Goal: Task Accomplishment & Management: Manage account settings

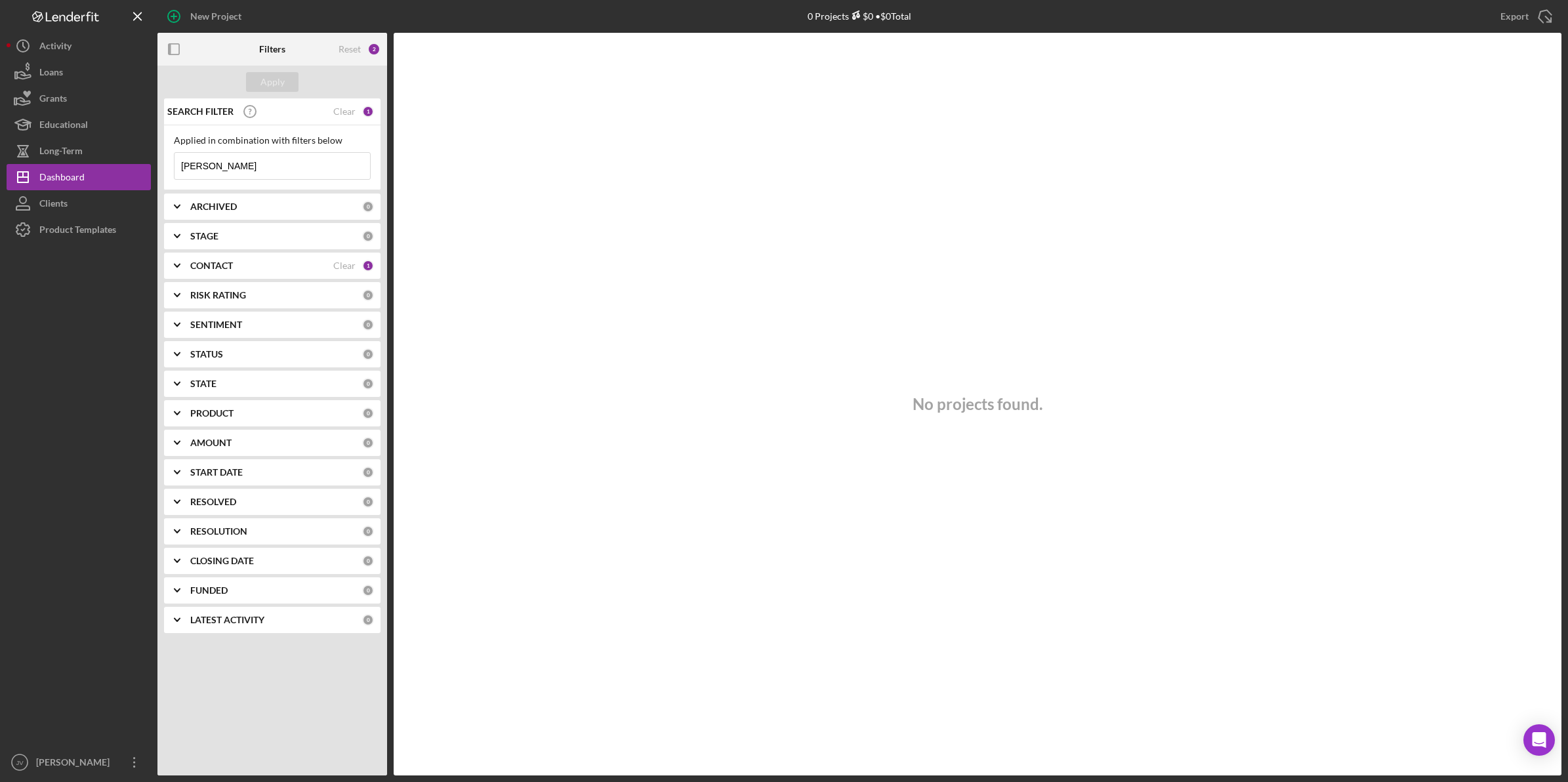
click at [269, 263] on div "CONTACT" at bounding box center [262, 265] width 143 height 11
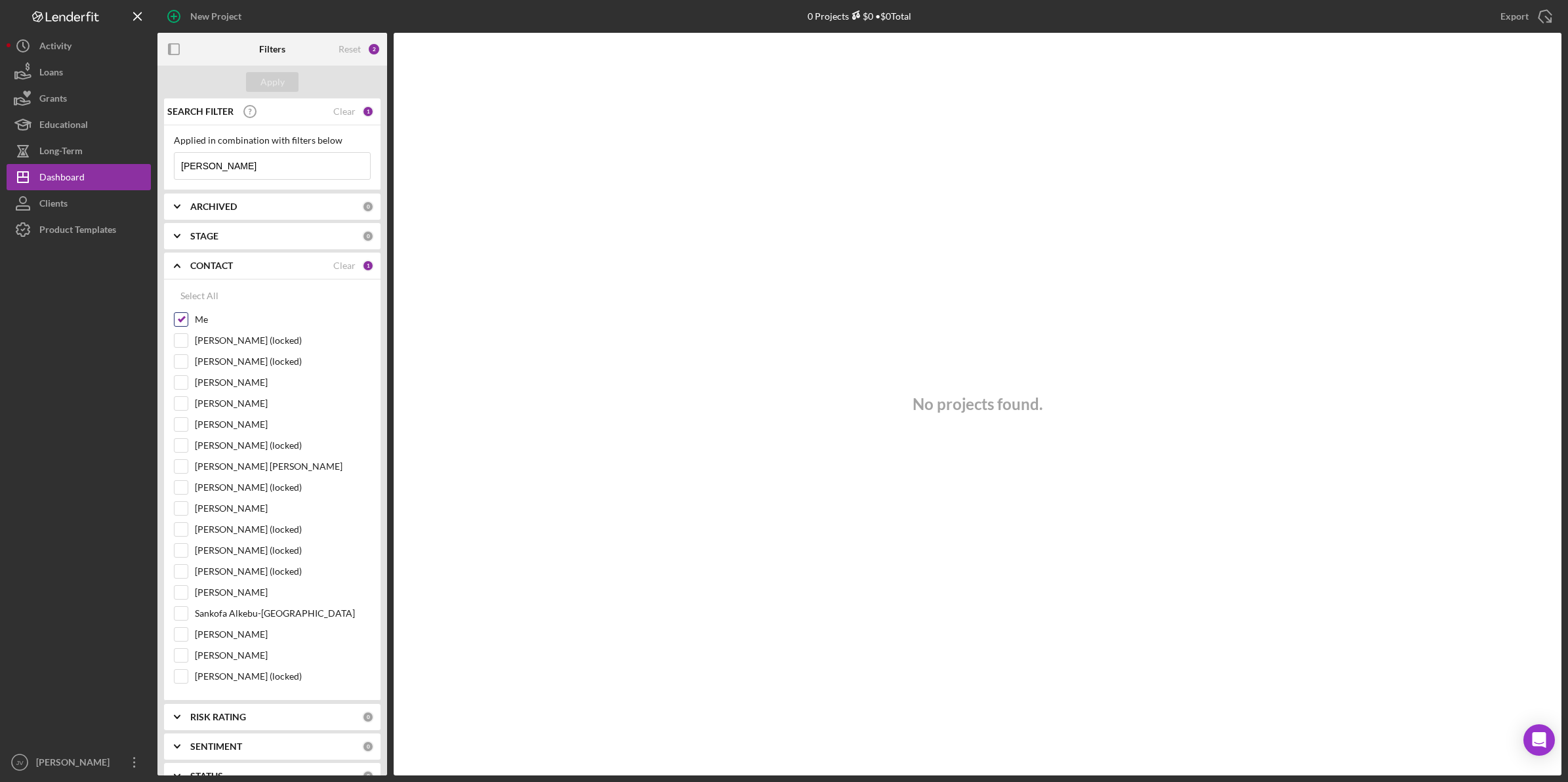
click at [177, 316] on input "Me" at bounding box center [181, 319] width 13 height 13
checkbox input "false"
click at [178, 463] on input "[PERSON_NAME] [PERSON_NAME]" at bounding box center [181, 466] width 13 height 13
checkbox input "true"
drag, startPoint x: 223, startPoint y: 165, endPoint x: 162, endPoint y: 161, distance: 61.1
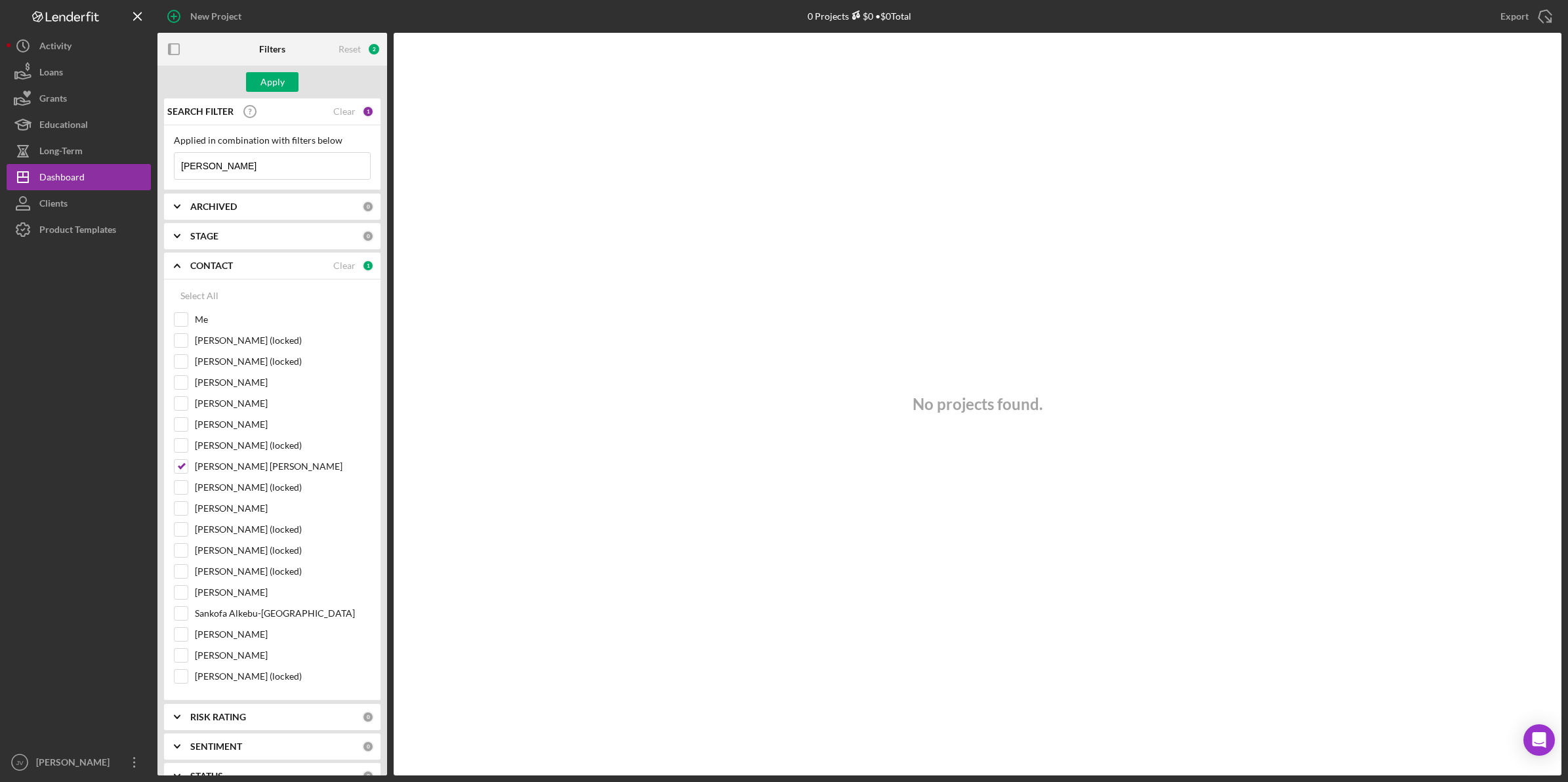
click at [162, 161] on div "SEARCH FILTER Clear 1 Applied in combination with filters below [PERSON_NAME] I…" at bounding box center [272, 437] width 230 height 677
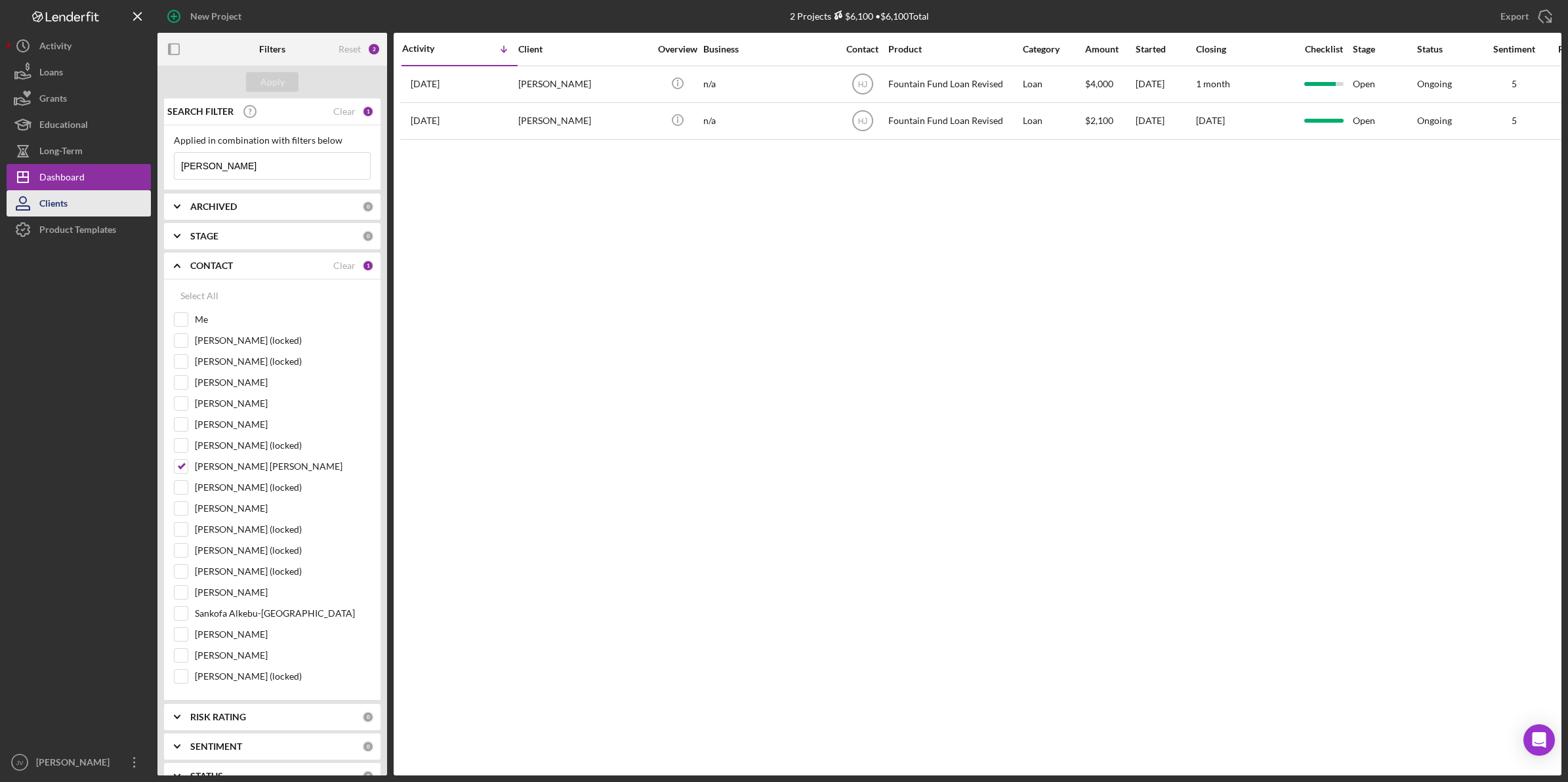
type input "[PERSON_NAME]"
click at [106, 200] on button "Clients" at bounding box center [79, 204] width 144 height 26
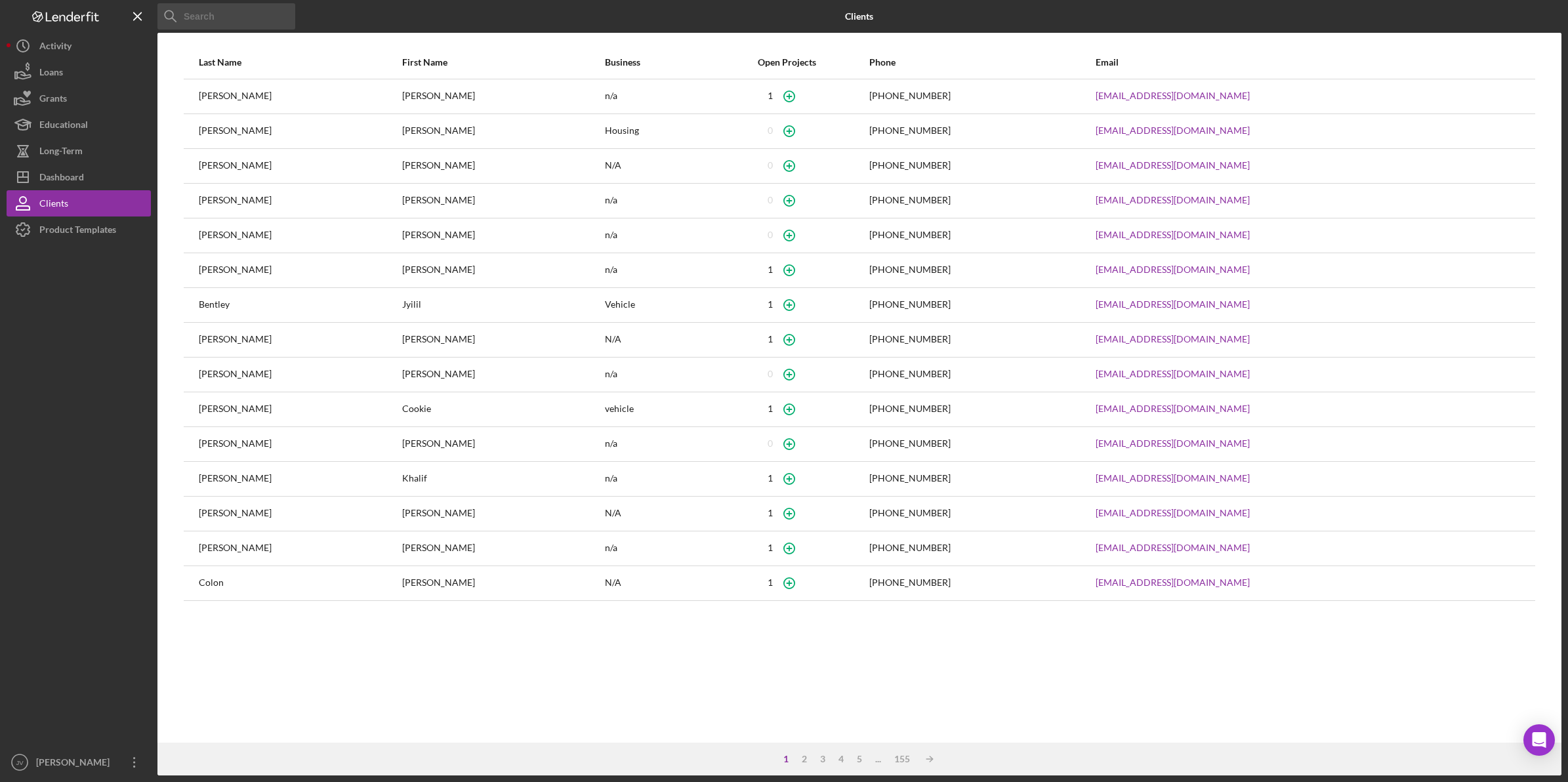
click at [224, 20] on input at bounding box center [226, 16] width 138 height 26
click at [92, 185] on button "Icon/Dashboard Dashboard" at bounding box center [79, 177] width 144 height 26
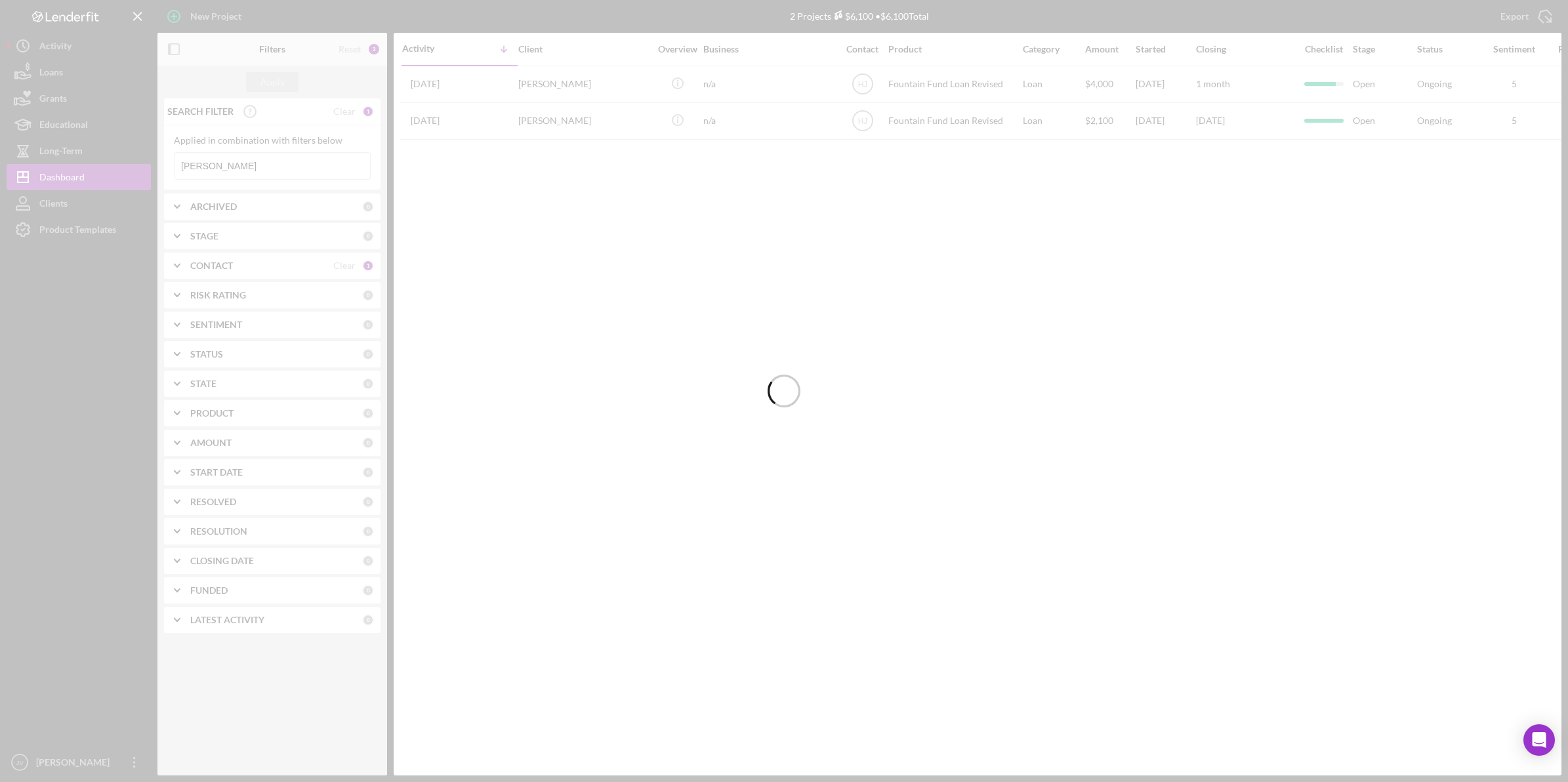
click at [90, 208] on div at bounding box center [784, 391] width 1568 height 782
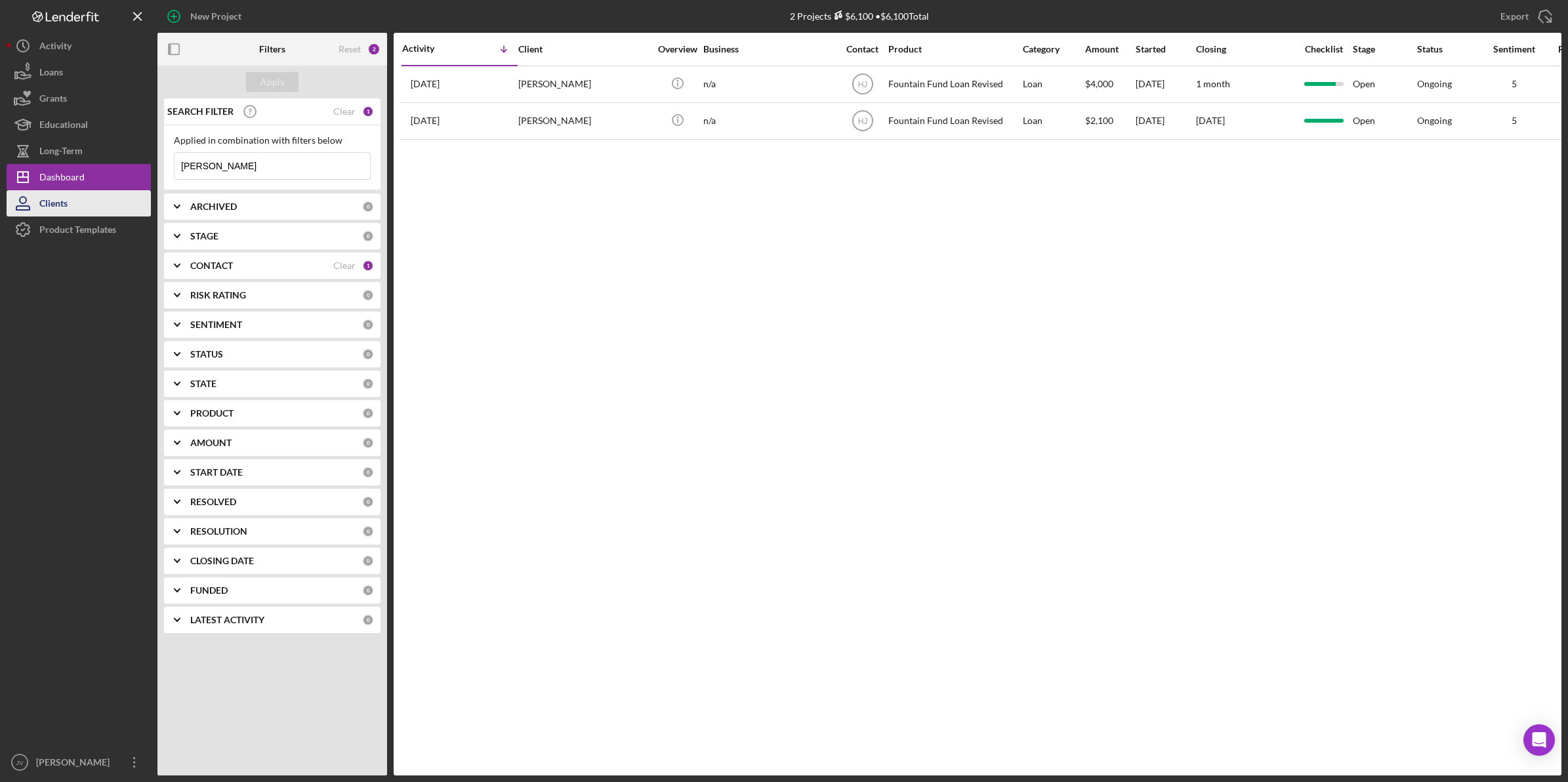
click at [56, 208] on div "Clients" at bounding box center [53, 205] width 28 height 30
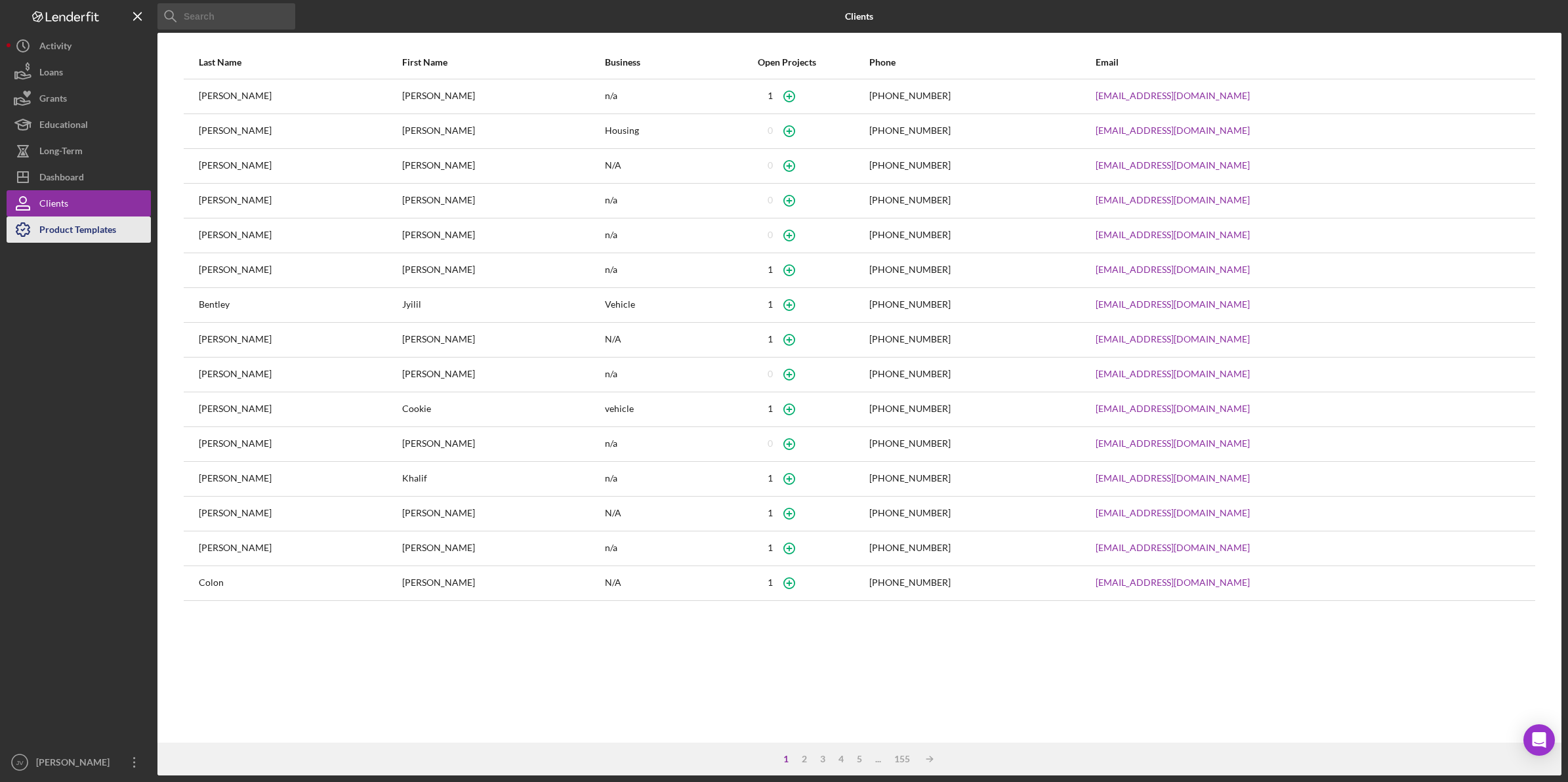
click at [77, 231] on div "Product Templates" at bounding box center [78, 231] width 77 height 30
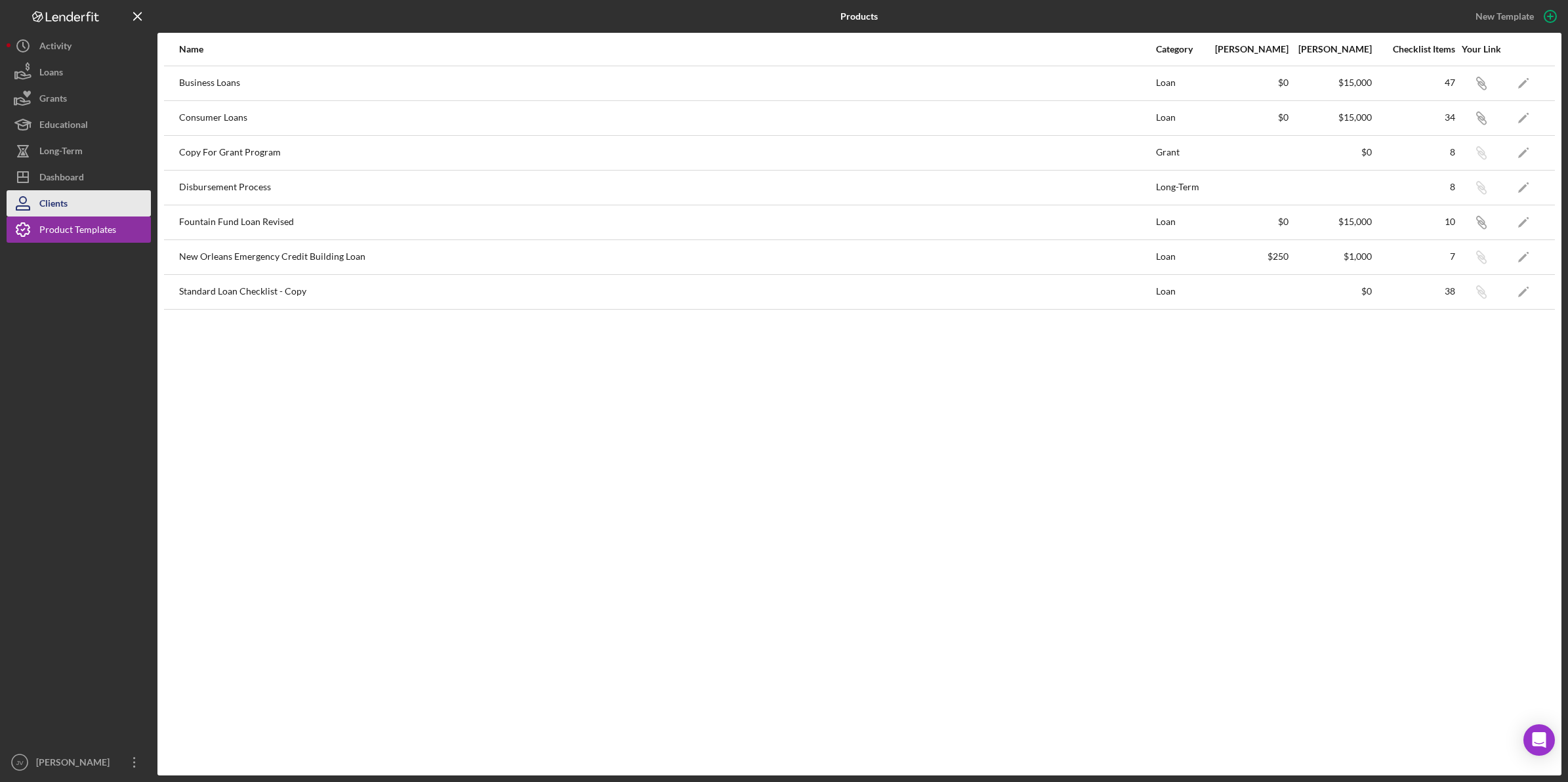
click at [80, 202] on button "Clients" at bounding box center [79, 204] width 144 height 26
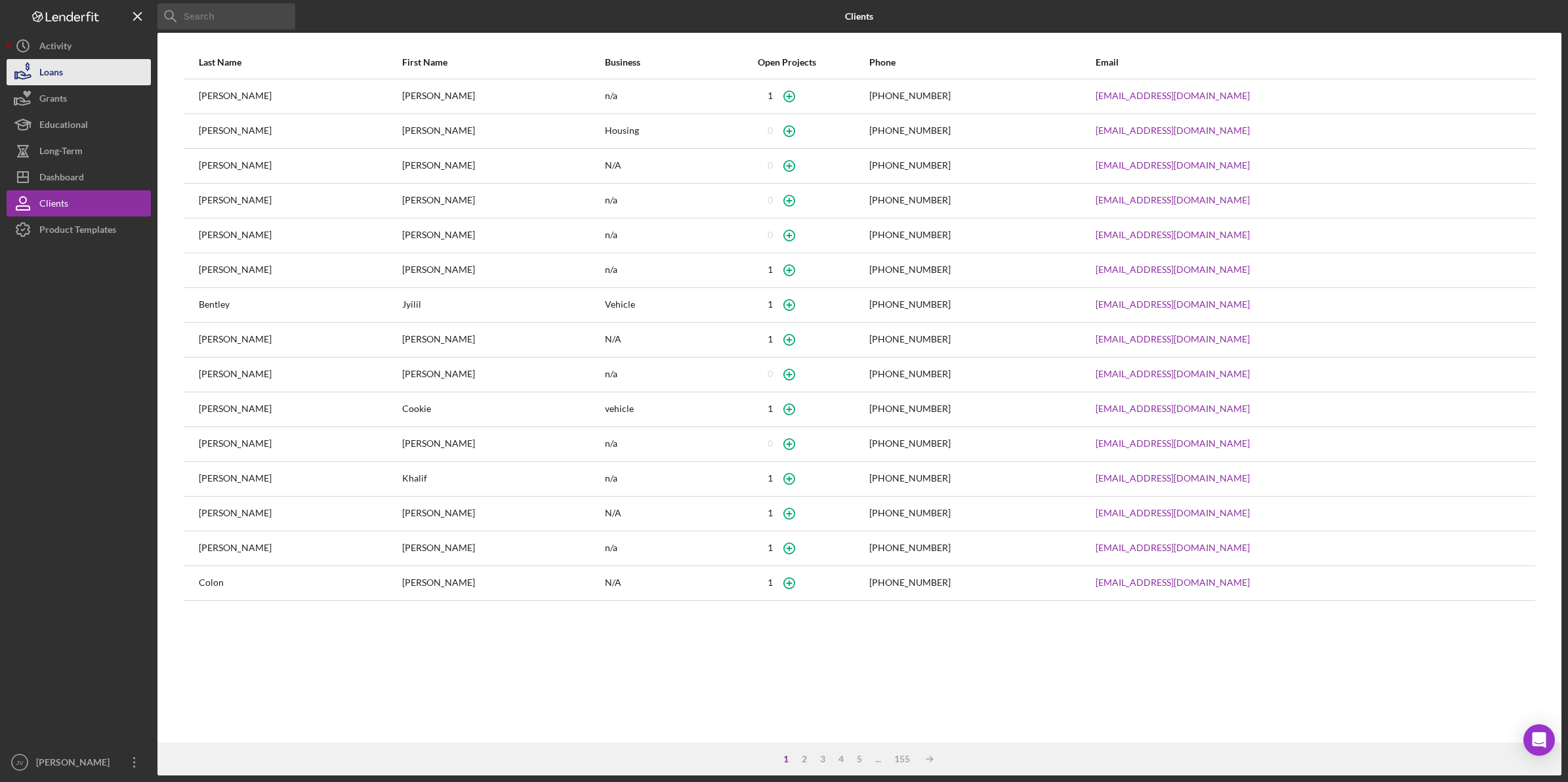
click at [103, 80] on button "Loans" at bounding box center [79, 72] width 144 height 26
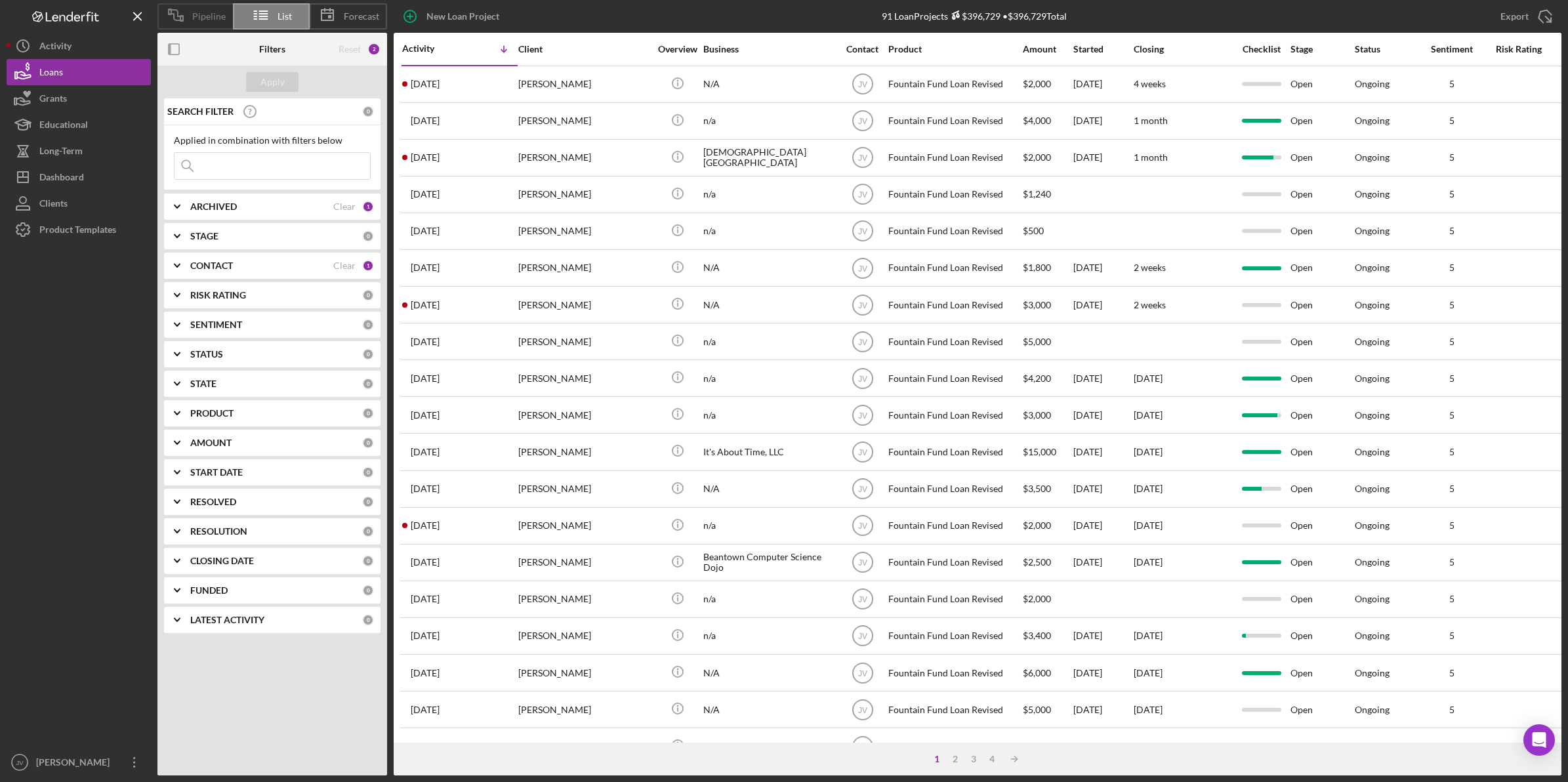
click at [207, 21] on span "Pipeline" at bounding box center [208, 16] width 34 height 11
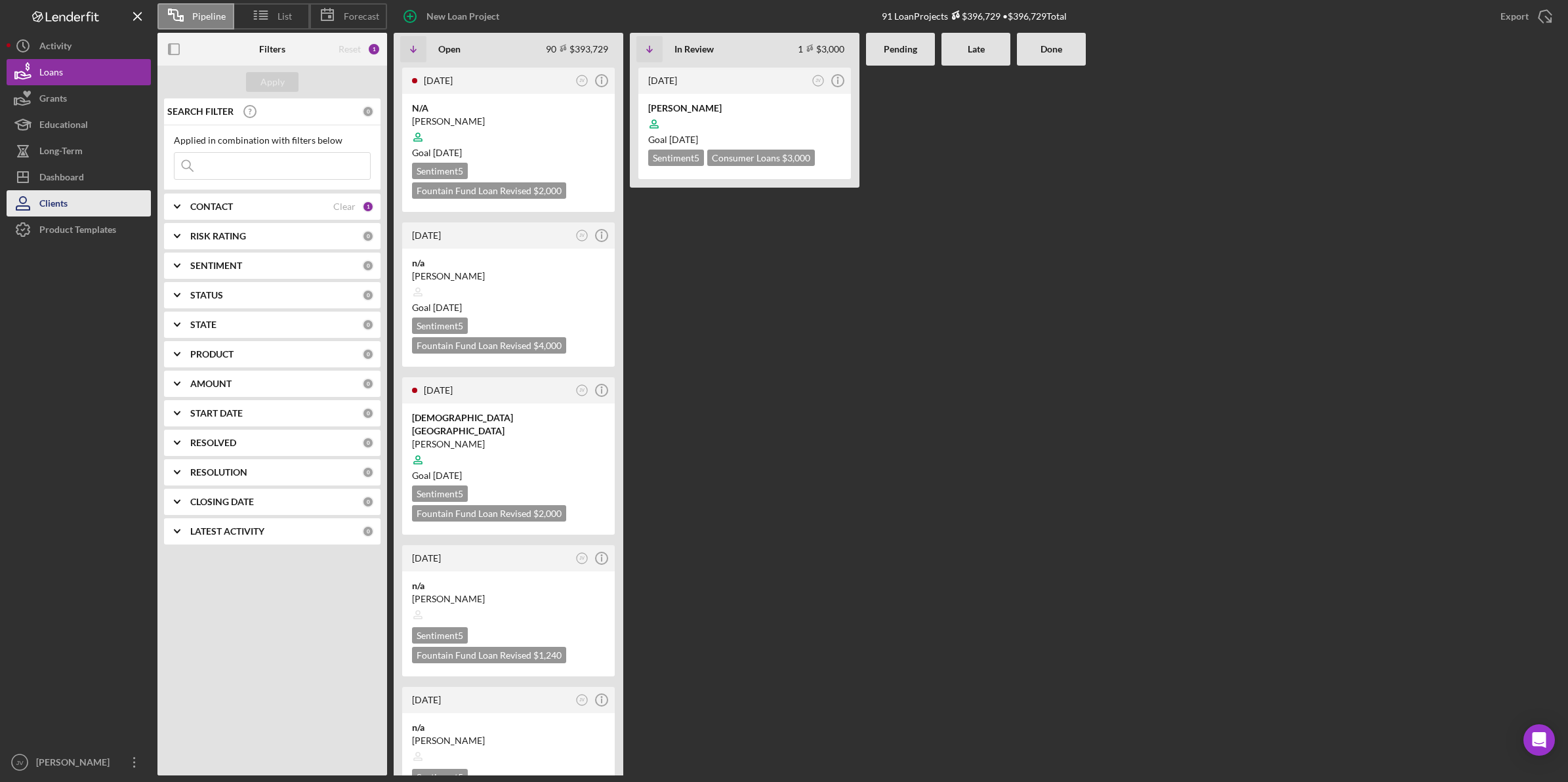
click at [90, 194] on button "Clients" at bounding box center [79, 204] width 144 height 26
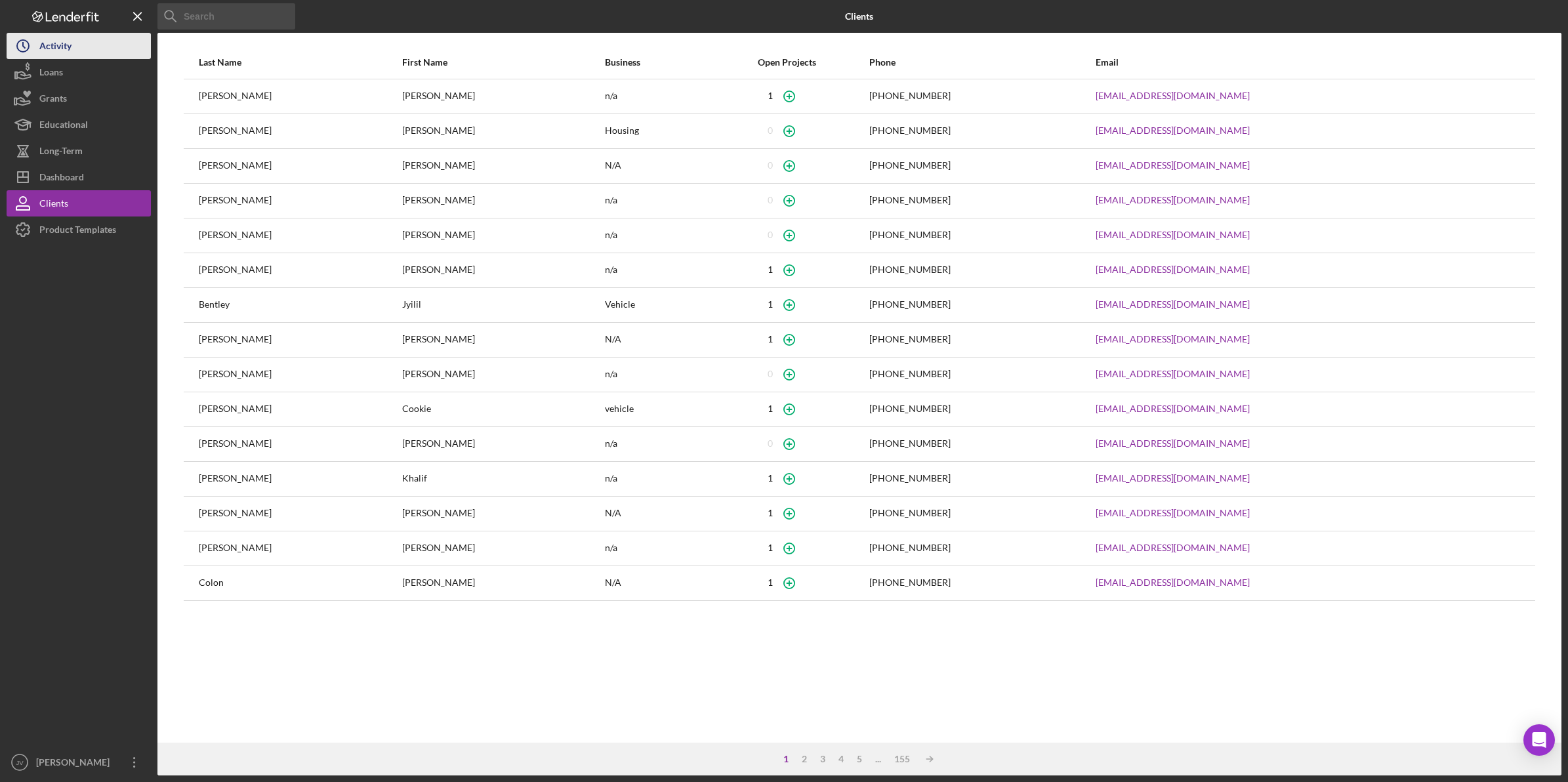
click at [80, 44] on button "Icon/History Activity" at bounding box center [79, 46] width 144 height 26
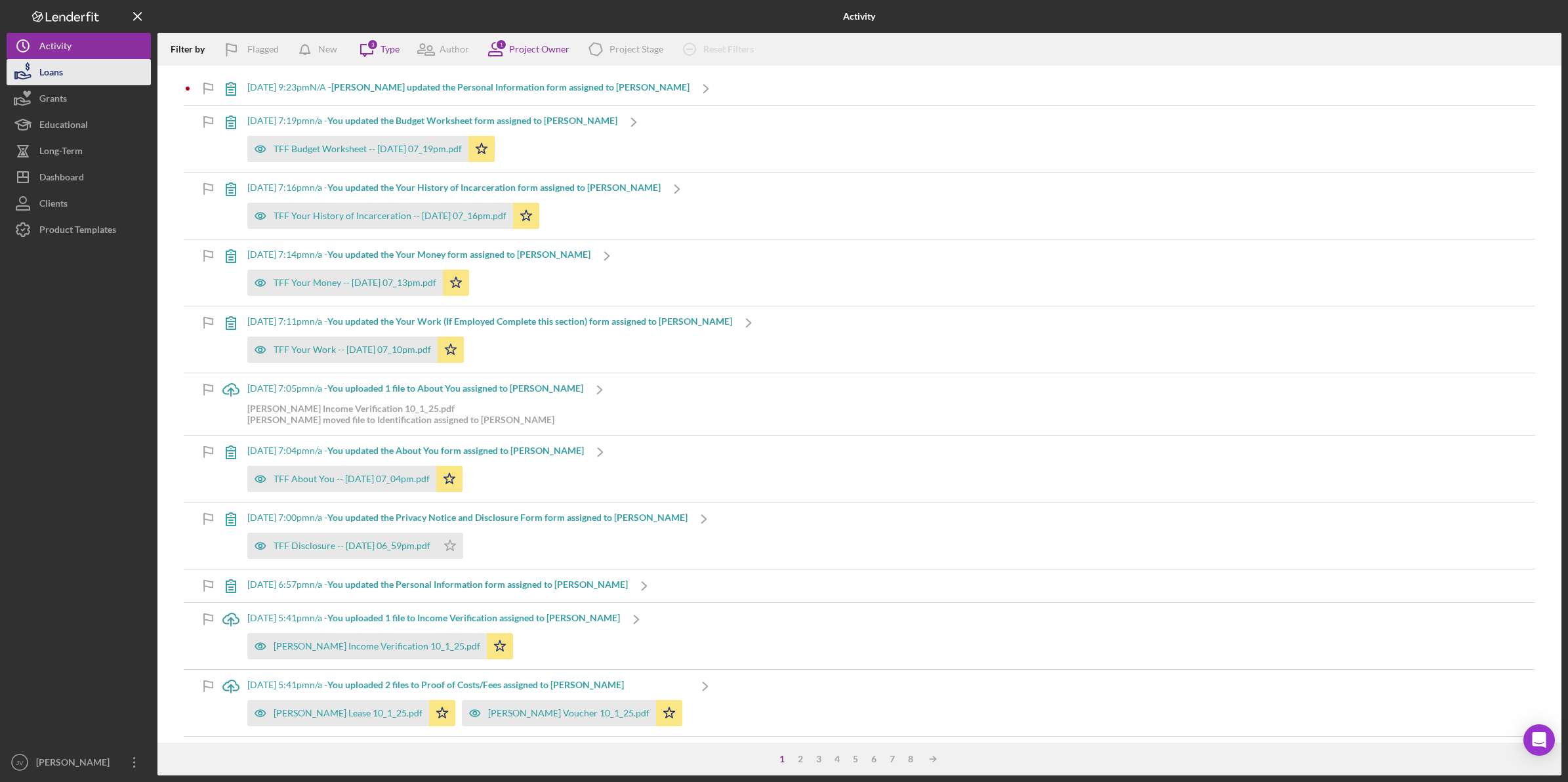
click at [82, 71] on button "Loans" at bounding box center [79, 72] width 144 height 26
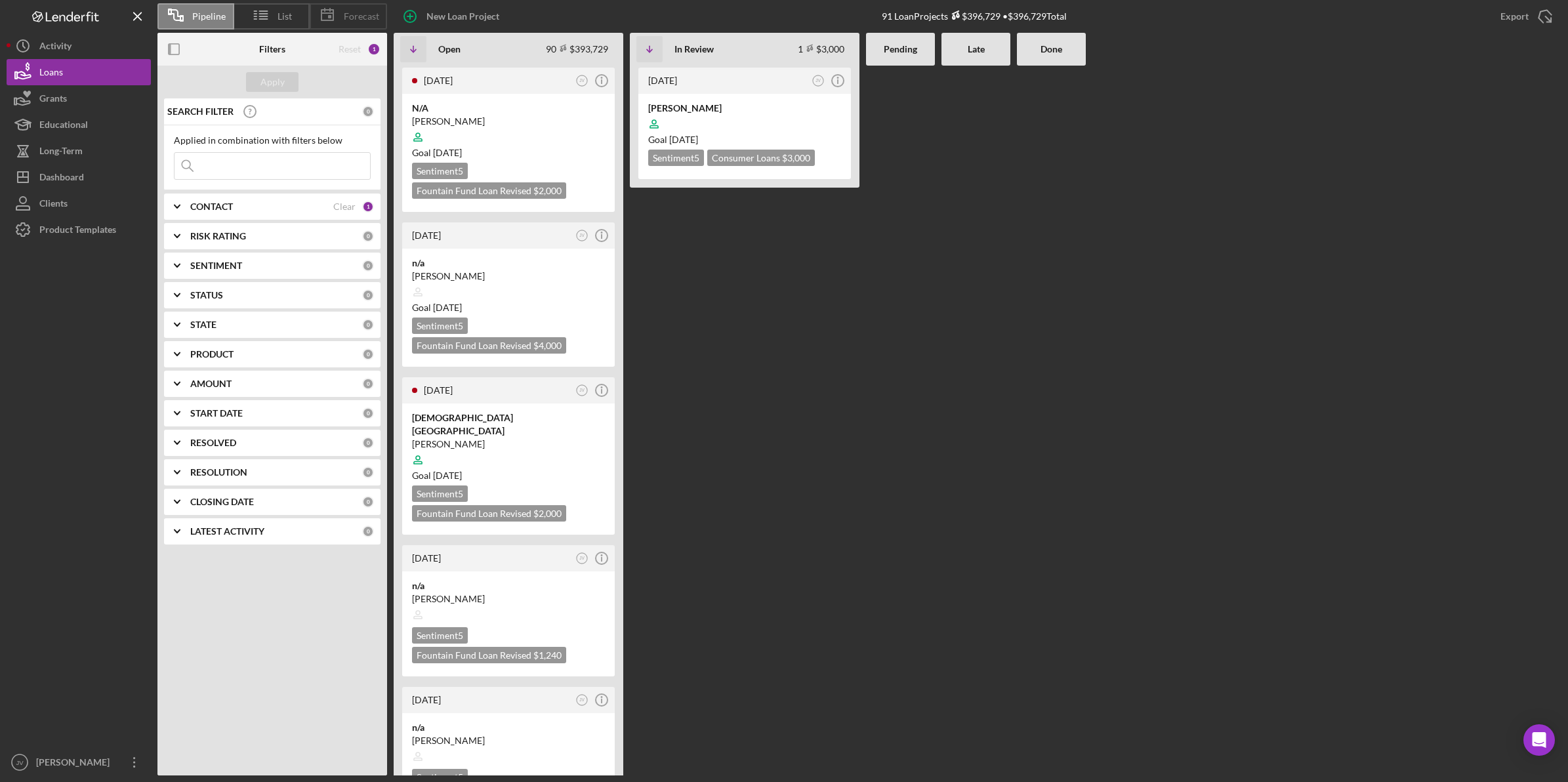
click at [349, 11] on span "Forecast" at bounding box center [361, 16] width 35 height 11
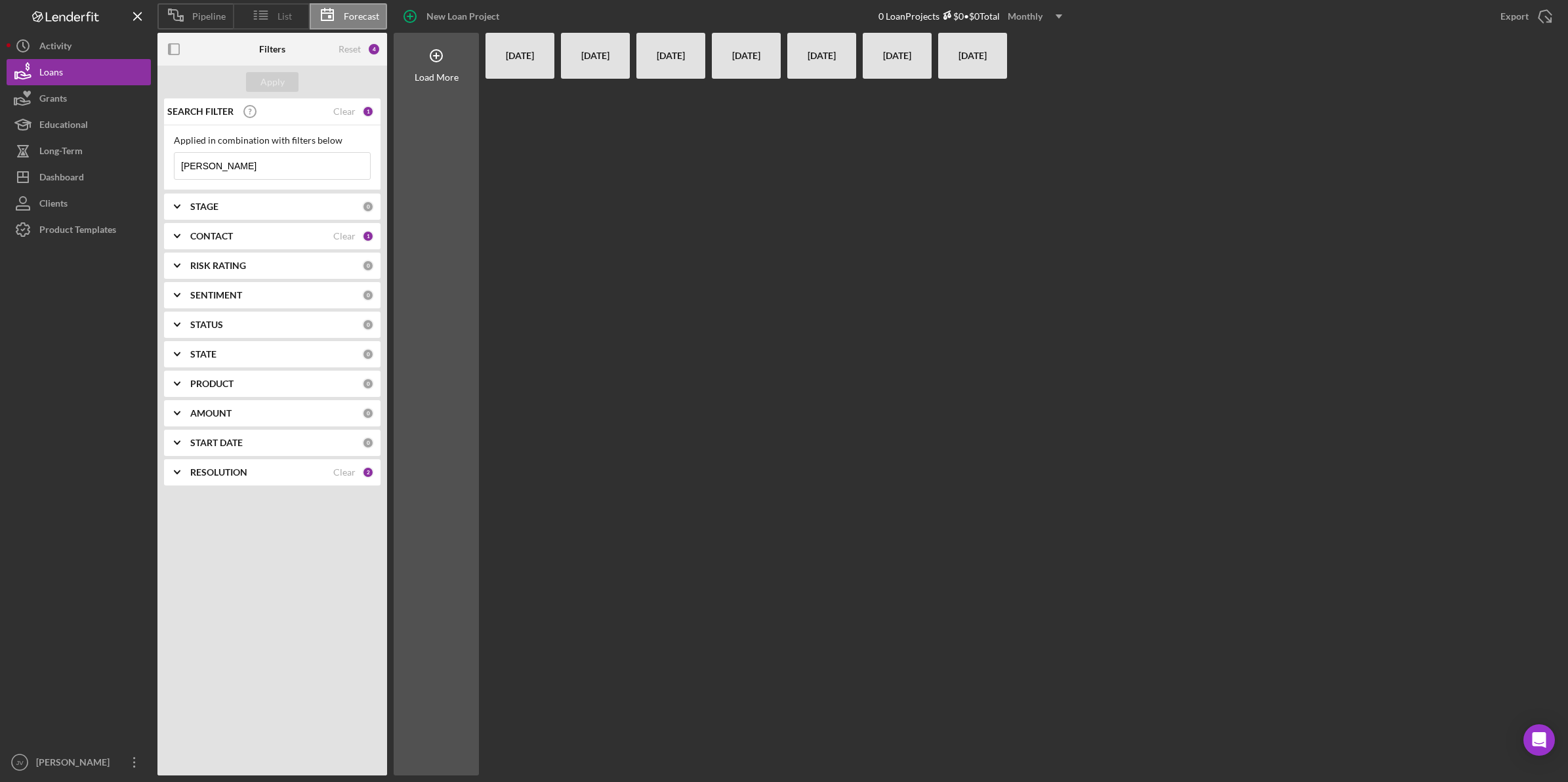
click at [266, 11] on icon at bounding box center [261, 15] width 33 height 33
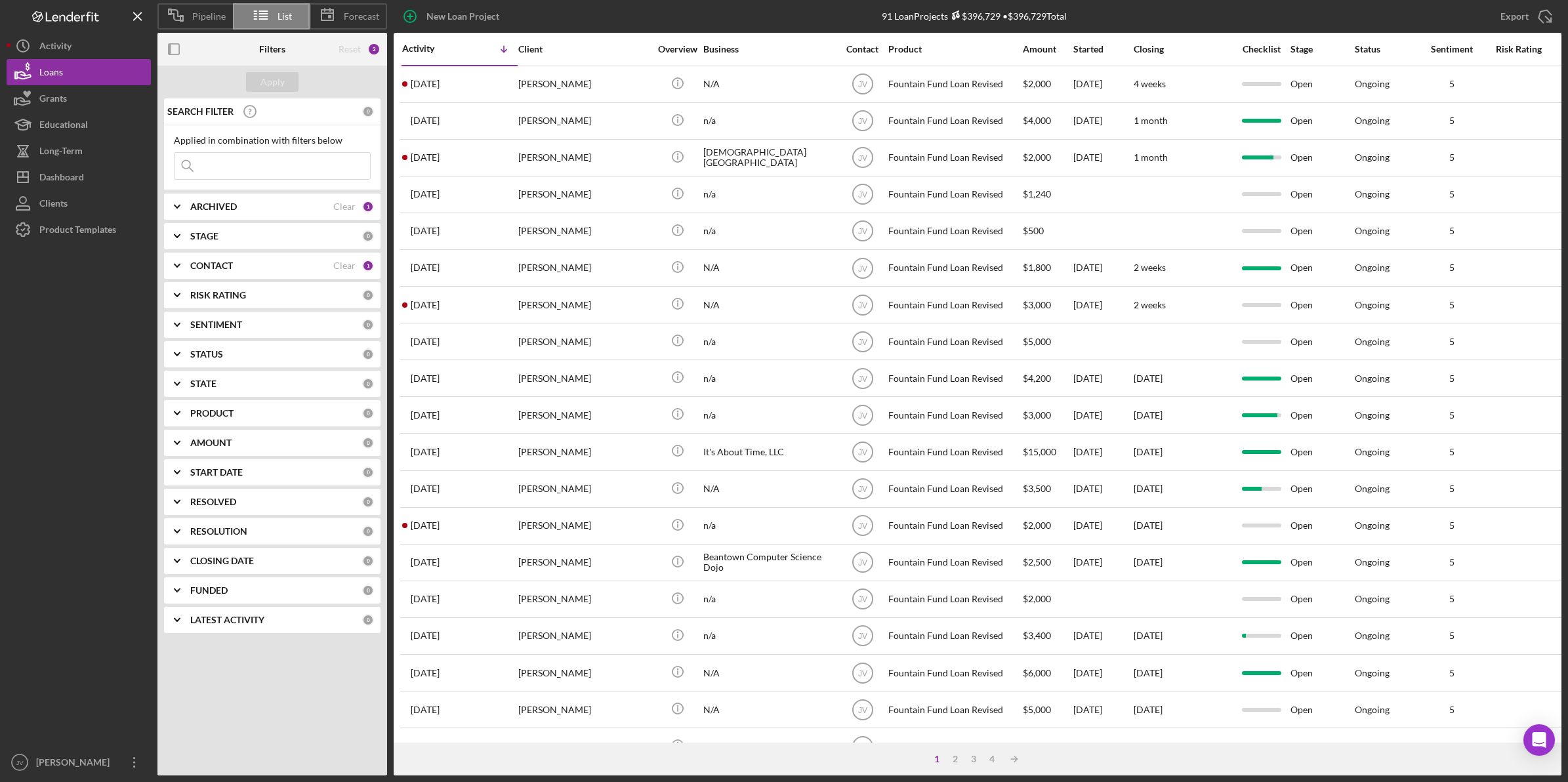
click at [198, 260] on b "CONTACT" at bounding box center [212, 265] width 43 height 11
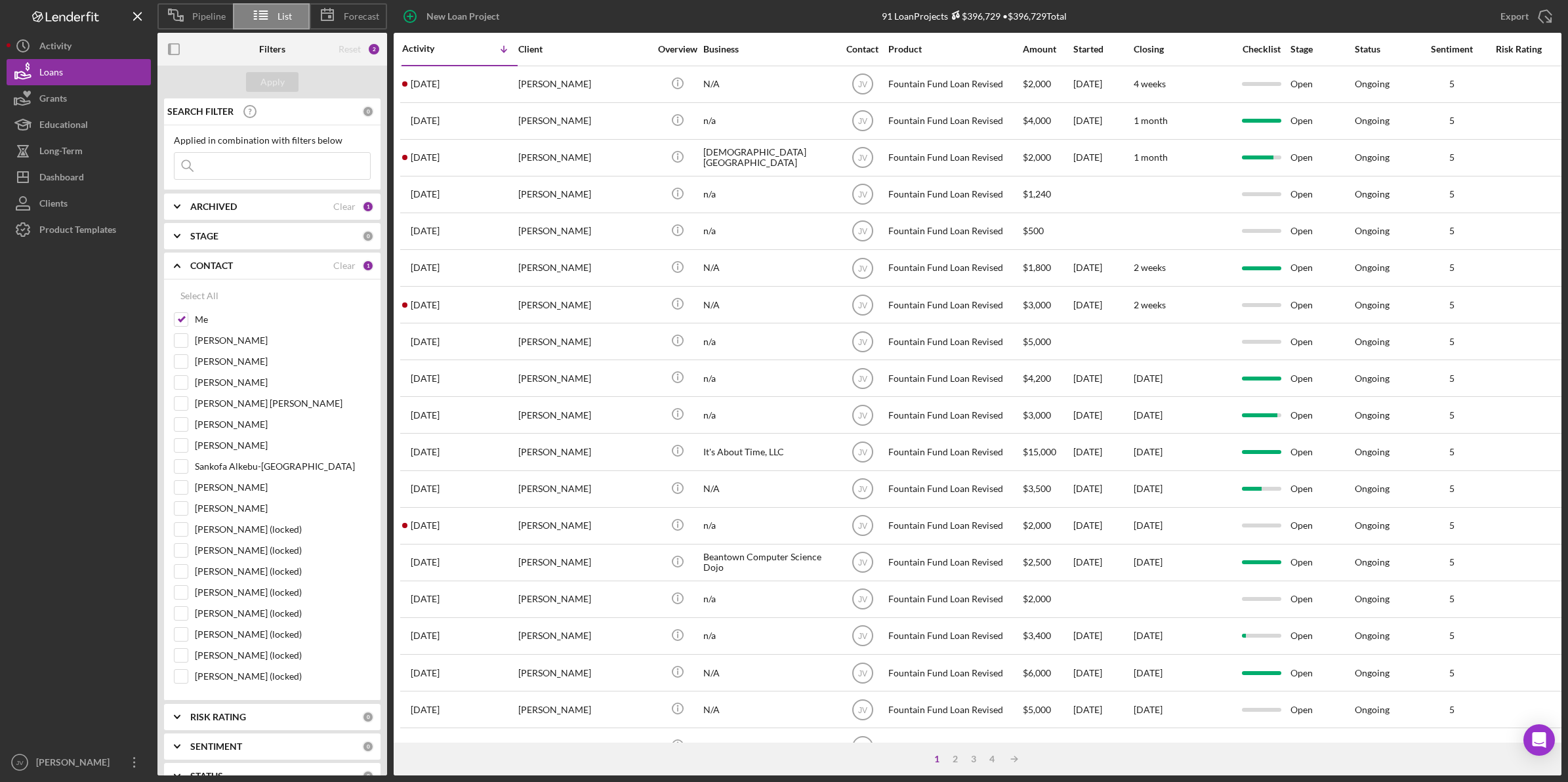
click at [87, 269] on div at bounding box center [79, 496] width 144 height 506
click at [138, 7] on icon "Icon/Menu Close" at bounding box center [138, 16] width 30 height 30
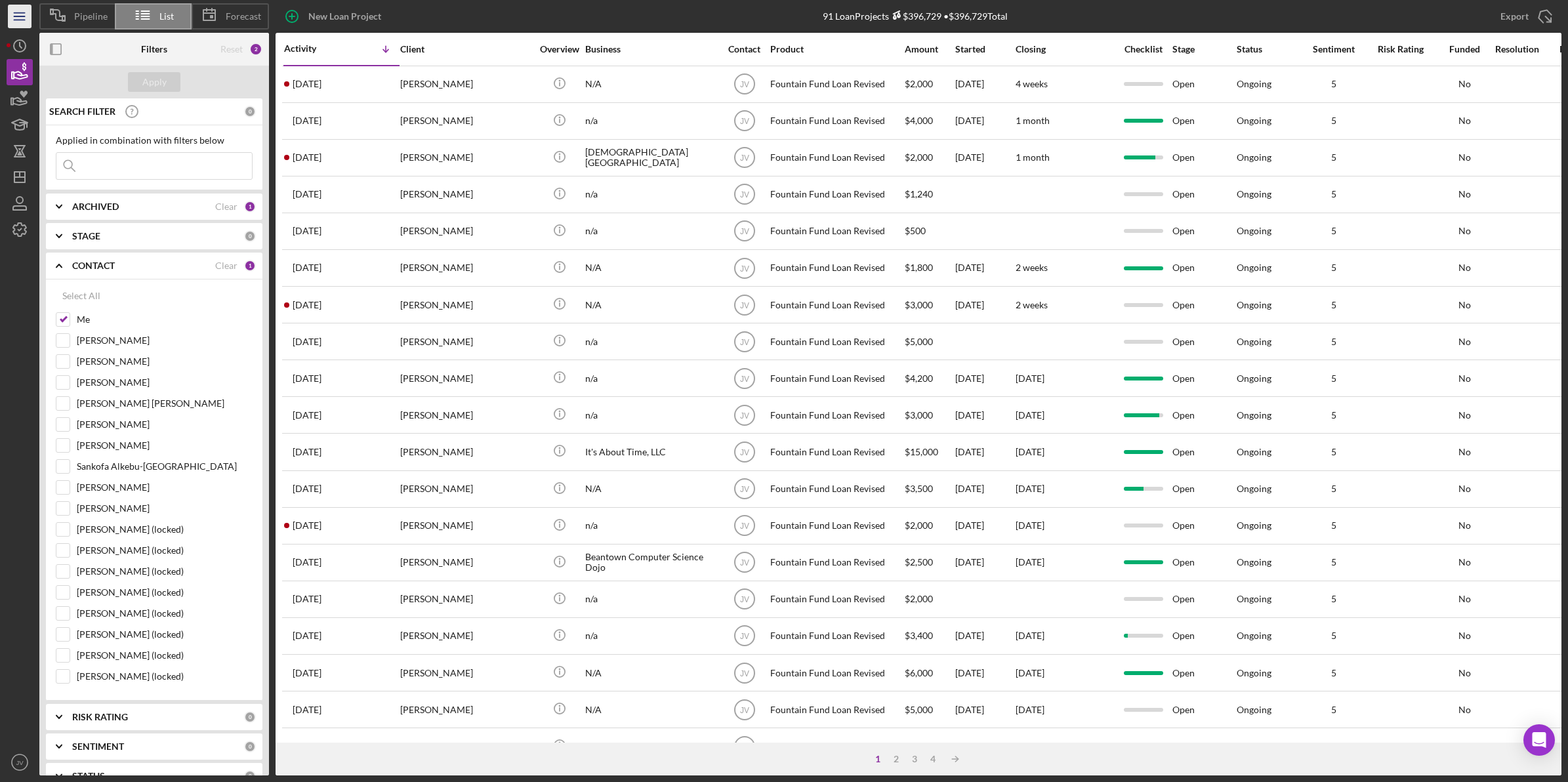
click at [21, 8] on icon "Icon/Menu" at bounding box center [20, 16] width 30 height 30
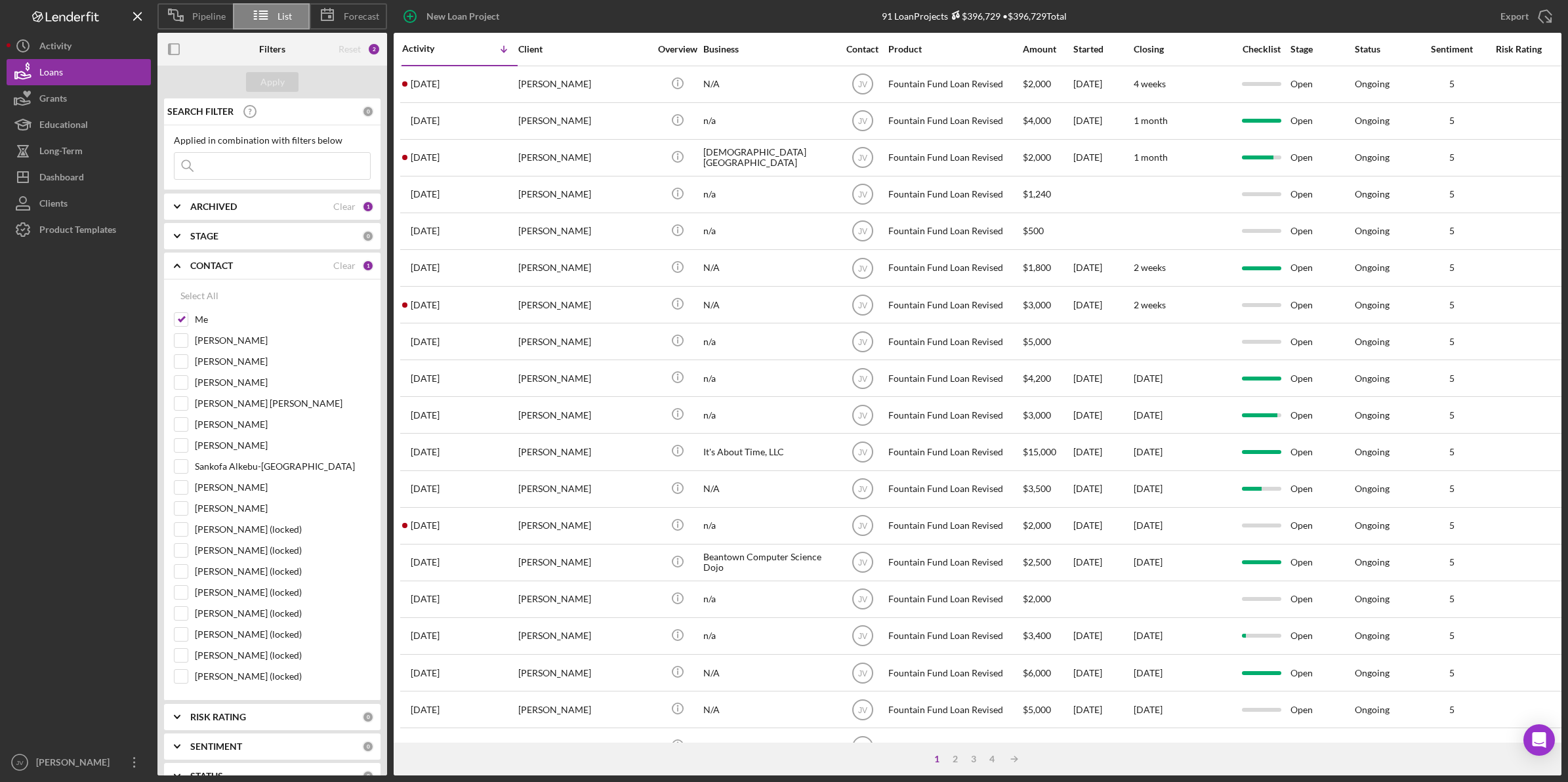
click at [21, 8] on div "Logo-Reversed Created with Sketch. Icon/Menu Close" at bounding box center [79, 16] width 144 height 33
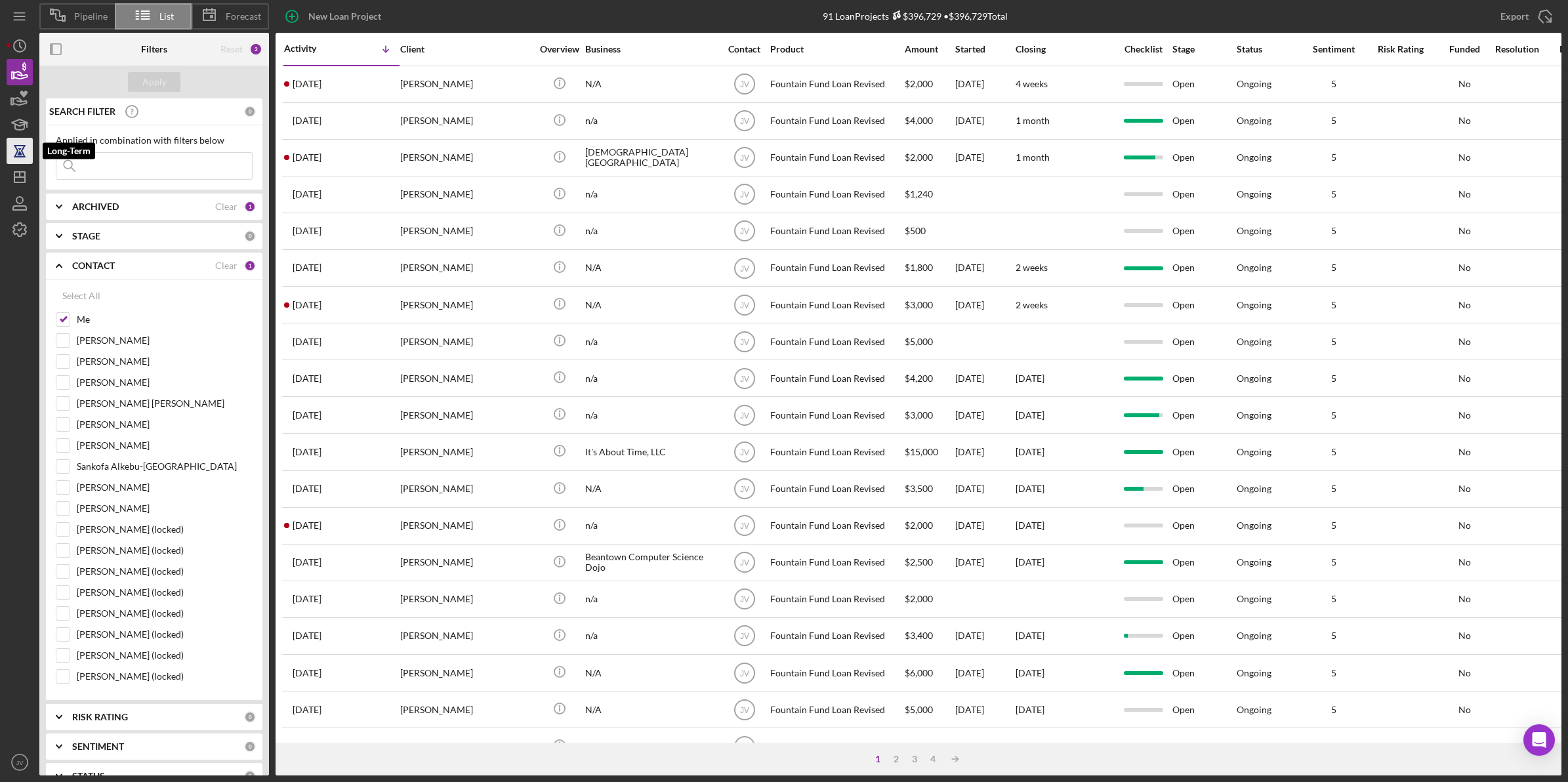
click at [13, 154] on icon "button" at bounding box center [20, 151] width 33 height 33
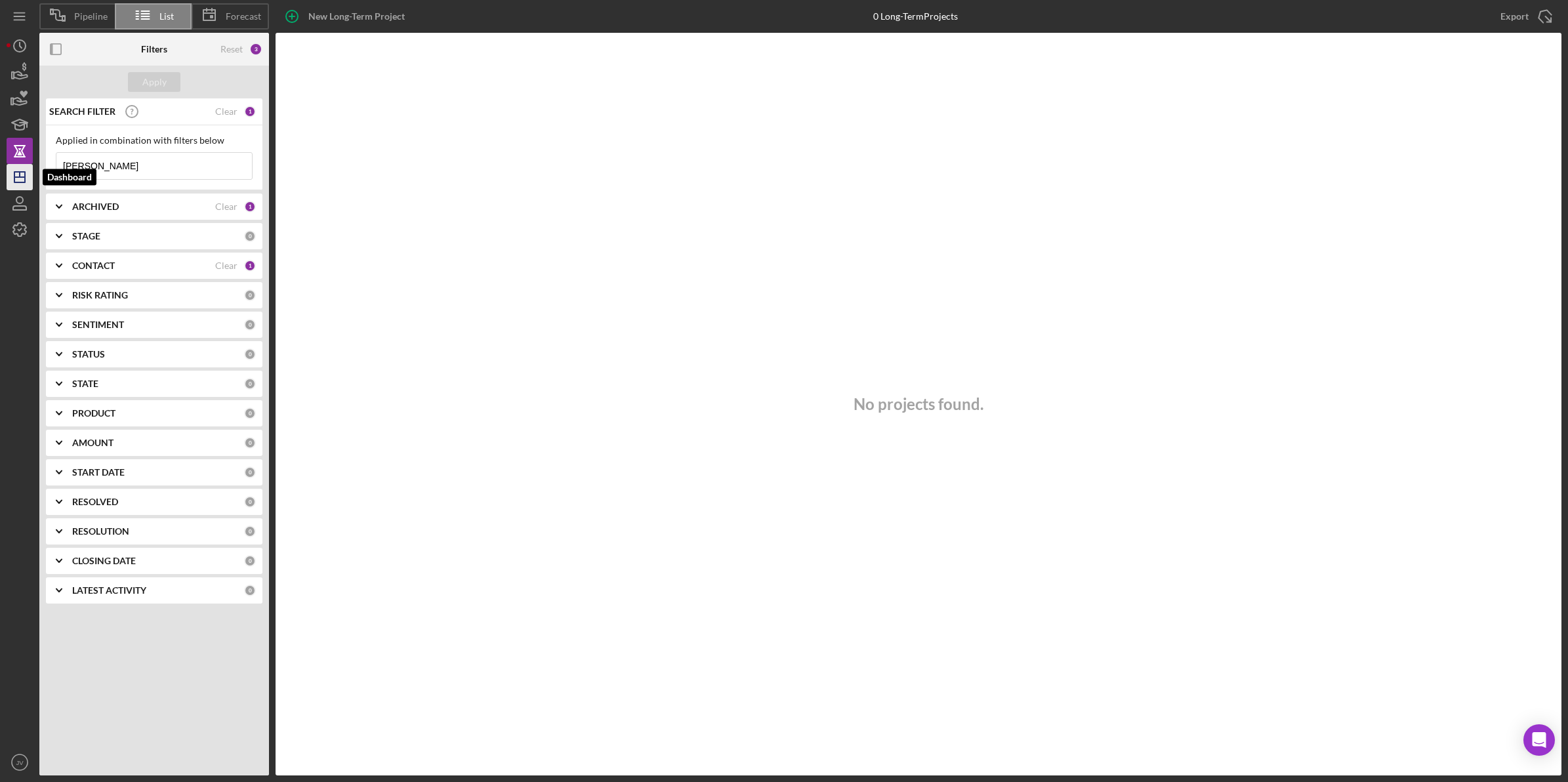
click at [21, 174] on icon "Icon/Dashboard" at bounding box center [20, 177] width 33 height 33
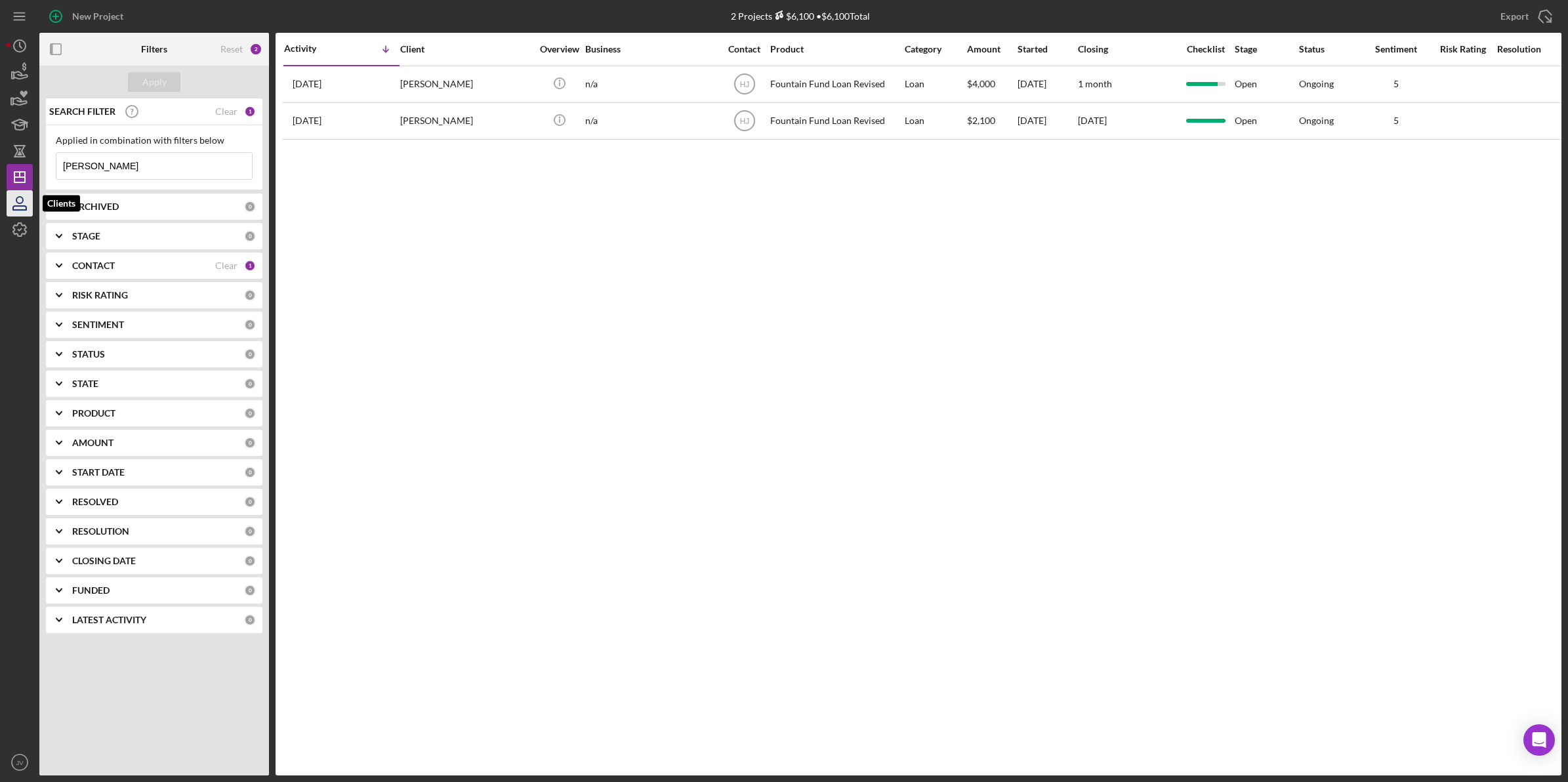
click at [18, 198] on icon "button" at bounding box center [20, 204] width 33 height 33
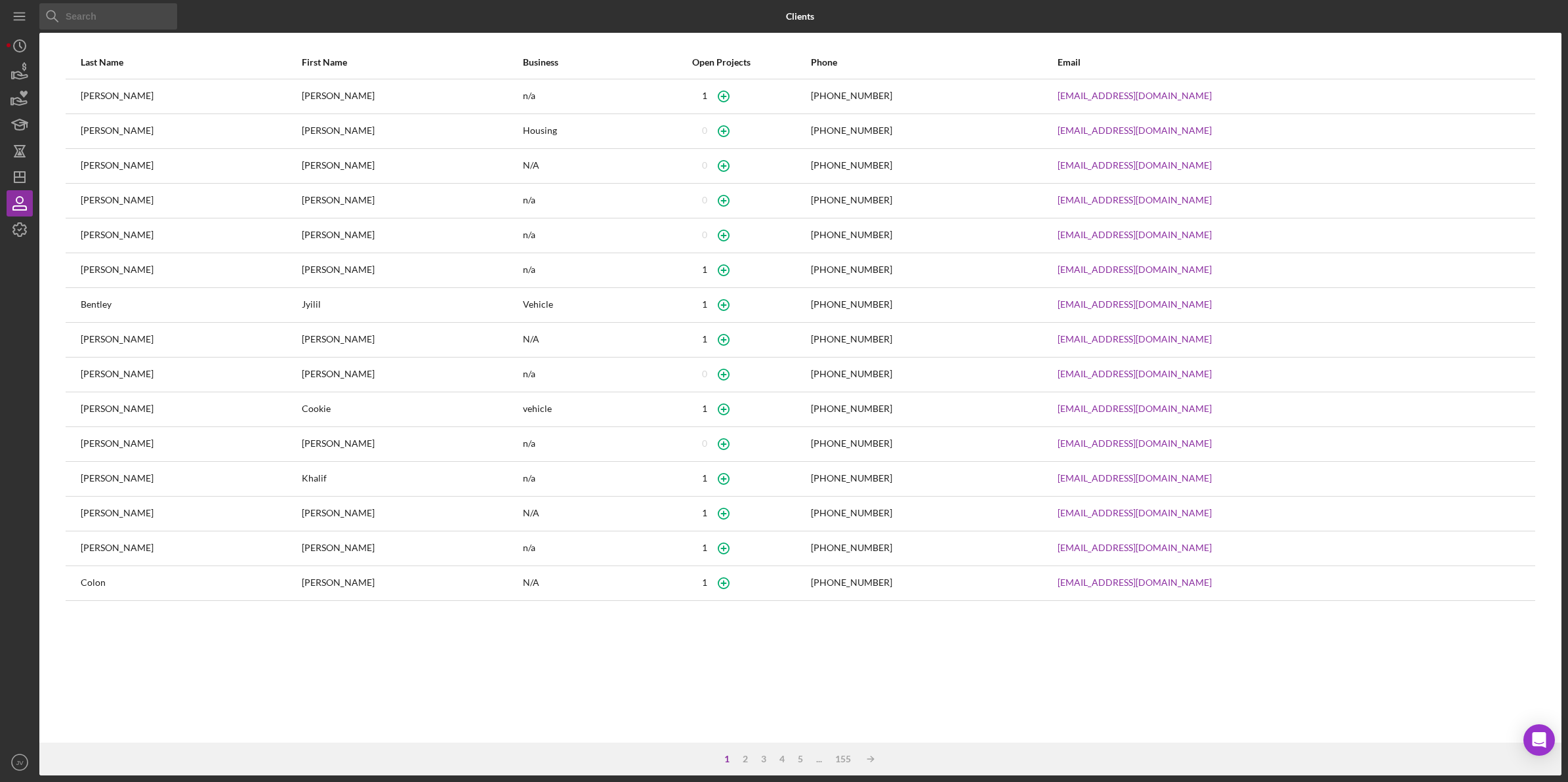
click at [141, 13] on input at bounding box center [108, 16] width 138 height 26
type input "[PERSON_NAME]"
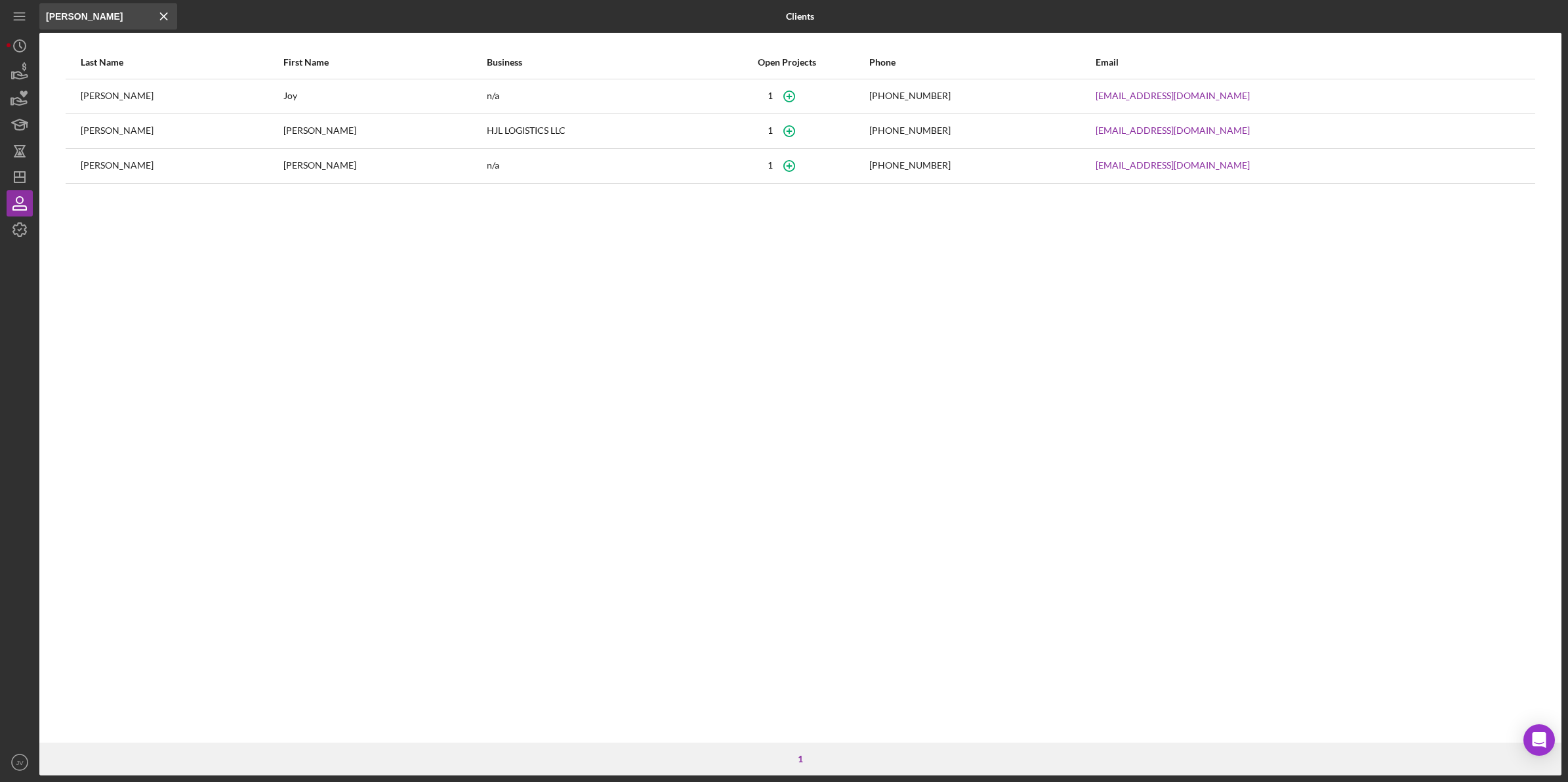
click at [178, 90] on div "[PERSON_NAME]" at bounding box center [181, 97] width 201 height 33
click at [791, 96] on icon "button" at bounding box center [789, 96] width 30 height 30
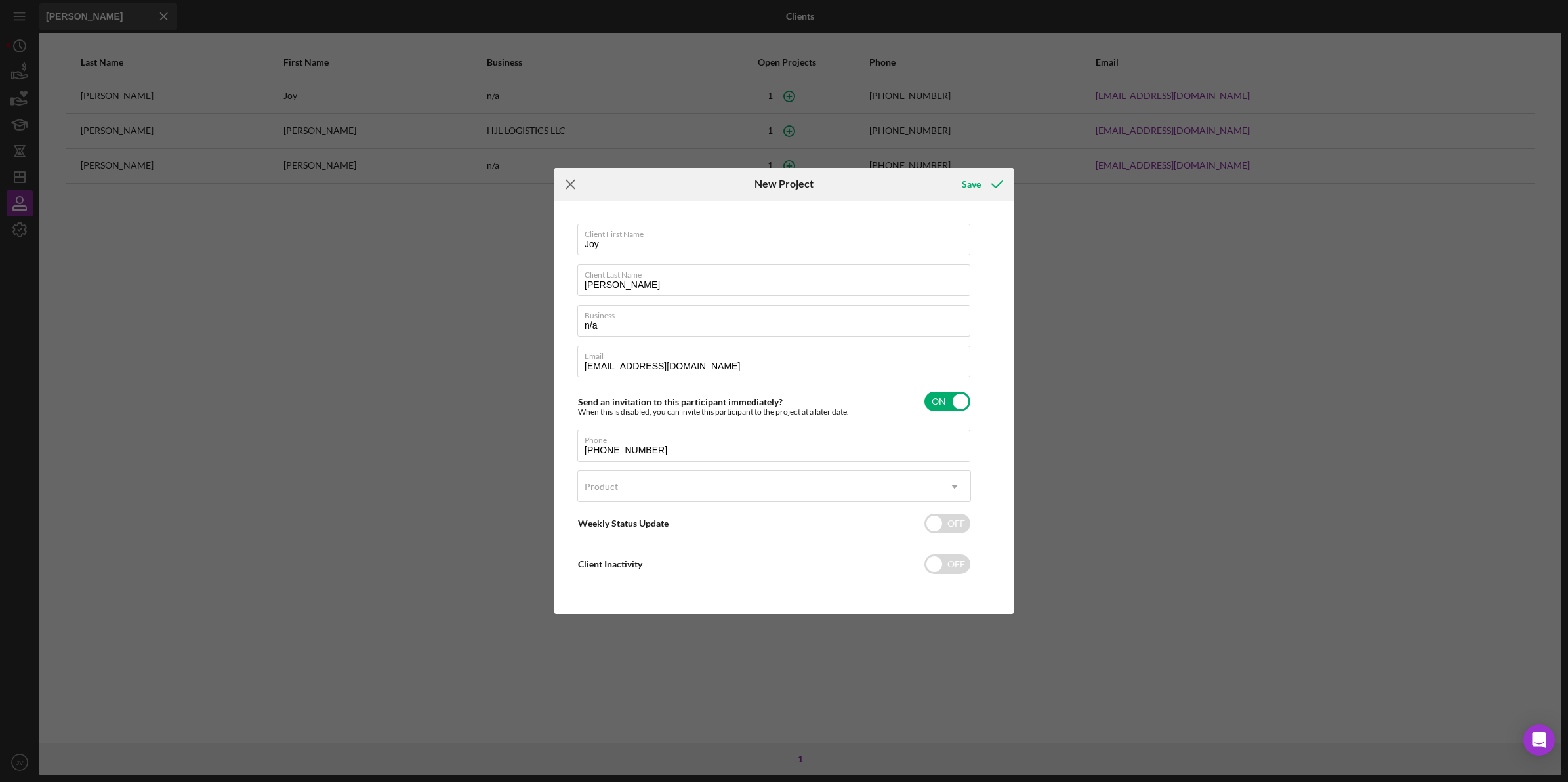
click at [574, 182] on icon "Icon/Menu Close" at bounding box center [571, 185] width 33 height 33
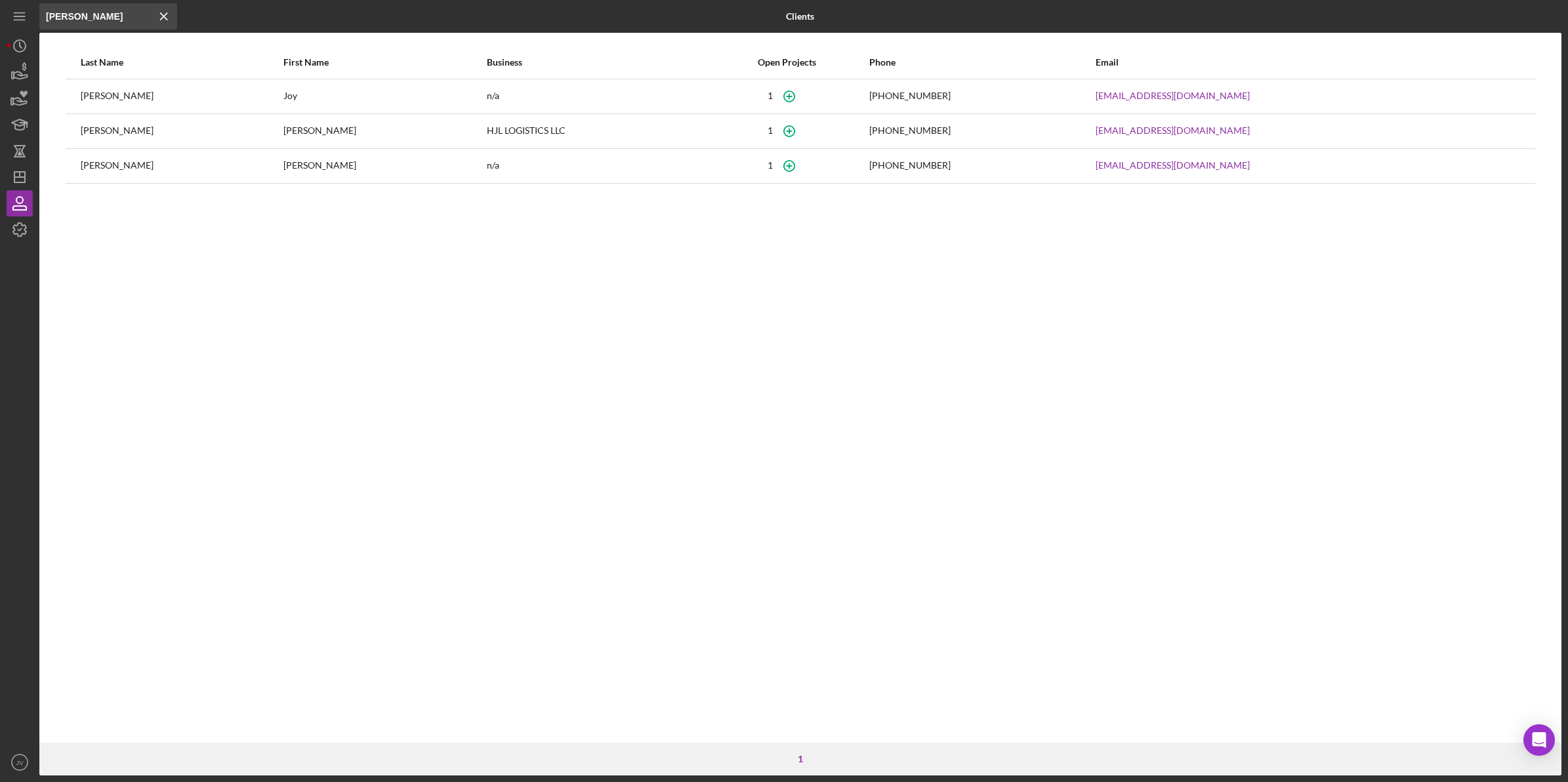
click at [165, 10] on icon "Icon/Menu Close" at bounding box center [164, 16] width 26 height 26
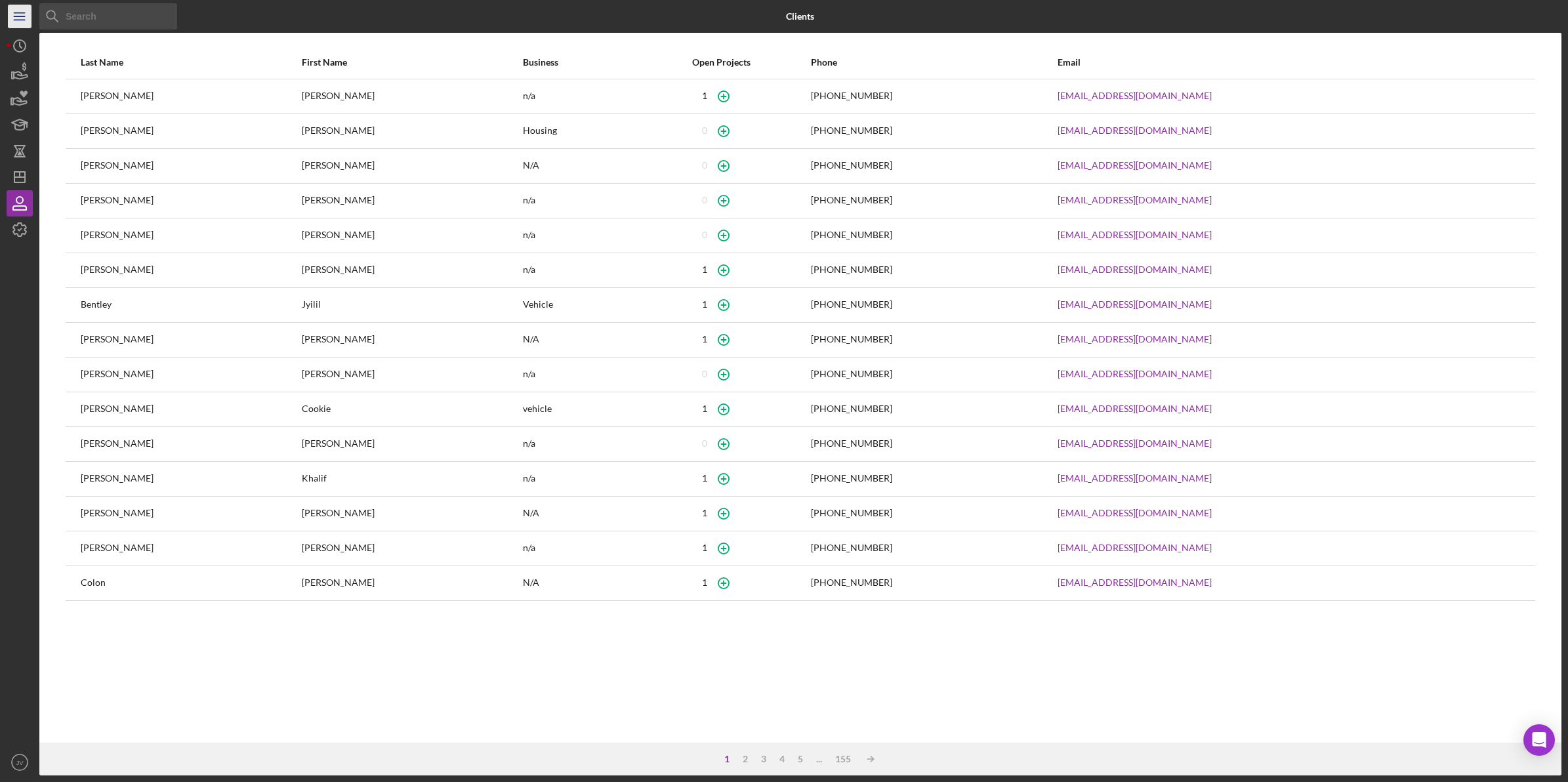
click at [28, 21] on icon "Icon/Menu" at bounding box center [20, 16] width 30 height 30
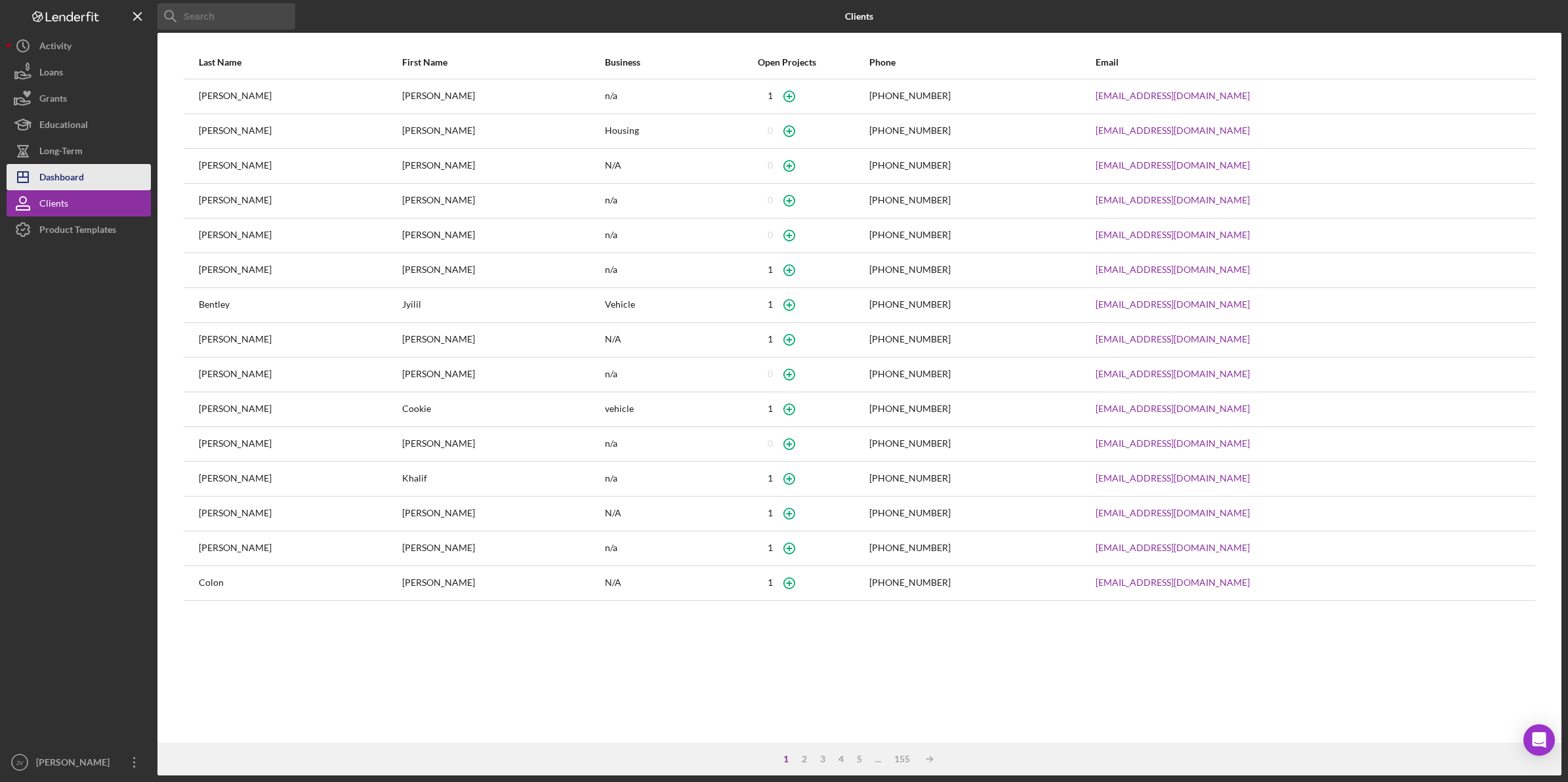
click at [85, 178] on button "Icon/Dashboard Dashboard" at bounding box center [79, 177] width 144 height 26
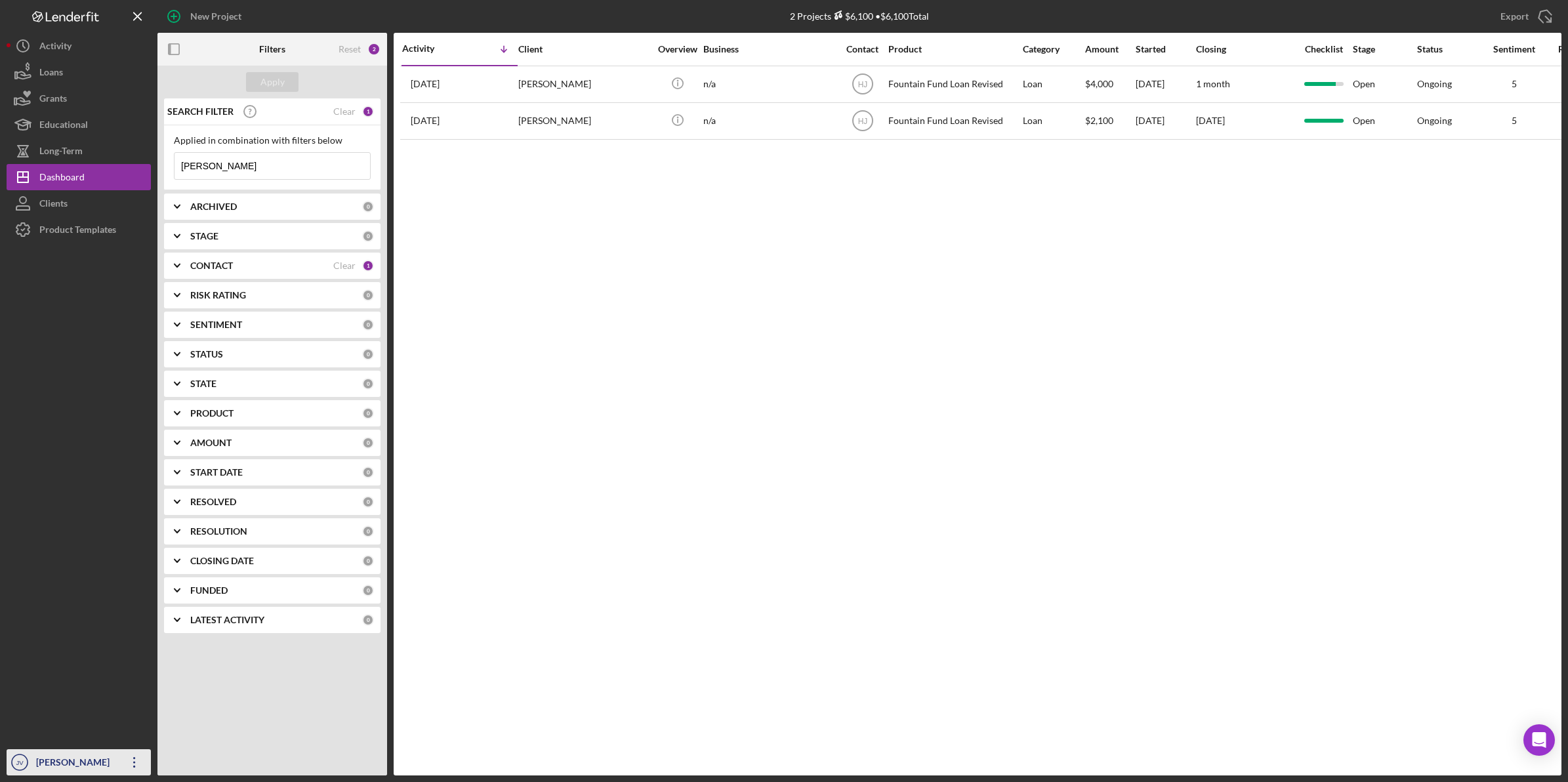
click at [108, 768] on div "[PERSON_NAME]" at bounding box center [75, 764] width 85 height 30
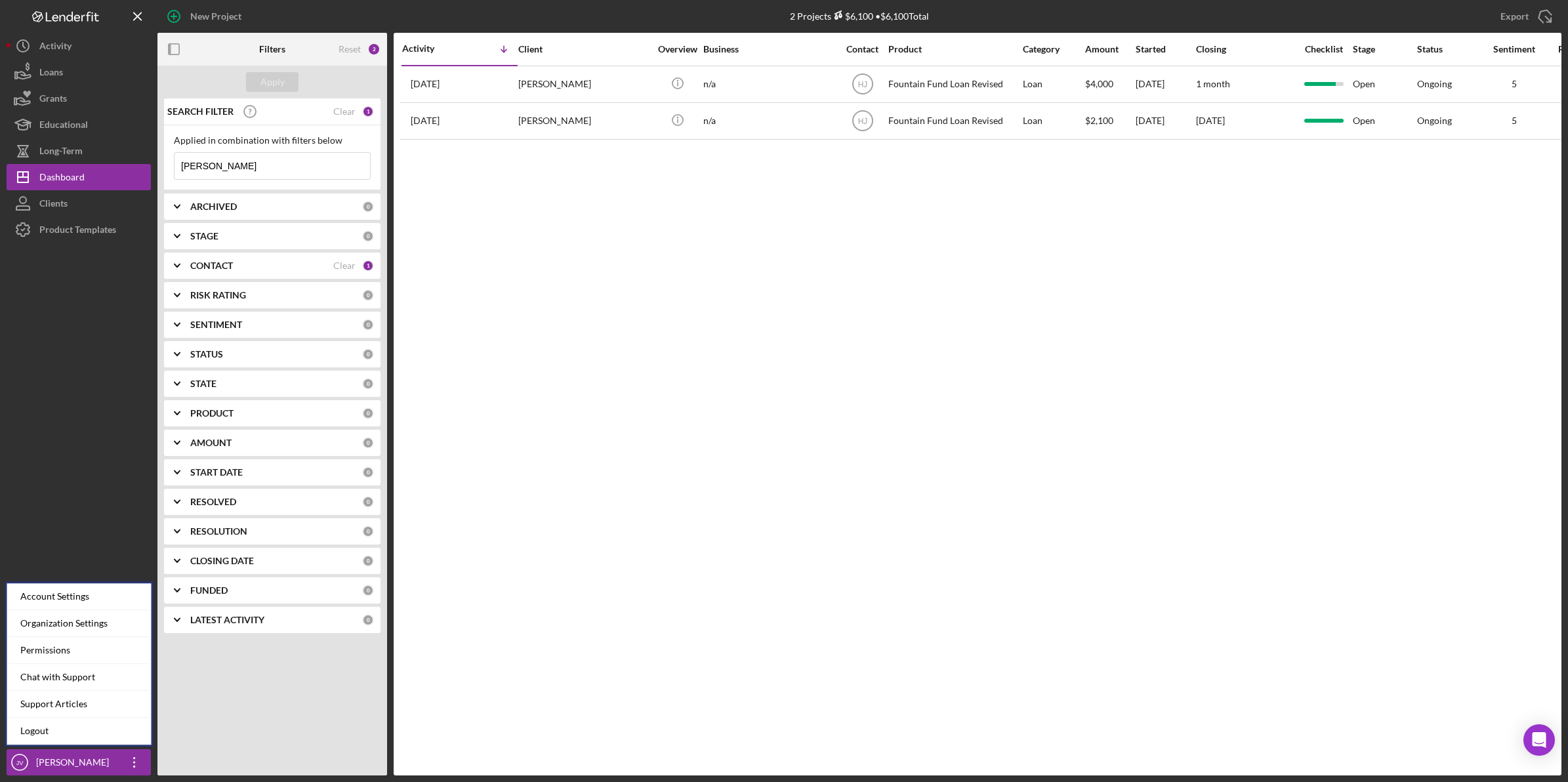
click at [97, 551] on div at bounding box center [79, 496] width 144 height 506
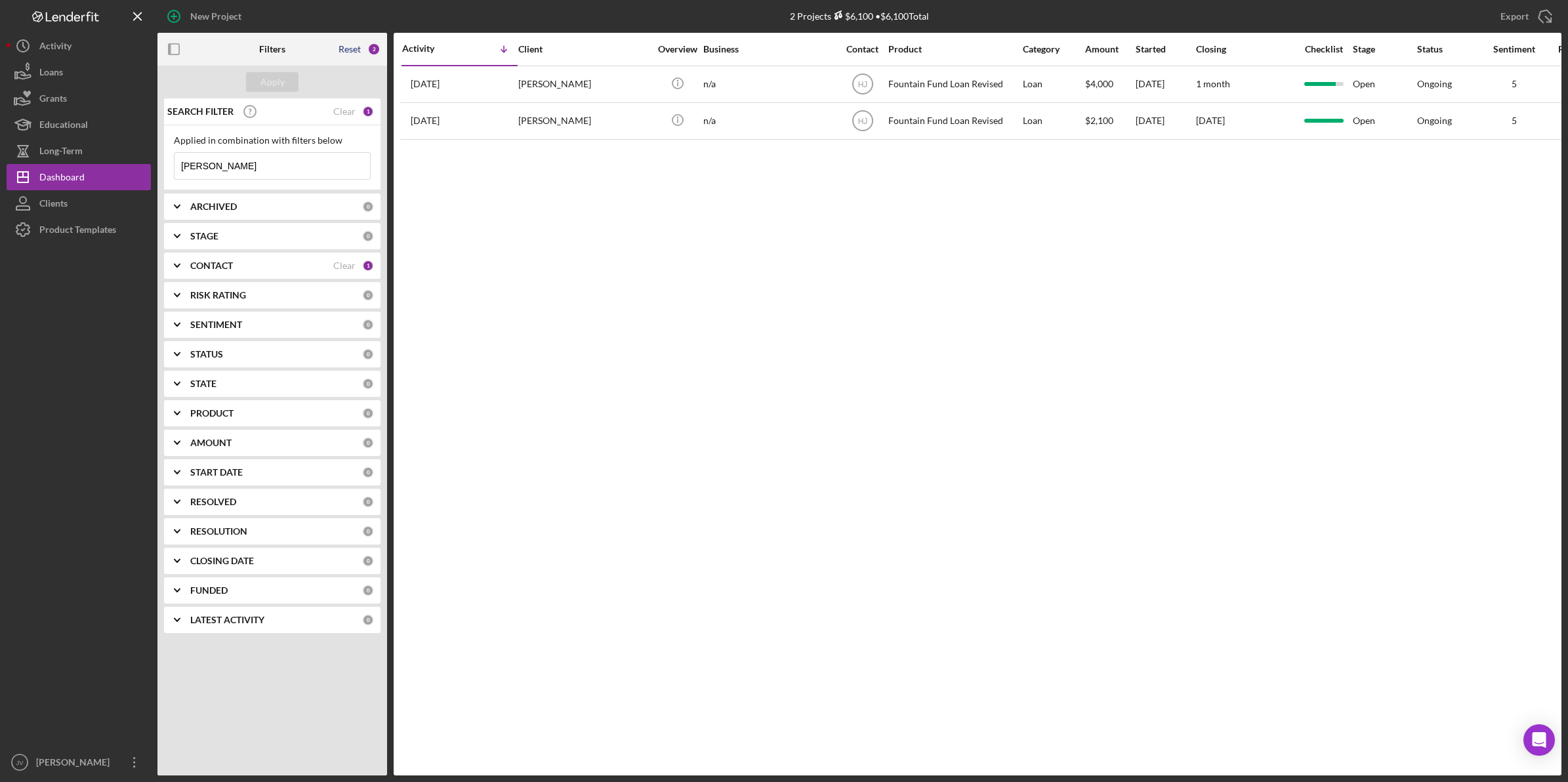
click at [355, 48] on div "Reset" at bounding box center [350, 49] width 22 height 11
click at [354, 49] on div "Reset" at bounding box center [350, 49] width 22 height 11
click at [313, 263] on div "CONTACT" at bounding box center [262, 265] width 143 height 11
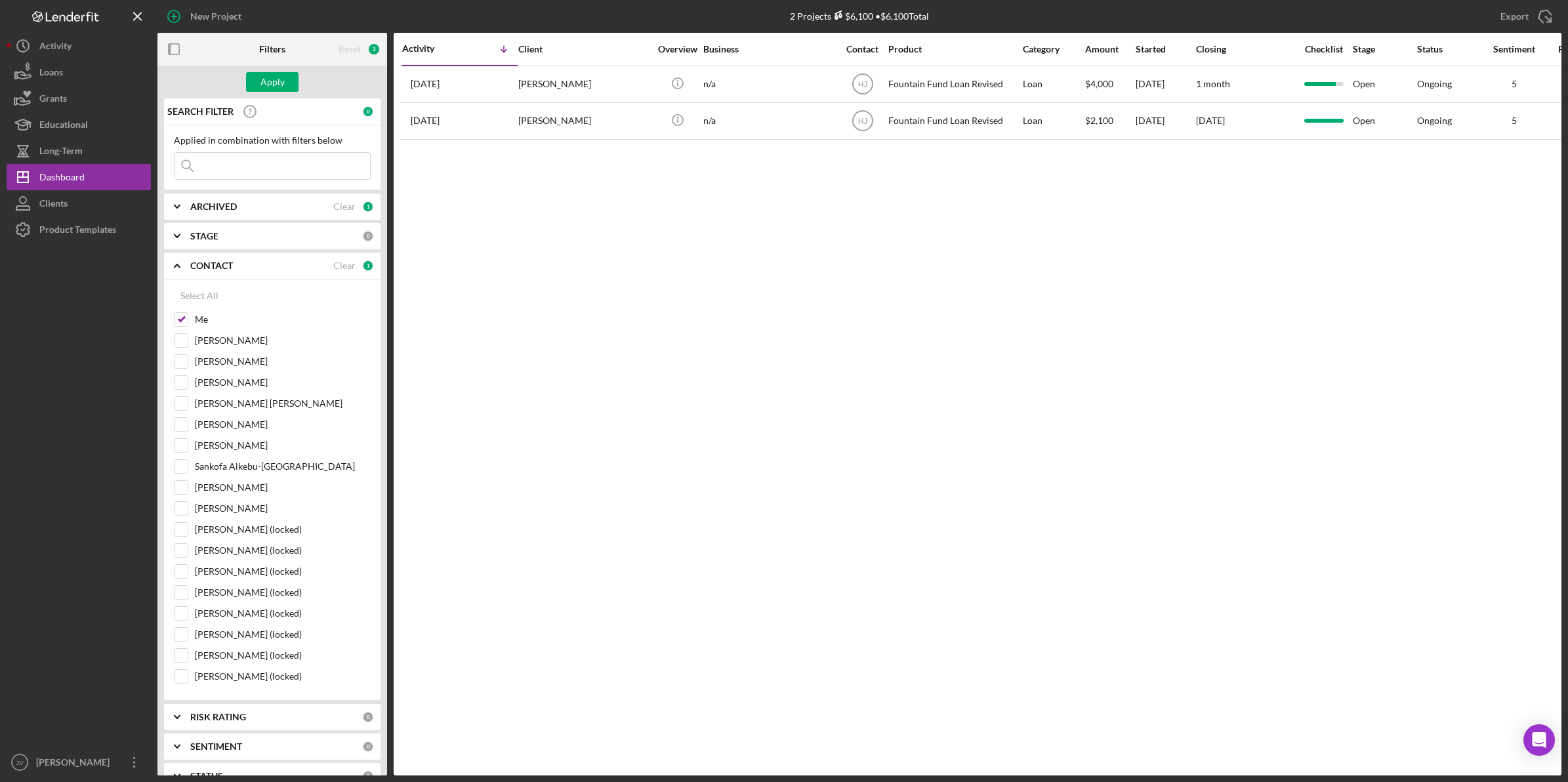
click at [235, 276] on div "CONTACT Clear 1" at bounding box center [282, 266] width 184 height 26
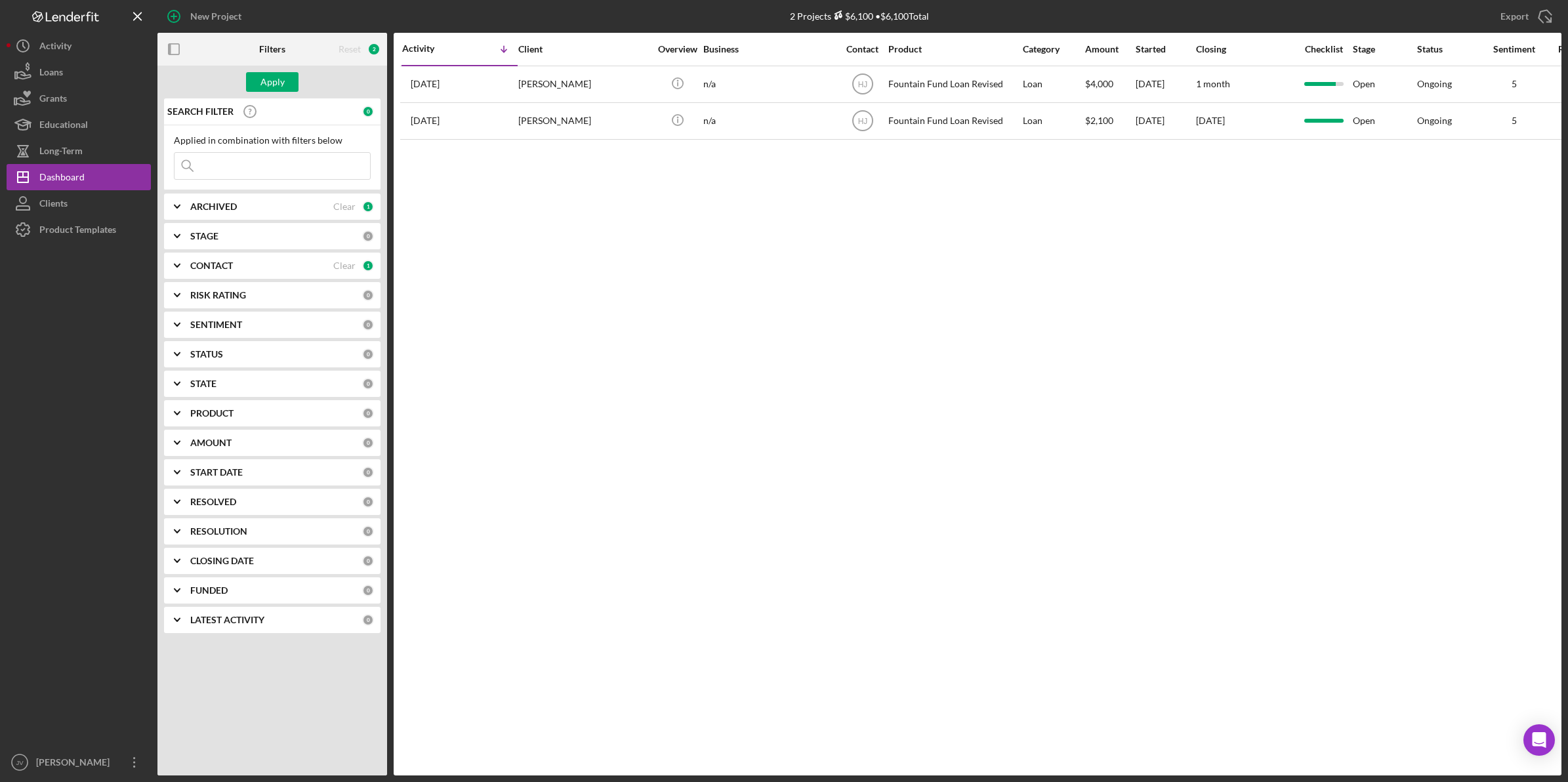
click at [217, 166] on input at bounding box center [272, 166] width 195 height 26
click at [67, 194] on div "Clients" at bounding box center [53, 205] width 28 height 30
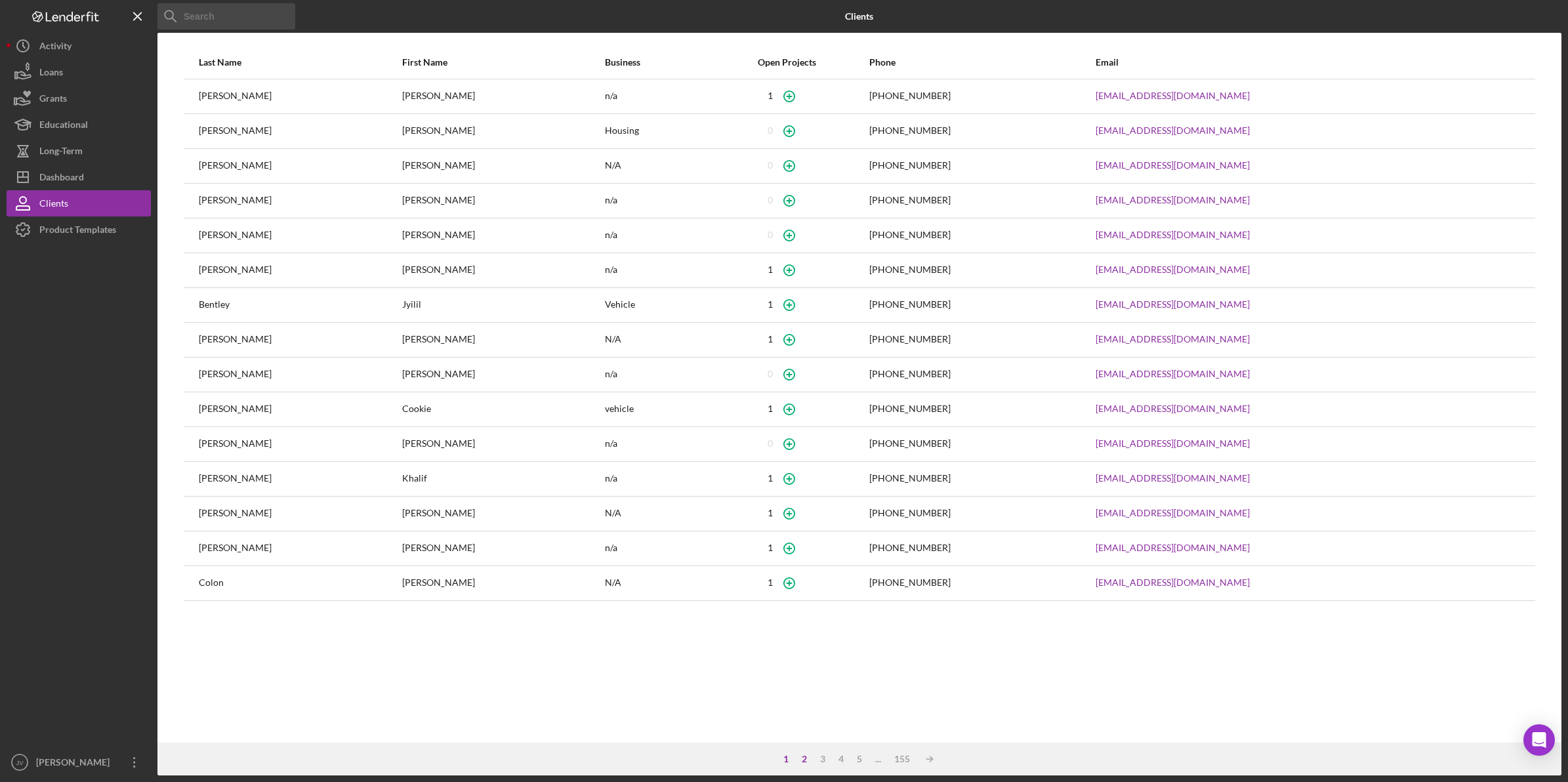
click at [807, 757] on div "2" at bounding box center [804, 759] width 18 height 11
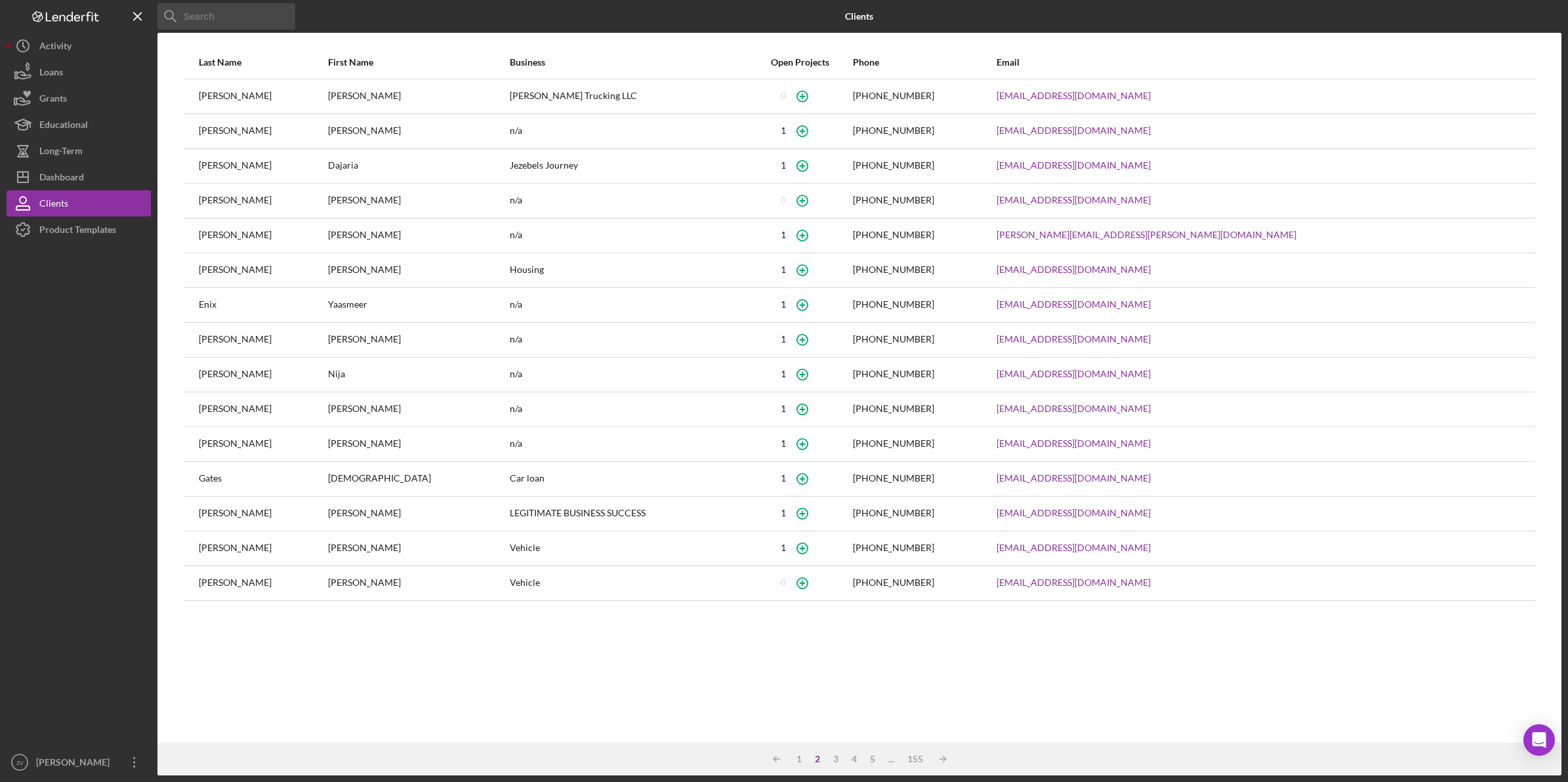
click at [807, 765] on div "Icon/Table Sort Arrow 1 2 3 4 5 ... 155 Icon/Table Sort Arrow" at bounding box center [859, 759] width 1404 height 33
click at [822, 762] on div "2" at bounding box center [817, 759] width 18 height 11
click at [834, 760] on div "3" at bounding box center [835, 759] width 18 height 11
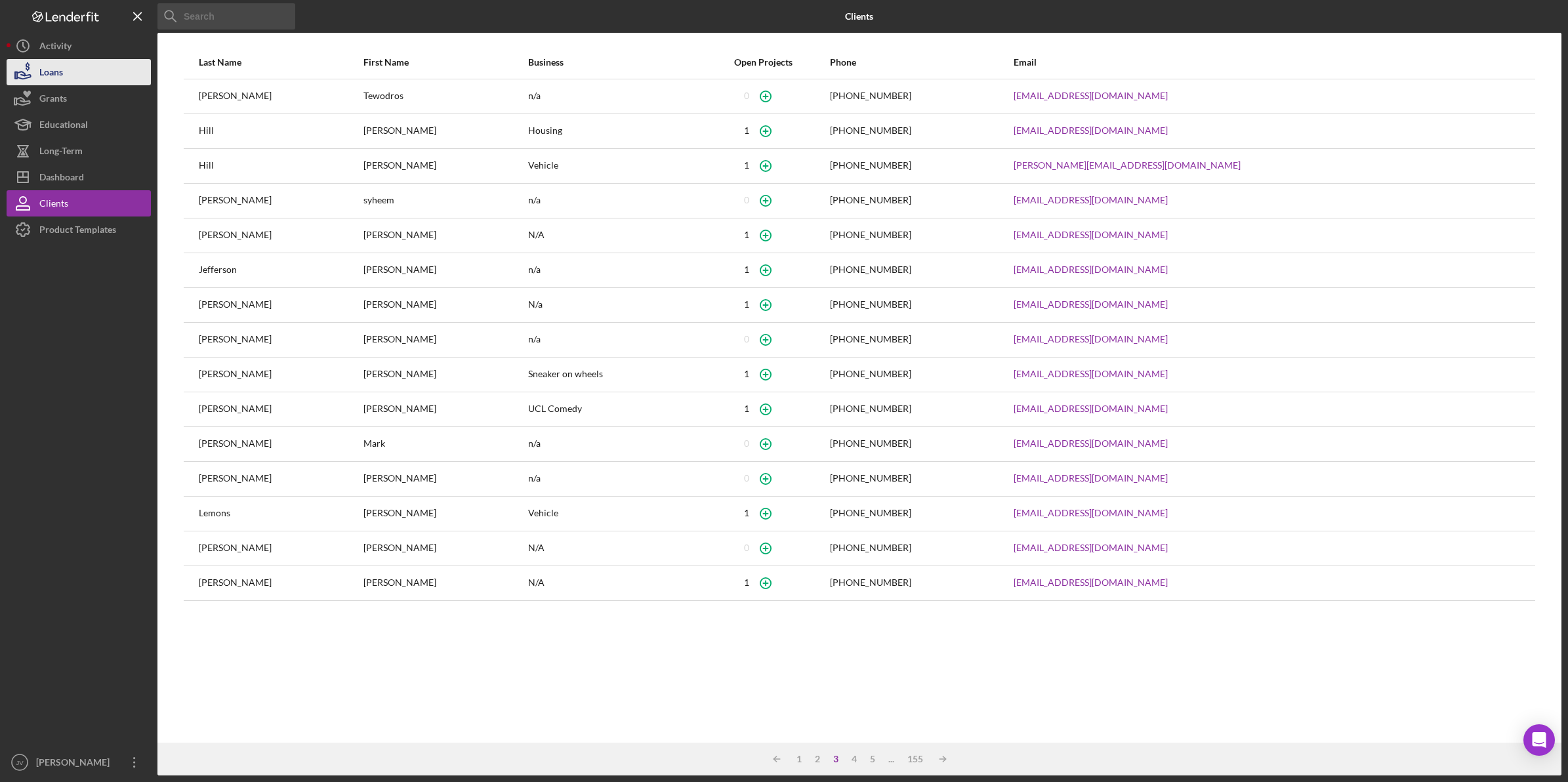
click at [71, 79] on button "Loans" at bounding box center [79, 72] width 144 height 26
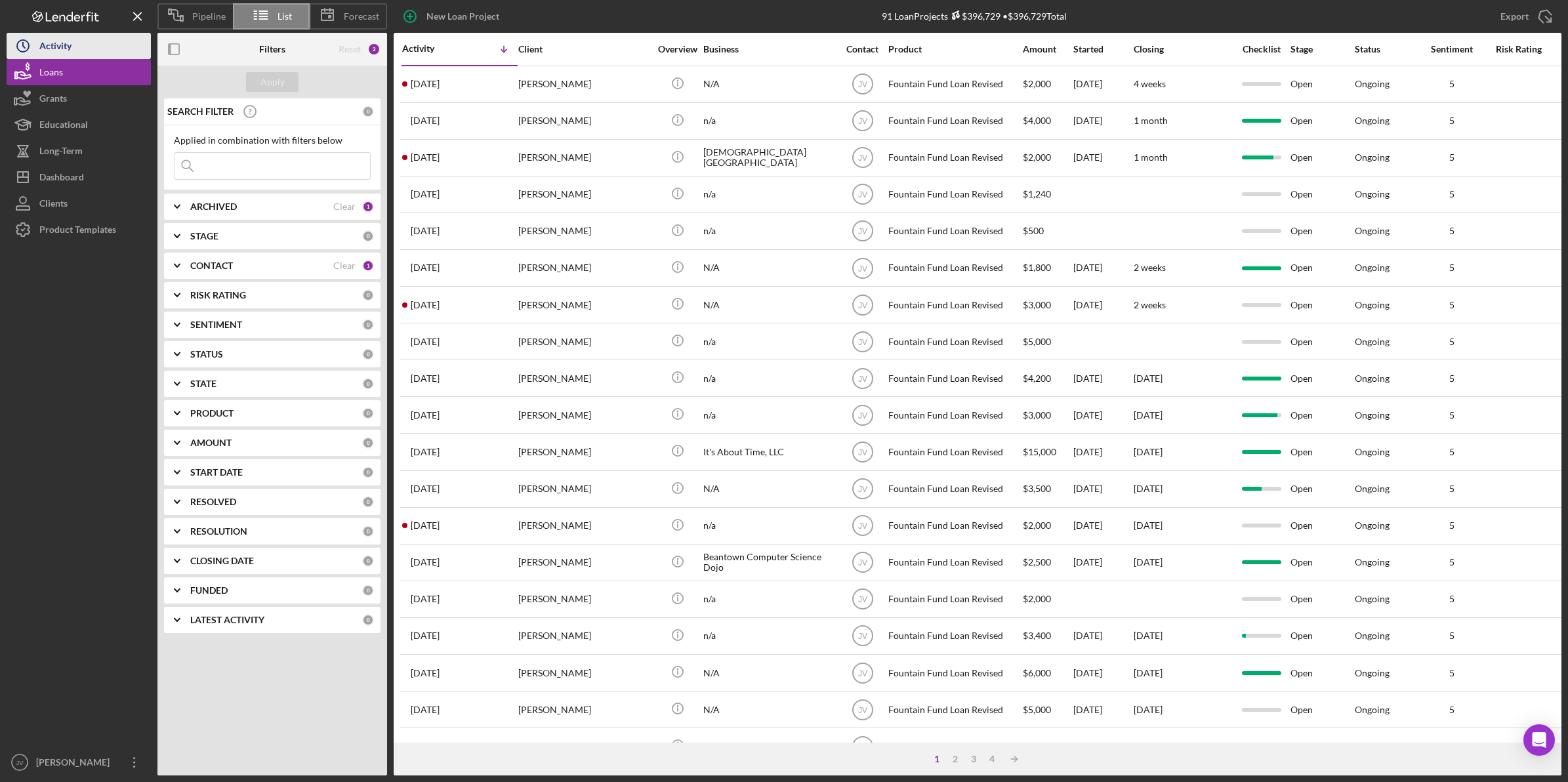
click at [57, 39] on div "Activity" at bounding box center [55, 48] width 32 height 30
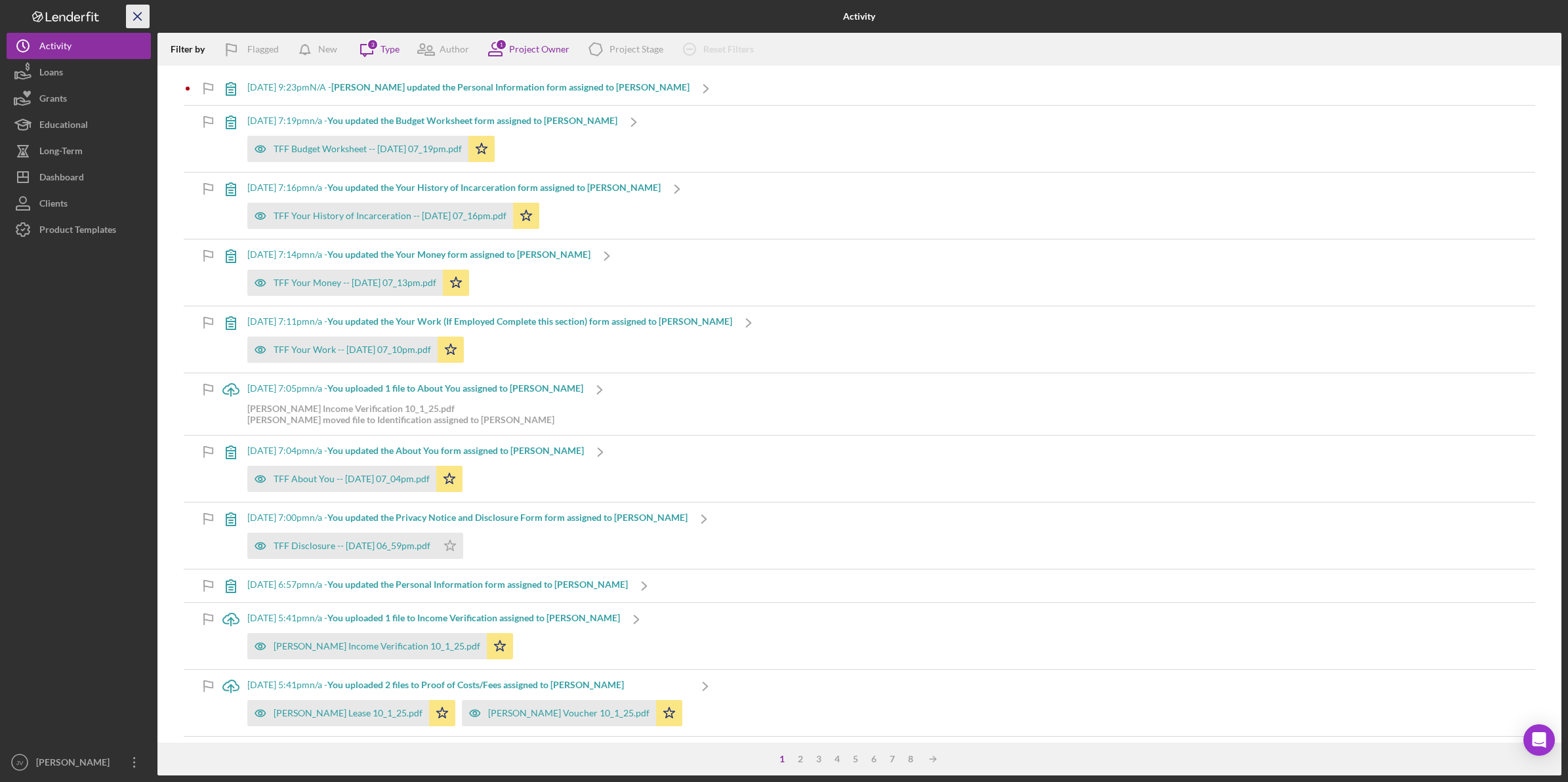
click at [135, 14] on line "button" at bounding box center [137, 16] width 7 height 7
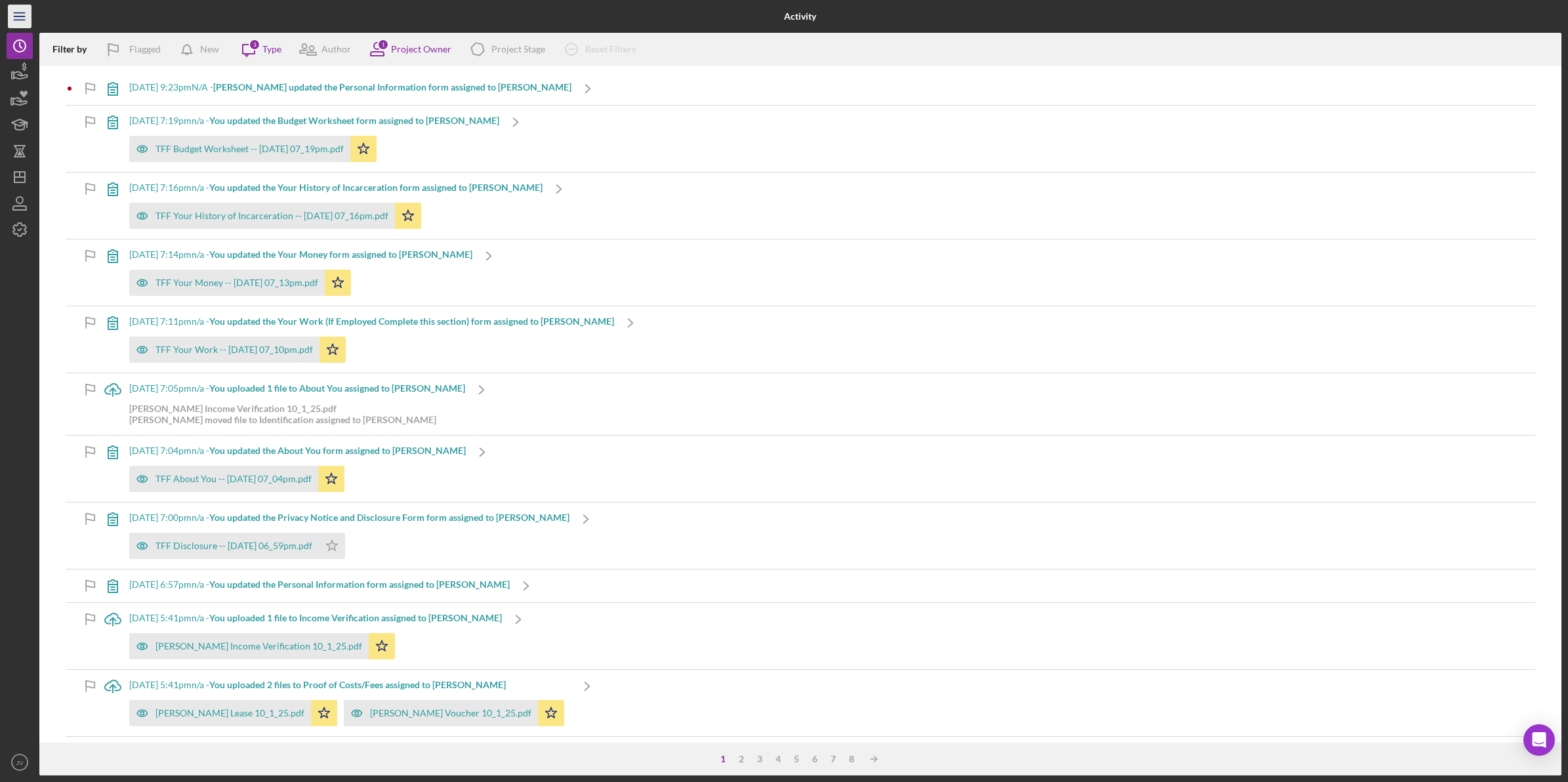
click at [24, 16] on line "button" at bounding box center [19, 16] width 11 height 0
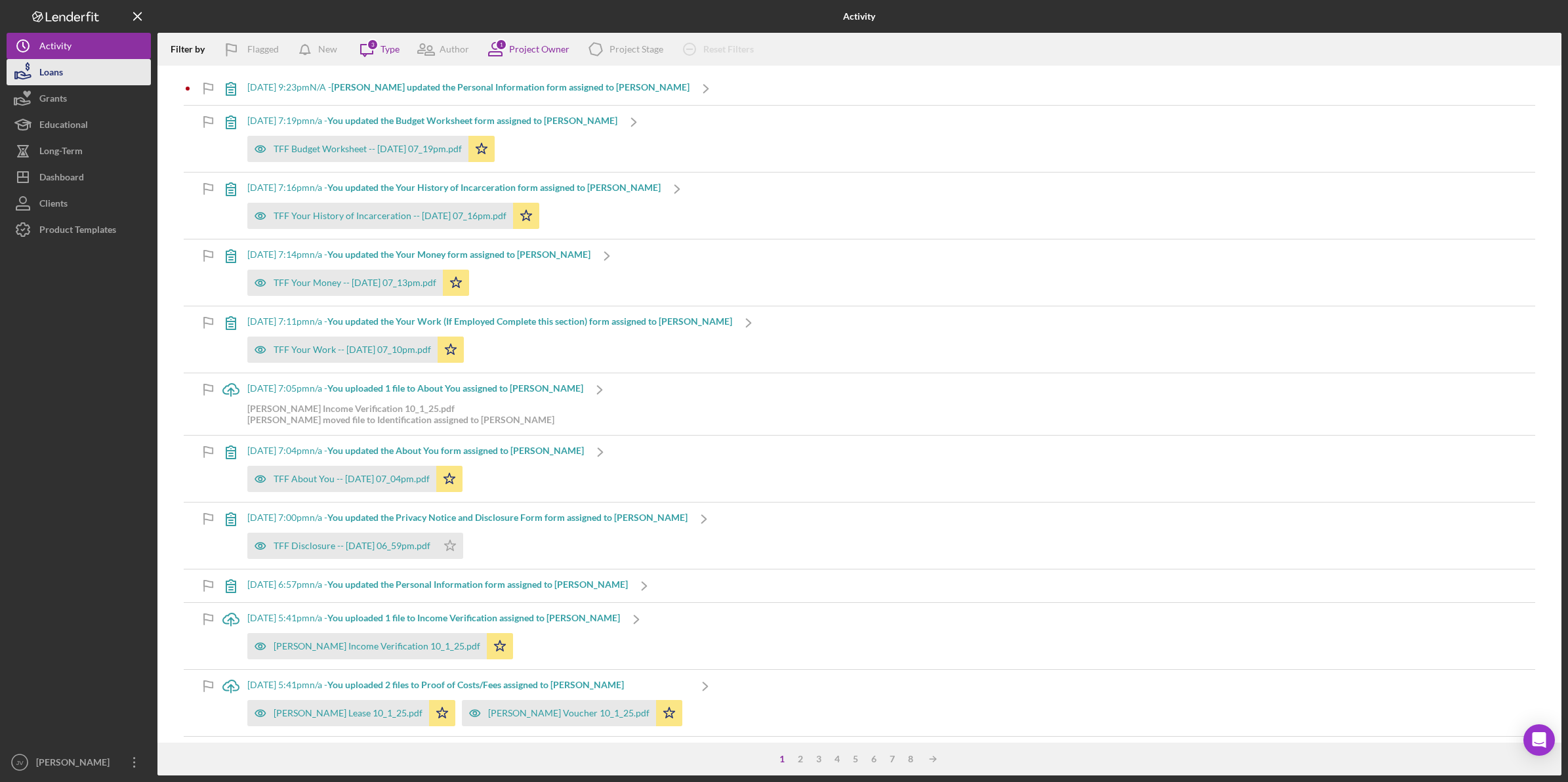
click at [49, 79] on div "Loans" at bounding box center [51, 74] width 24 height 30
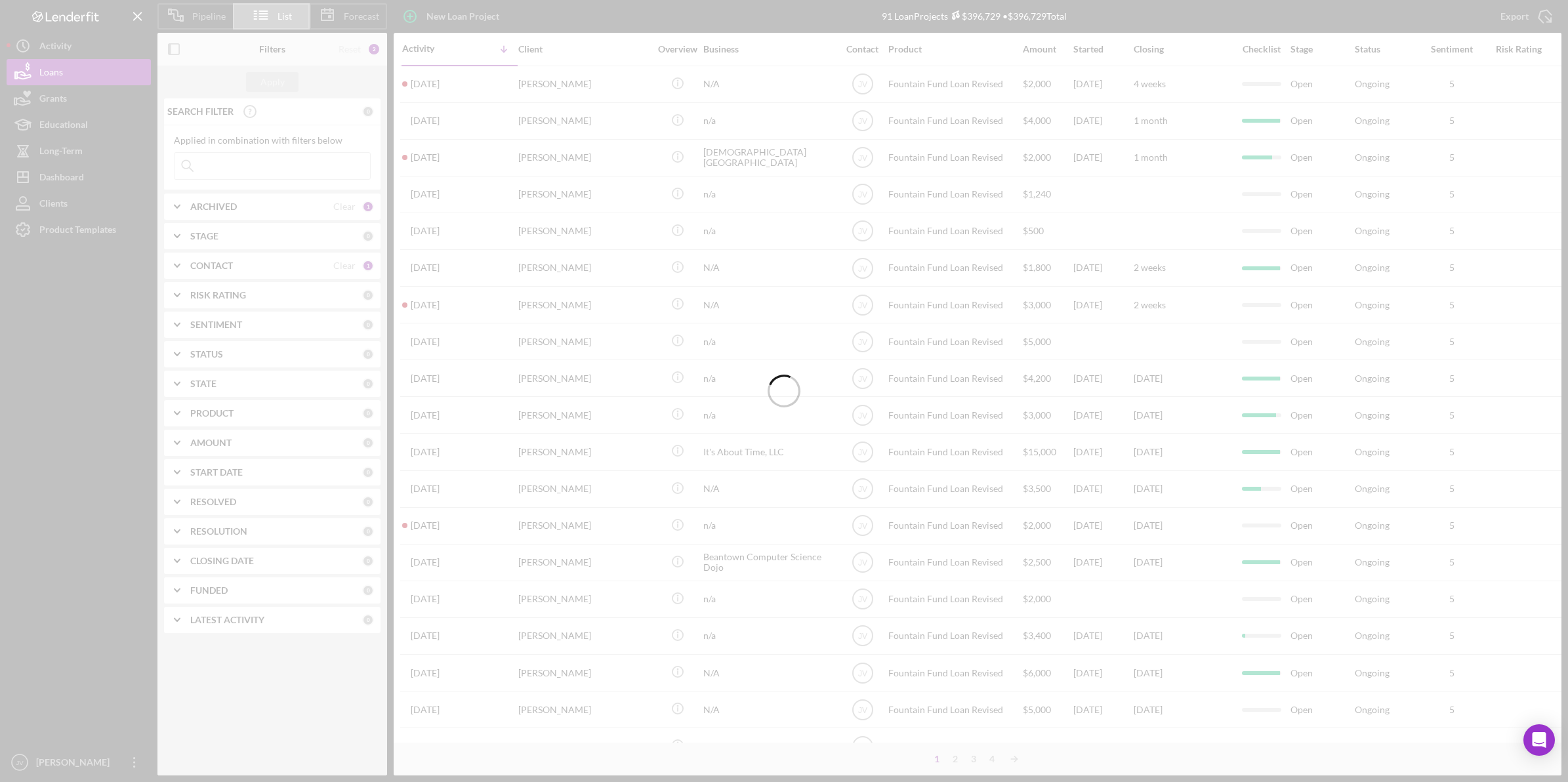
click at [57, 99] on div at bounding box center [784, 391] width 1568 height 782
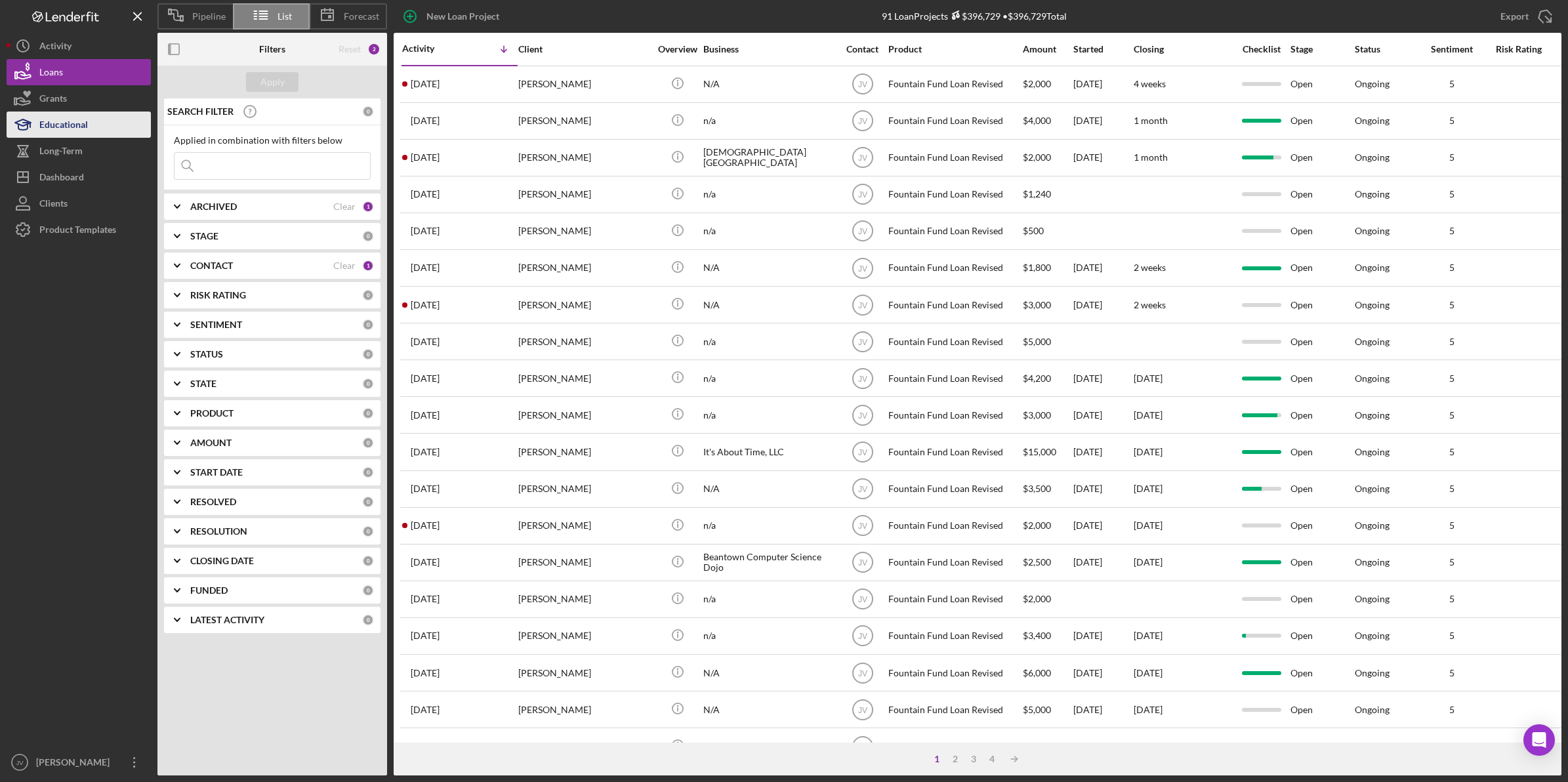
click at [64, 118] on div "Educational" at bounding box center [63, 126] width 48 height 30
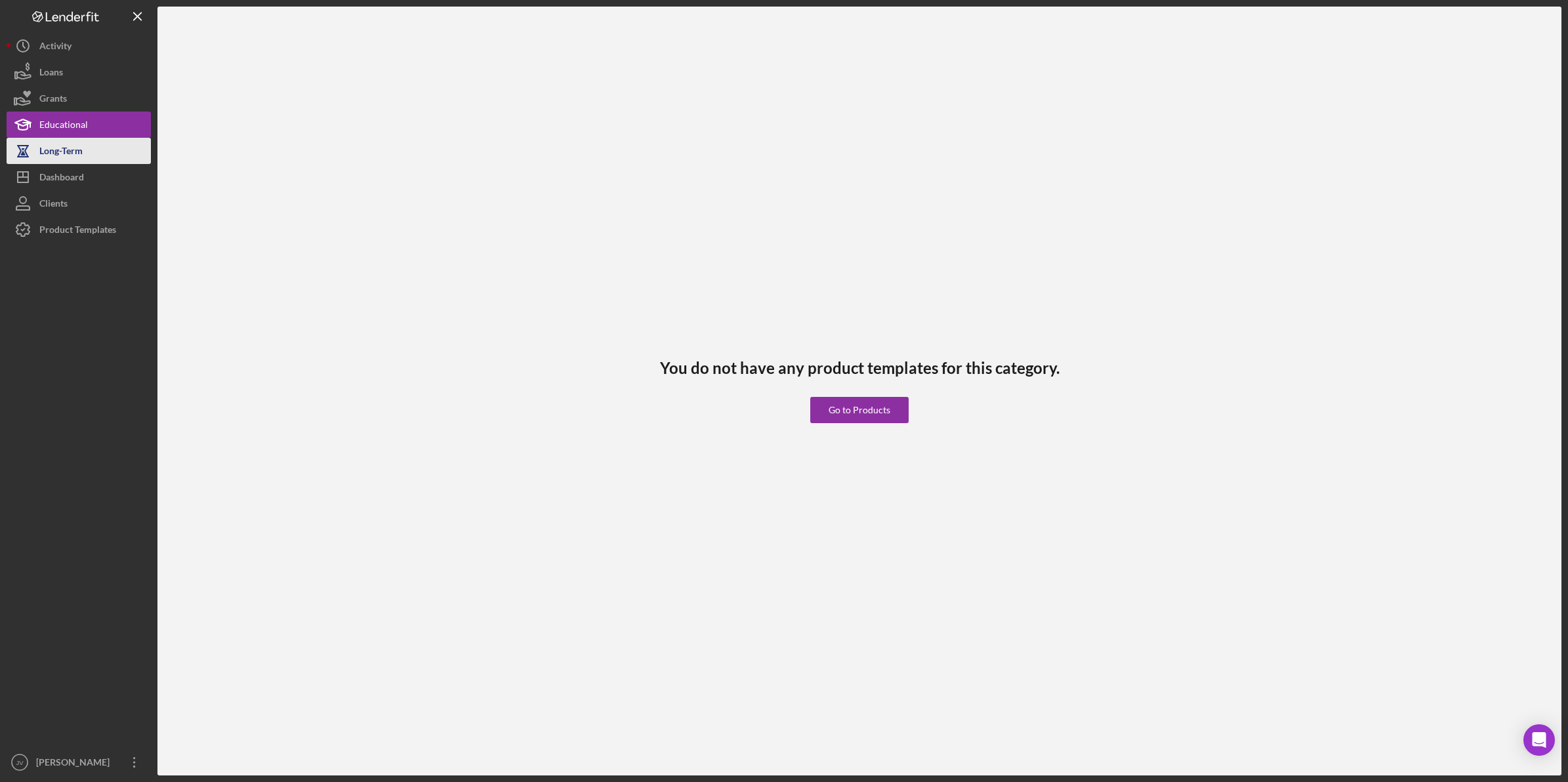
click at [71, 148] on div "Long-Term" at bounding box center [61, 153] width 43 height 30
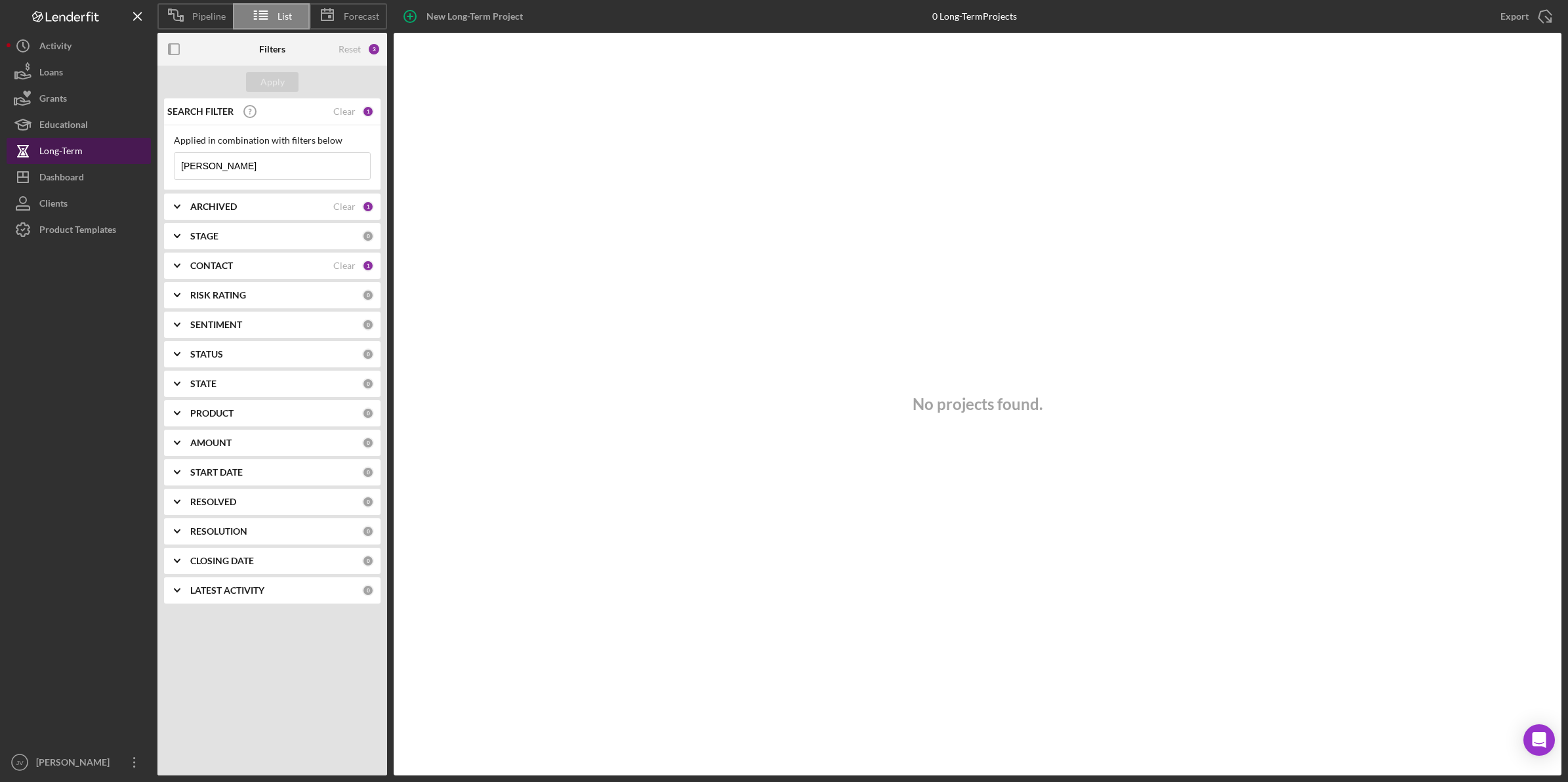
drag, startPoint x: 213, startPoint y: 171, endPoint x: 143, endPoint y: 162, distance: 70.6
click at [143, 162] on div "Pipeline List Forecast New Long-Term Project 0 Long-Term Projects [PERSON_NAME]…" at bounding box center [784, 387] width 1555 height 775
click at [142, 336] on div at bounding box center [79, 496] width 144 height 506
click at [113, 182] on button "Icon/Dashboard Dashboard" at bounding box center [79, 177] width 144 height 26
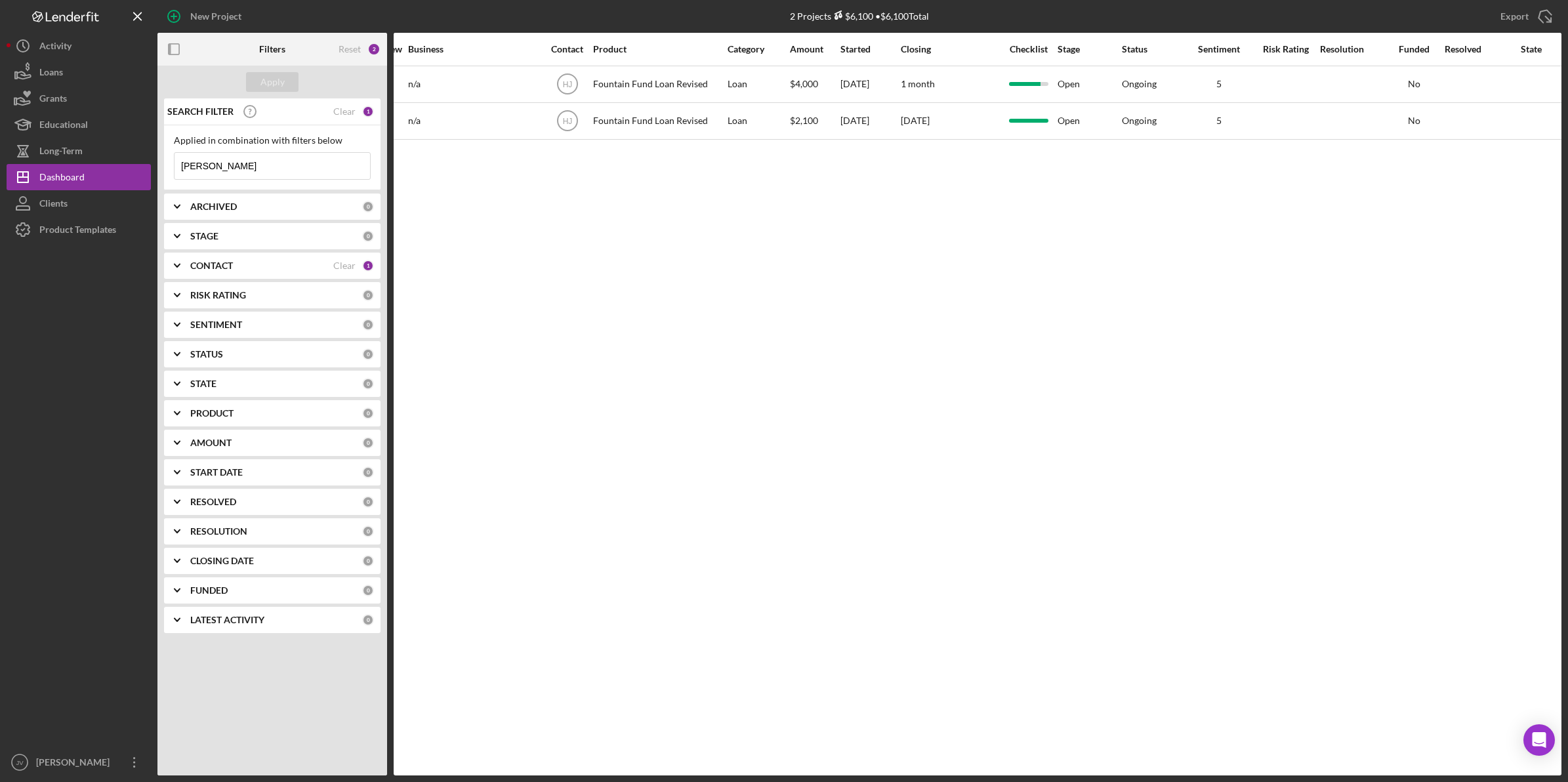
scroll to position [0, 454]
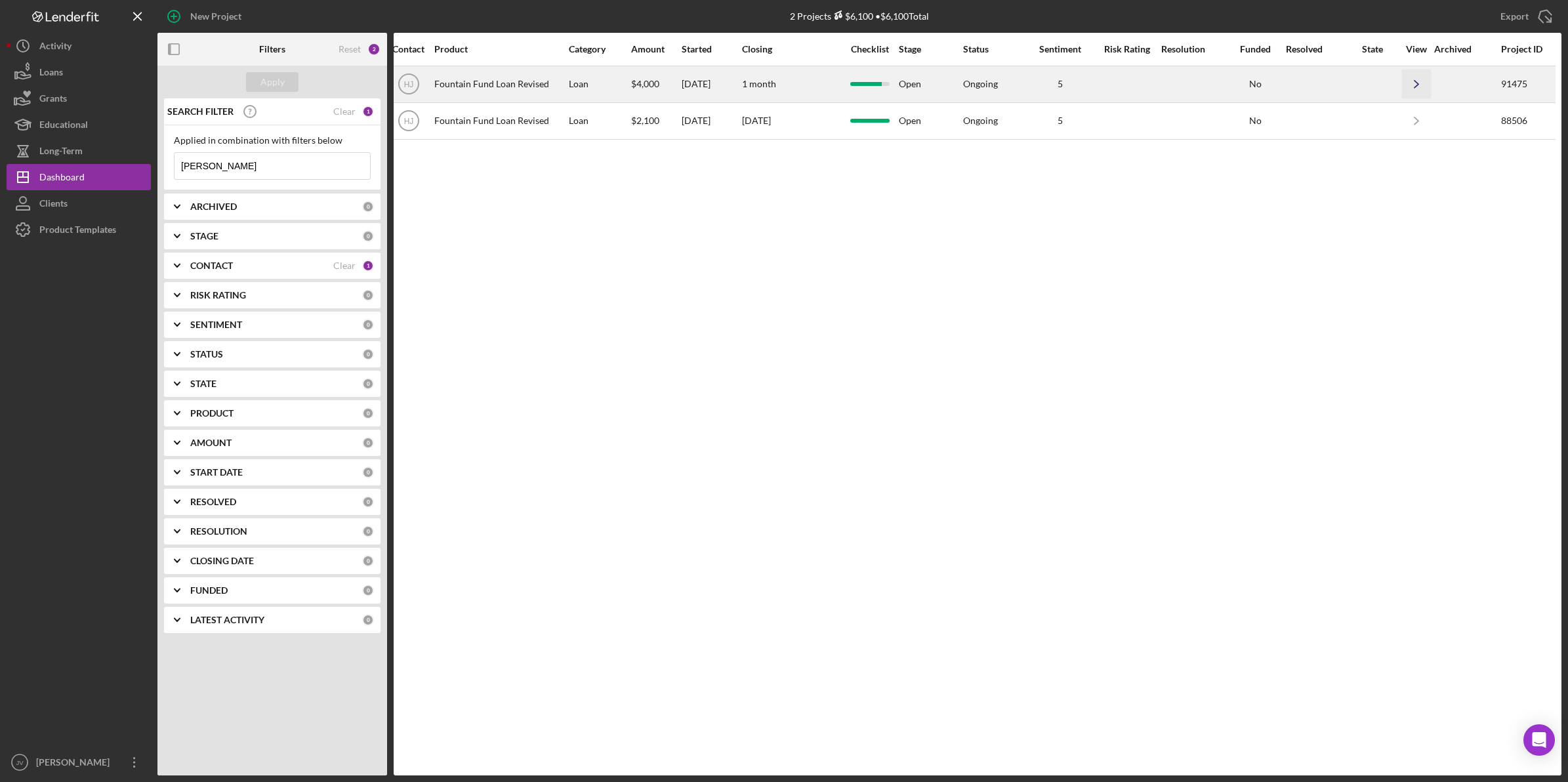
click at [1420, 85] on icon "Icon/Navigate" at bounding box center [1417, 85] width 30 height 30
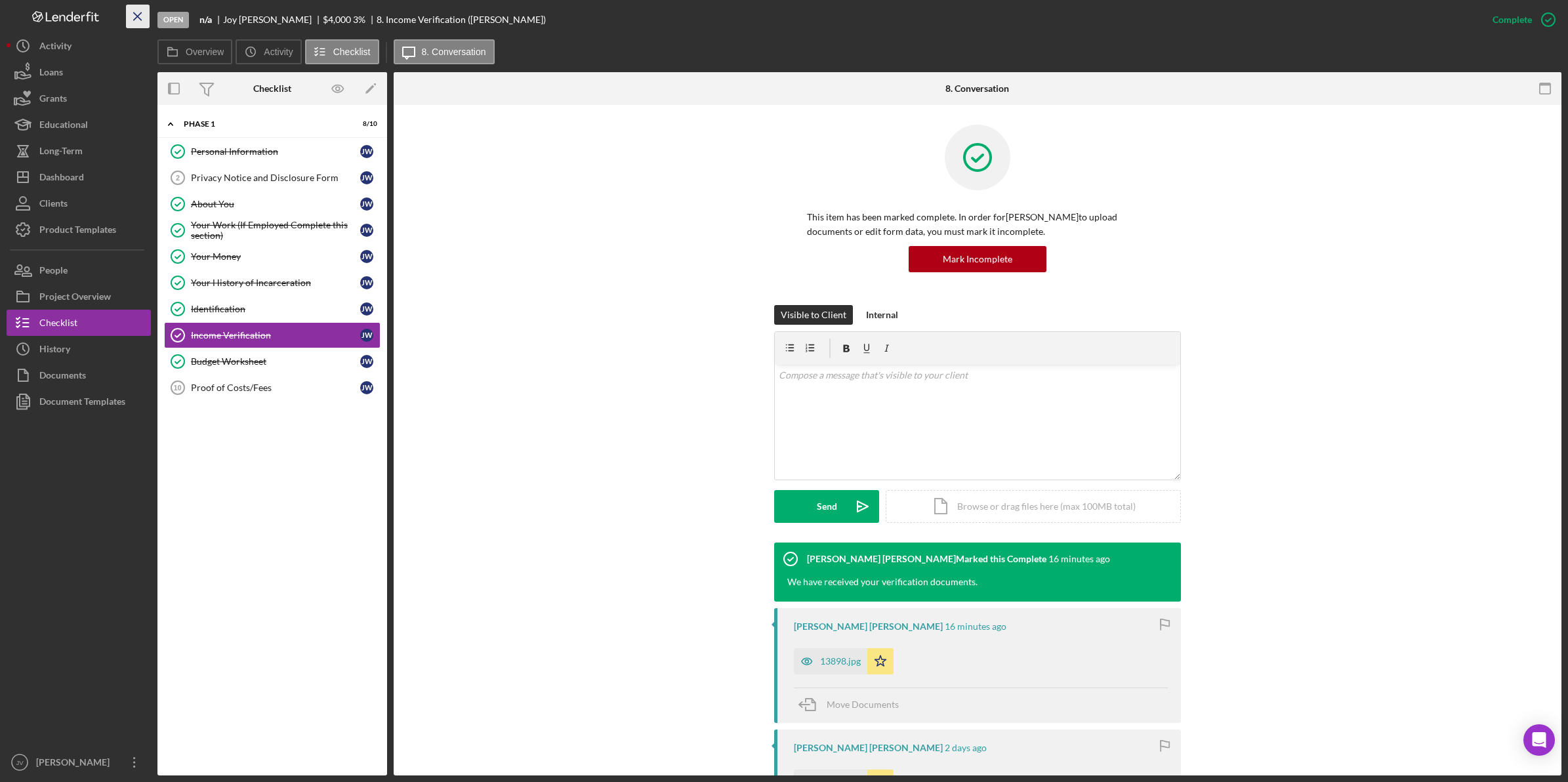
click at [131, 15] on icon "Icon/Menu Close" at bounding box center [138, 16] width 30 height 30
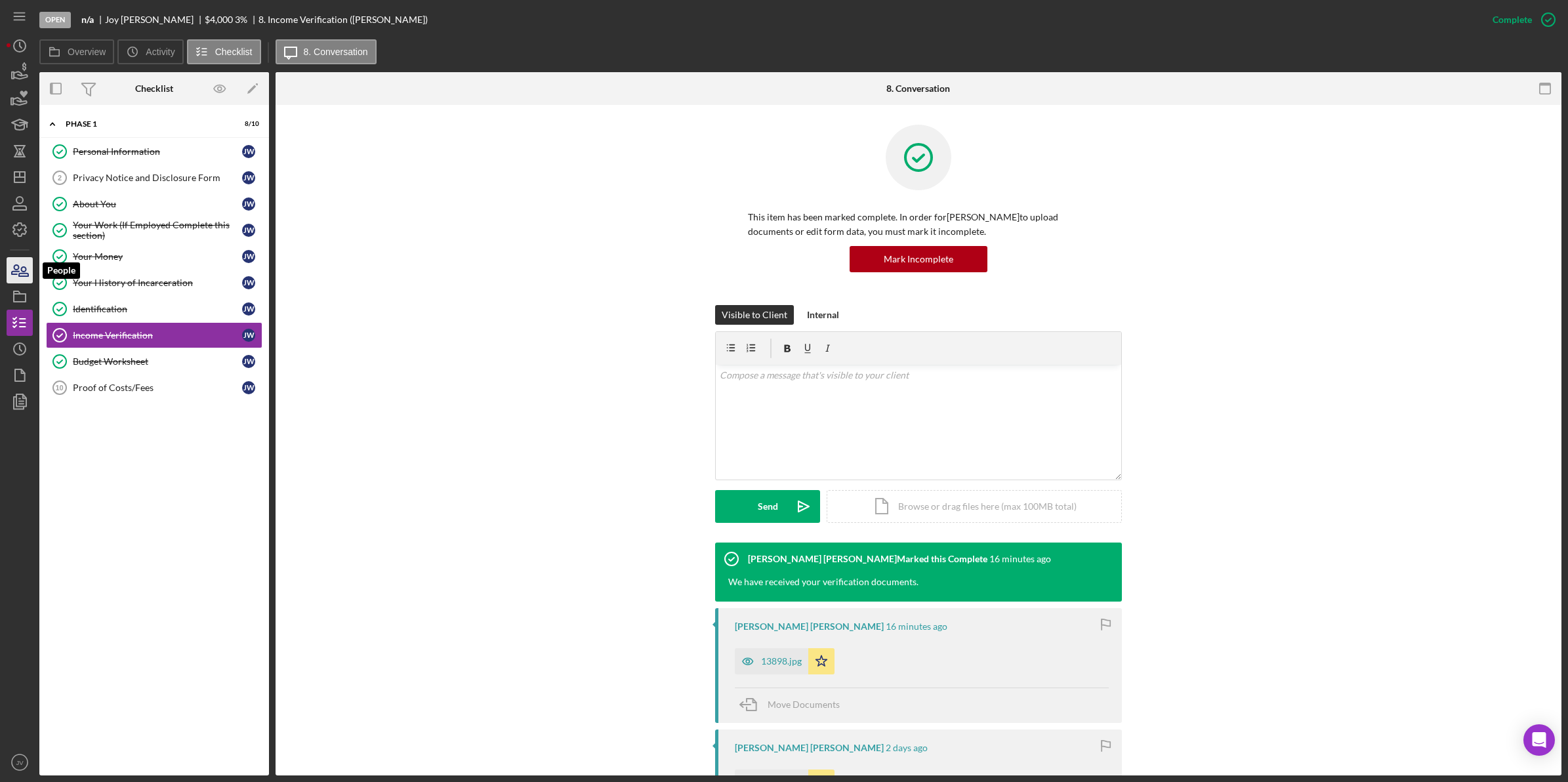
click at [11, 270] on icon "button" at bounding box center [20, 270] width 33 height 33
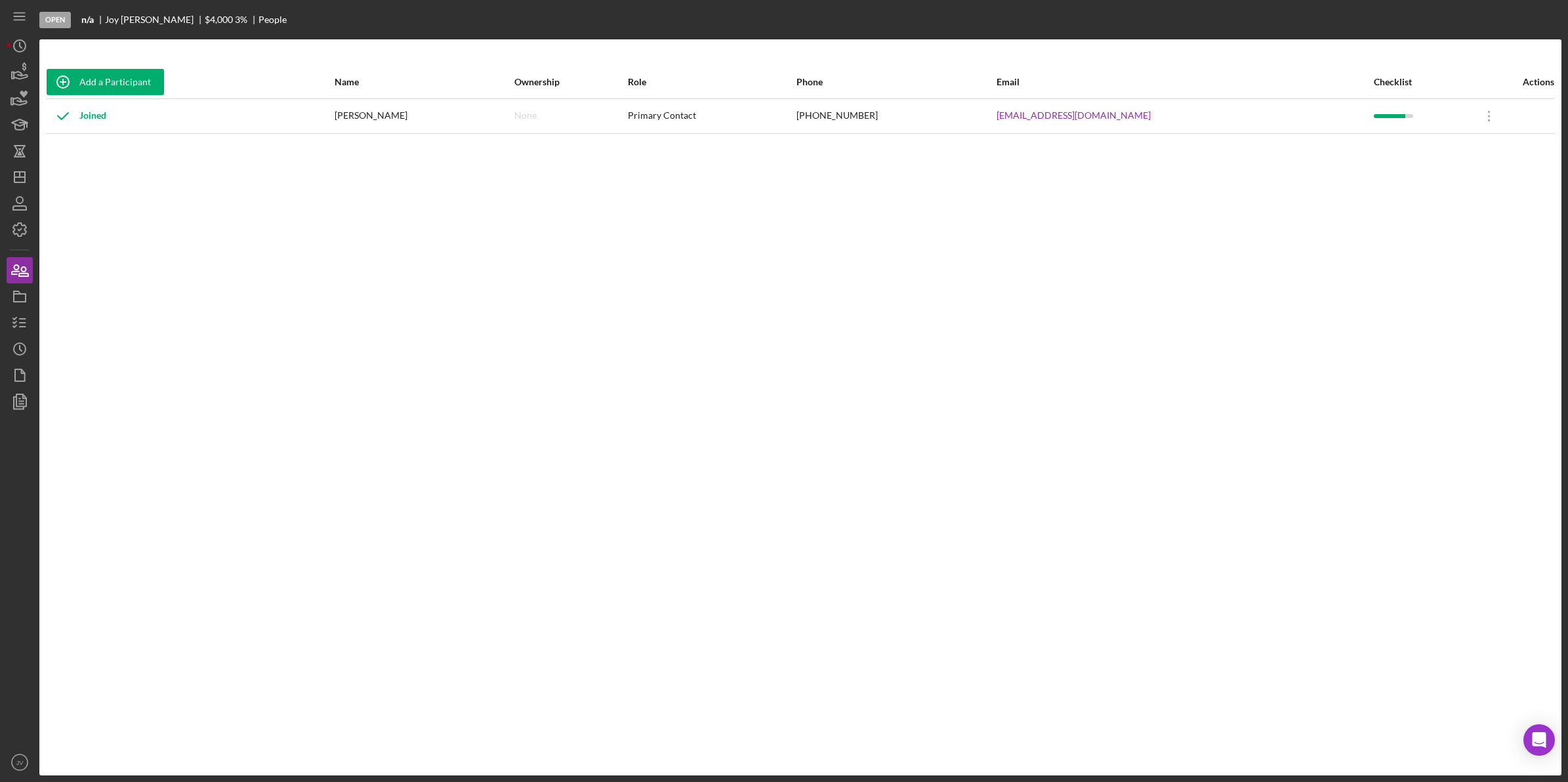
click at [726, 640] on div "Add a Participant Name Ownership Role Phone Email Checklist Actions Joined [PER…" at bounding box center [800, 407] width 1522 height 684
click at [1476, 116] on icon "Icon/Overflow" at bounding box center [1489, 117] width 33 height 33
click at [1264, 204] on div "Add a Participant Name Ownership Role Phone Email Checklist Actions Joined [PER…" at bounding box center [800, 407] width 1522 height 684
click at [1473, 117] on icon "Icon/Overflow" at bounding box center [1489, 117] width 33 height 33
click at [1208, 198] on div "Add a Participant Name Ownership Role Phone Email Checklist Actions Joined [PER…" at bounding box center [800, 407] width 1522 height 684
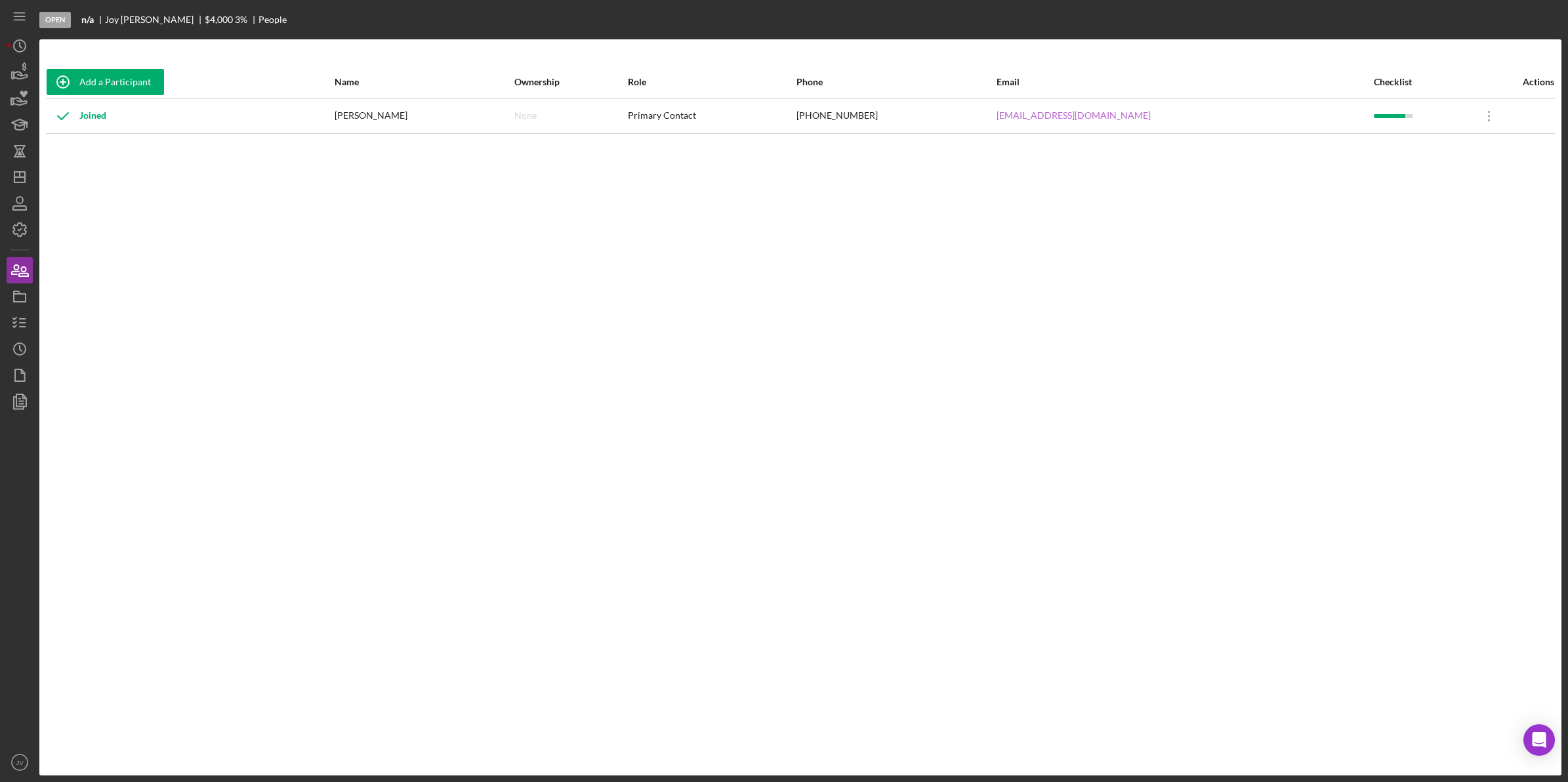
click at [1086, 110] on link "[EMAIL_ADDRESS][DOMAIN_NAME]" at bounding box center [1073, 115] width 154 height 11
click at [474, 538] on div "Add a Participant Name Ownership Role Phone Email Checklist Actions Joined [PER…" at bounding box center [800, 407] width 1522 height 684
click at [24, 273] on icon "button" at bounding box center [23, 271] width 9 height 9
click at [23, 270] on icon "button" at bounding box center [20, 270] width 33 height 33
click at [1307, 546] on div "Add a Participant Name Ownership Role Phone Email Checklist Actions Joined [PER…" at bounding box center [800, 407] width 1522 height 684
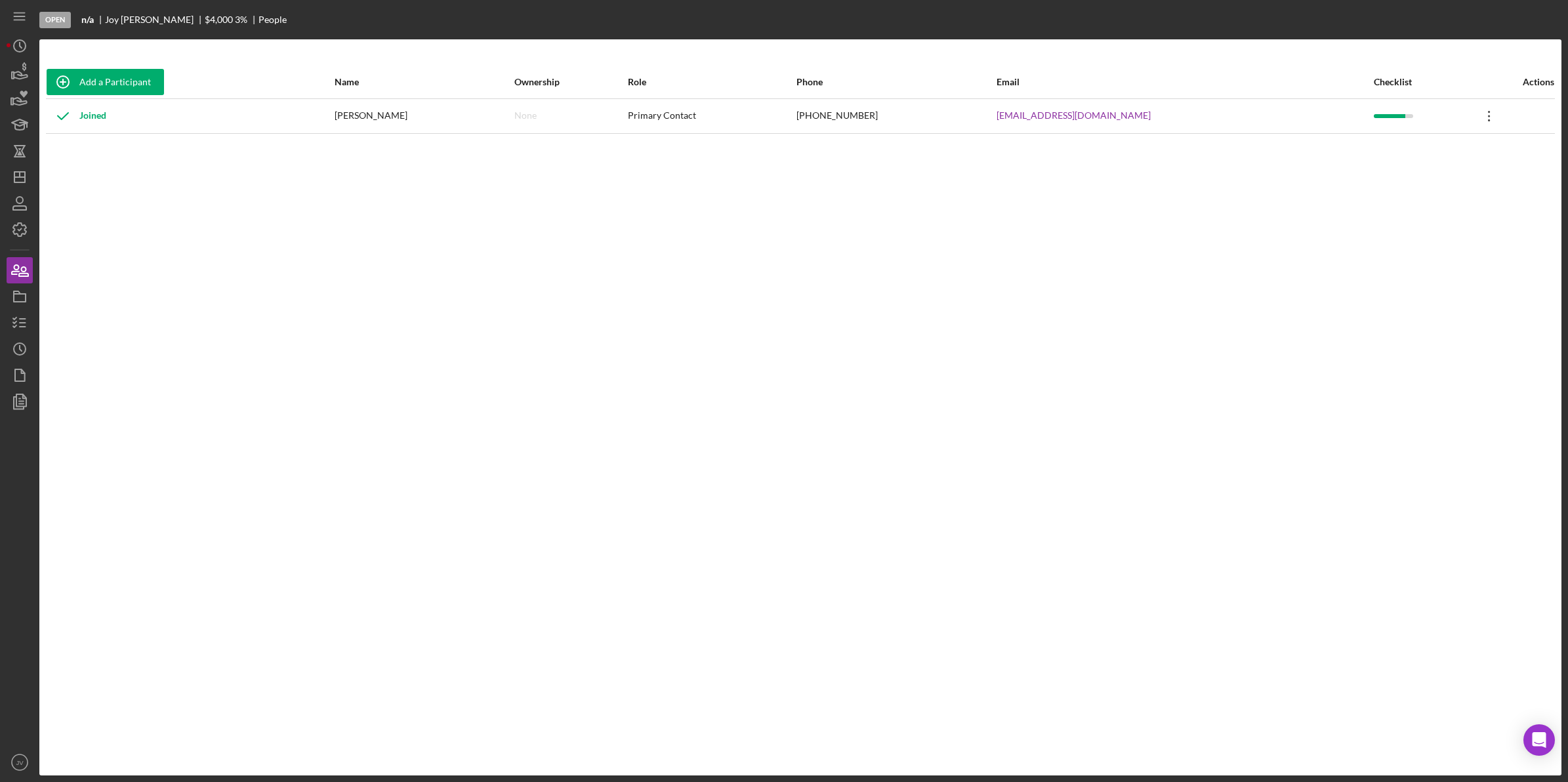
click at [1473, 118] on icon "Icon/Overflow" at bounding box center [1489, 117] width 33 height 33
click at [1440, 139] on div "Icon/Edit Edit" at bounding box center [1411, 149] width 144 height 27
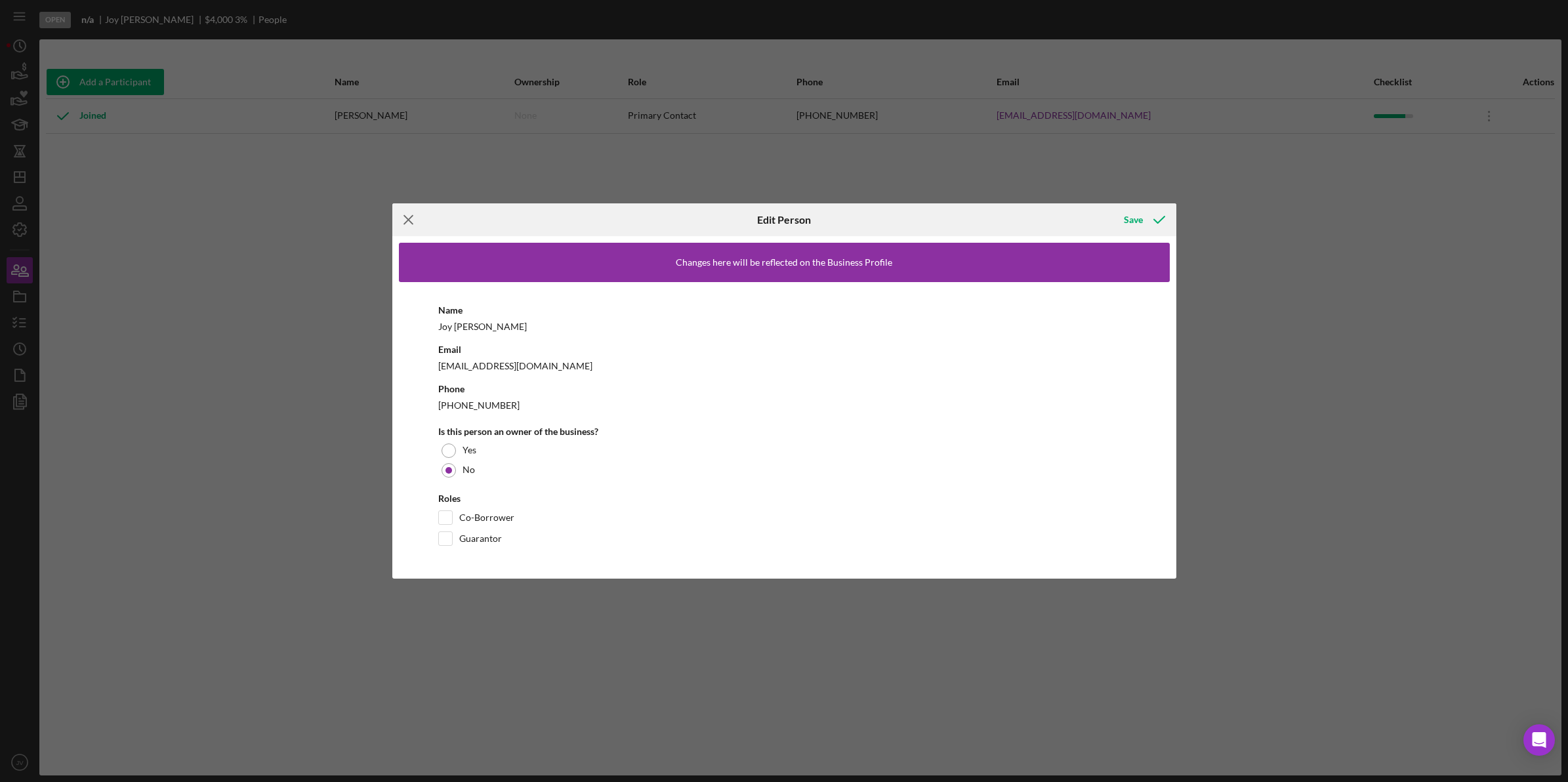
click at [400, 217] on icon "Icon/Menu Close" at bounding box center [409, 220] width 33 height 33
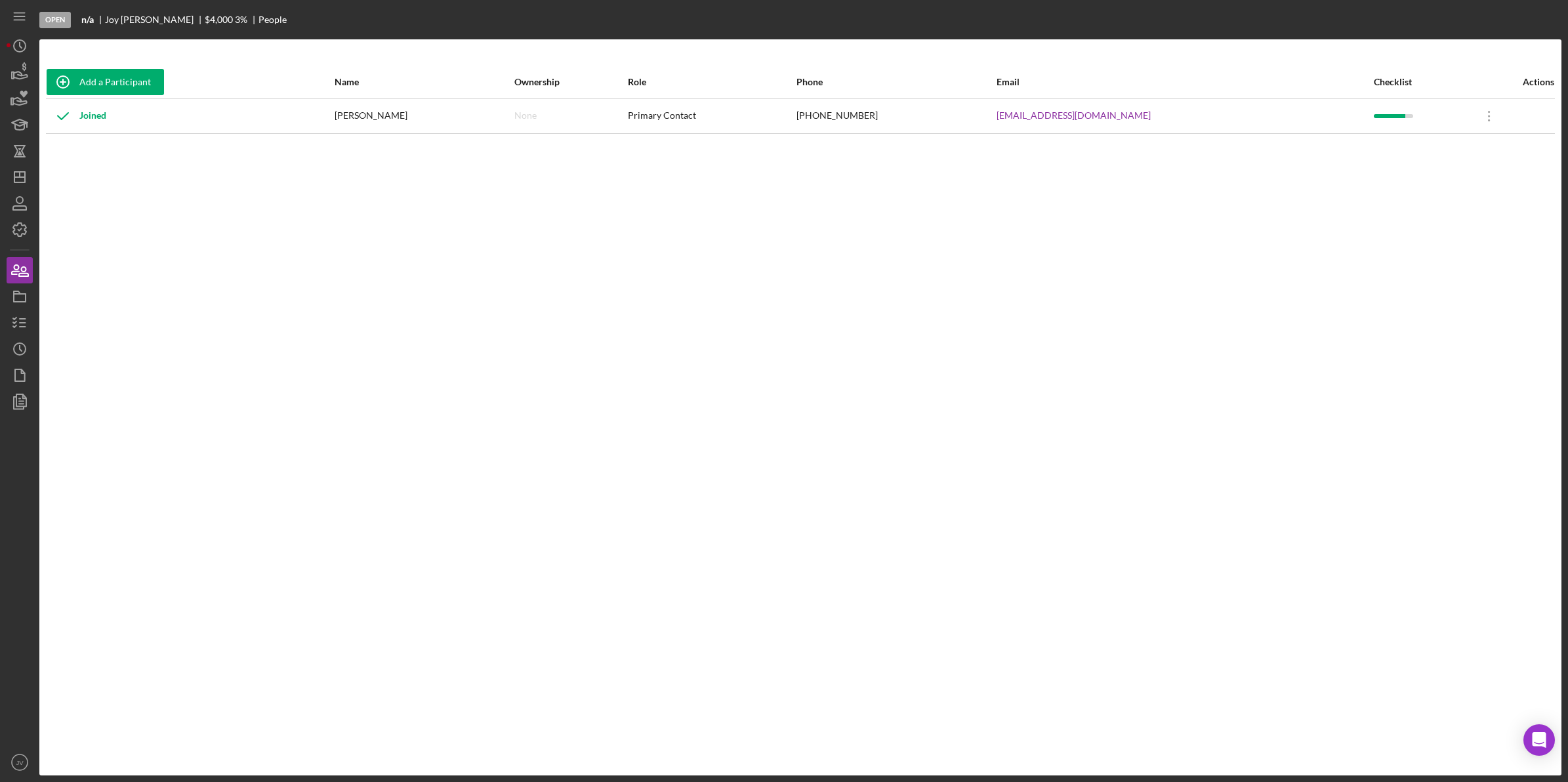
click at [90, 110] on div "Joined" at bounding box center [76, 117] width 60 height 33
click at [333, 125] on div "Joined" at bounding box center [190, 117] width 286 height 33
click at [20, 293] on polygon "button" at bounding box center [17, 292] width 7 height 2
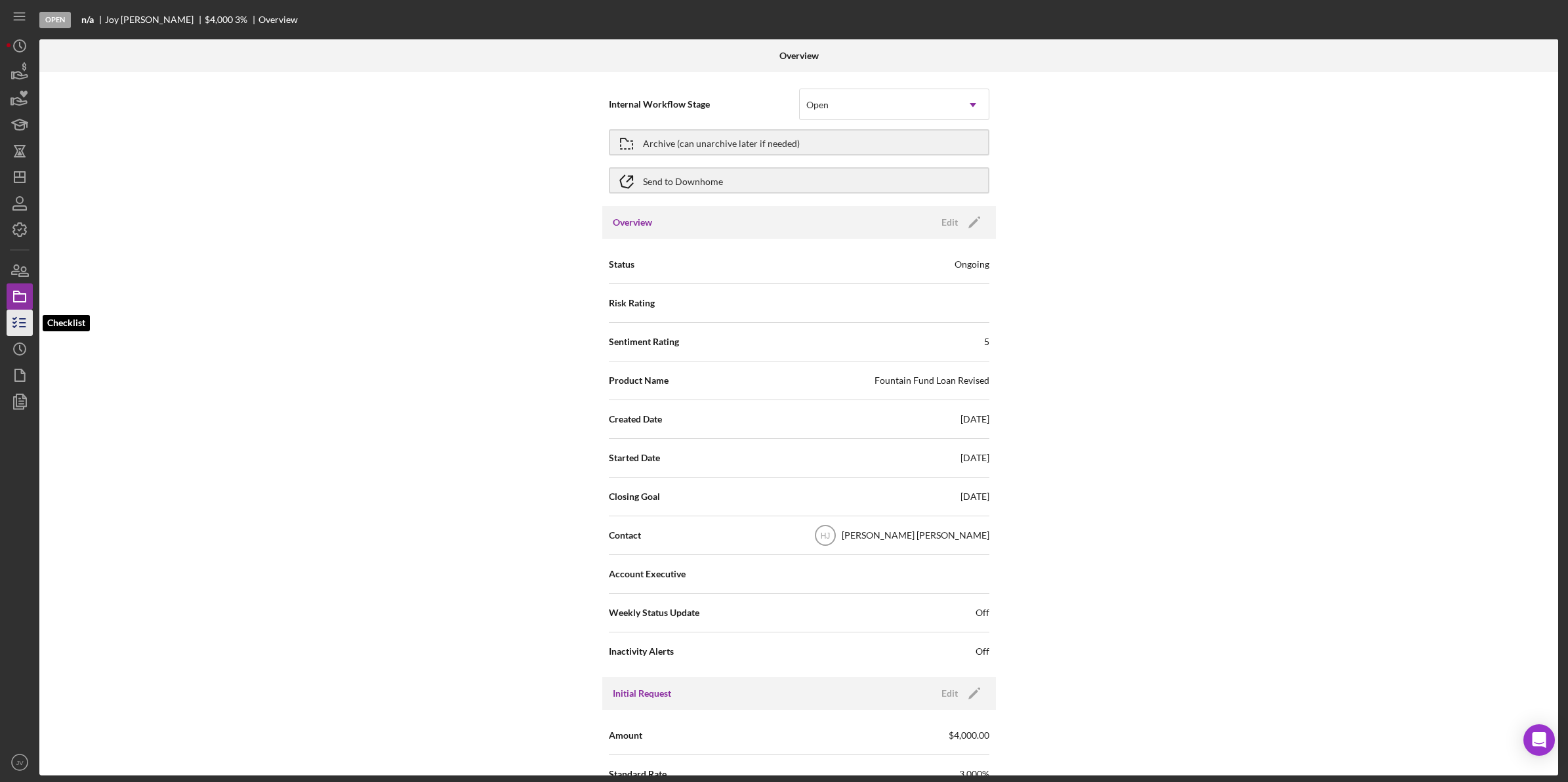
click at [15, 319] on polyline "button" at bounding box center [15, 318] width 3 height 2
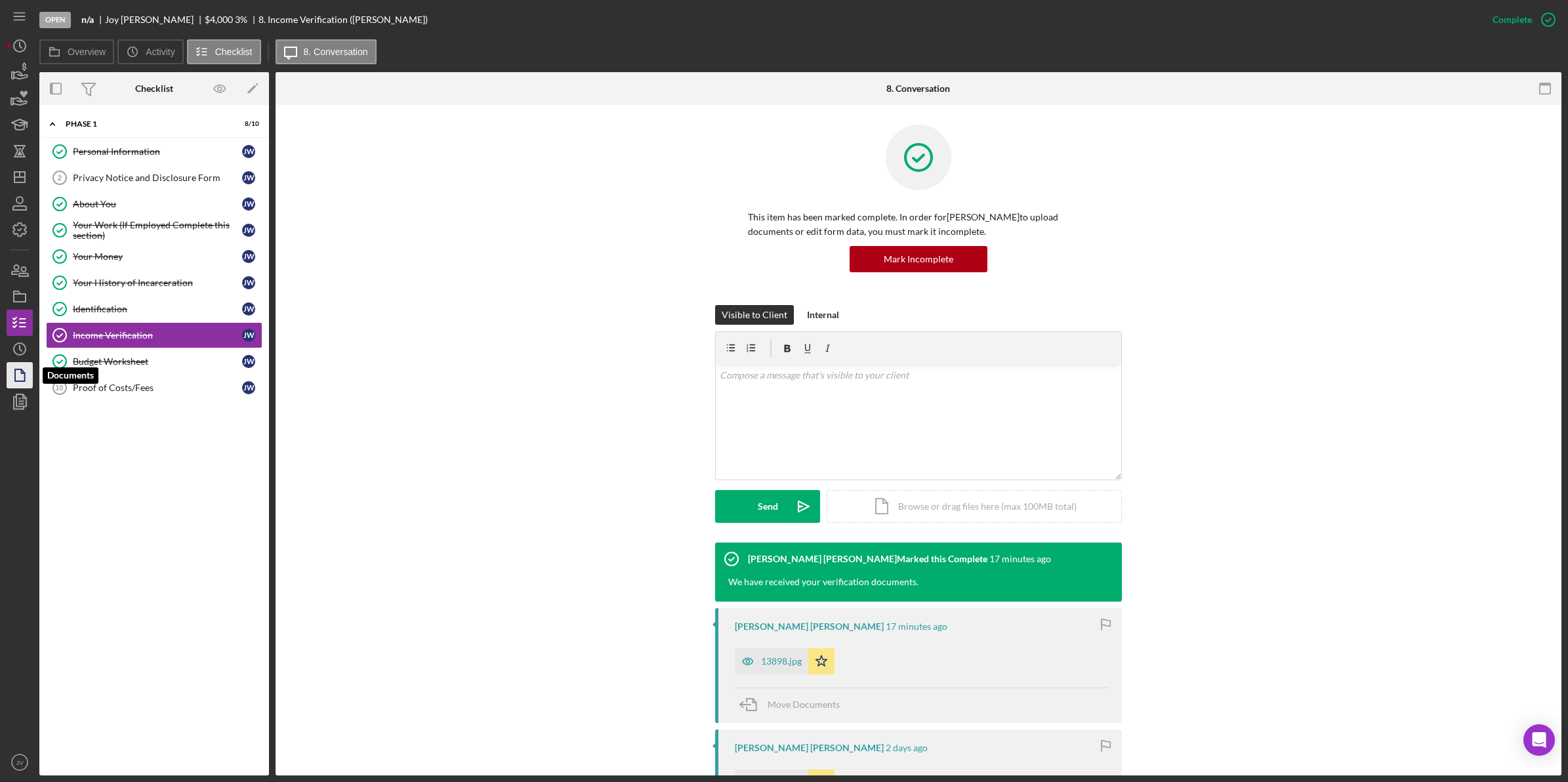
click at [15, 372] on polygon "button" at bounding box center [20, 375] width 10 height 11
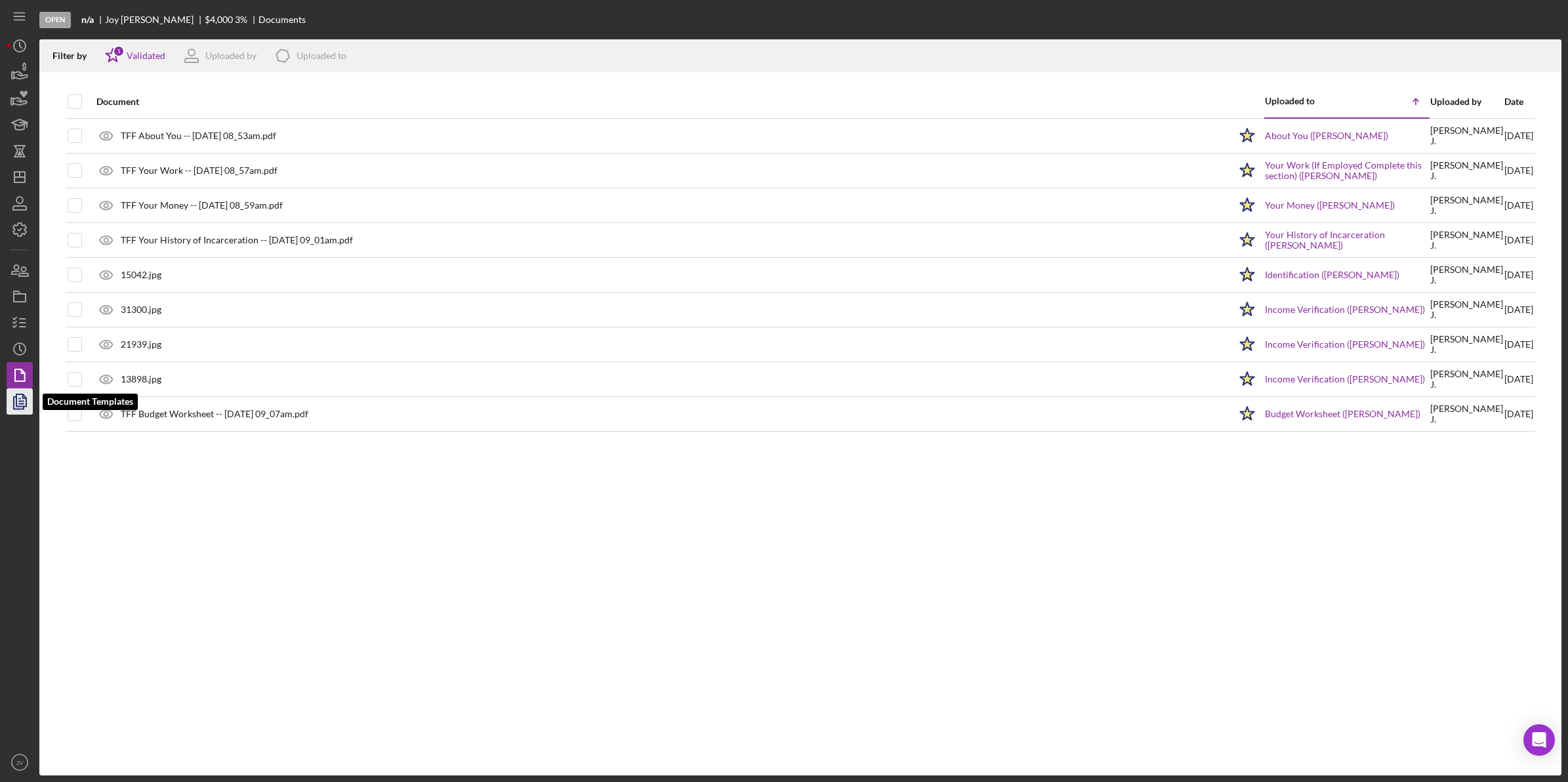
click at [18, 407] on icon "button" at bounding box center [20, 401] width 33 height 33
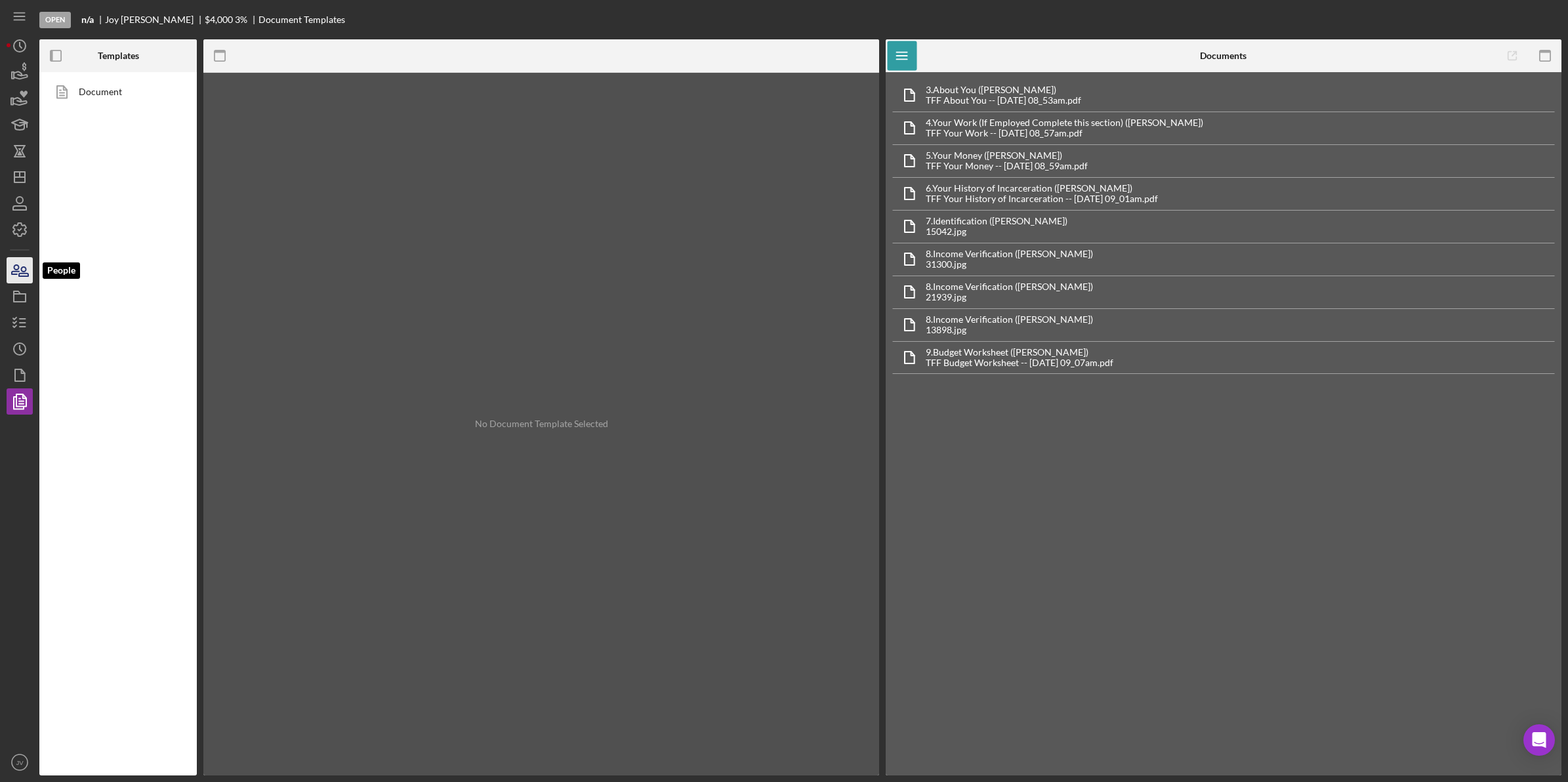
click at [21, 277] on icon "button" at bounding box center [23, 271] width 9 height 9
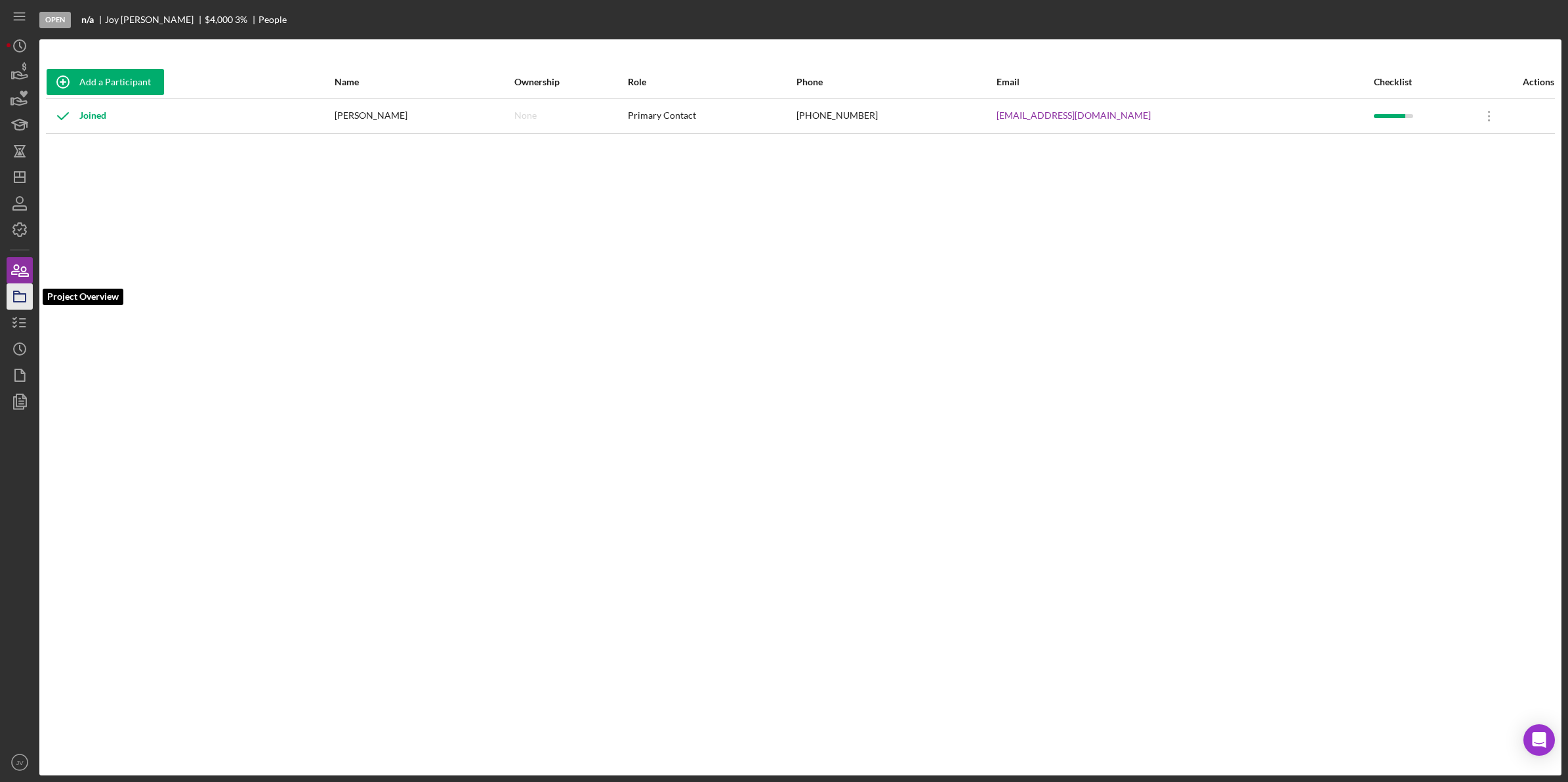
click at [16, 297] on icon "button" at bounding box center [20, 296] width 33 height 33
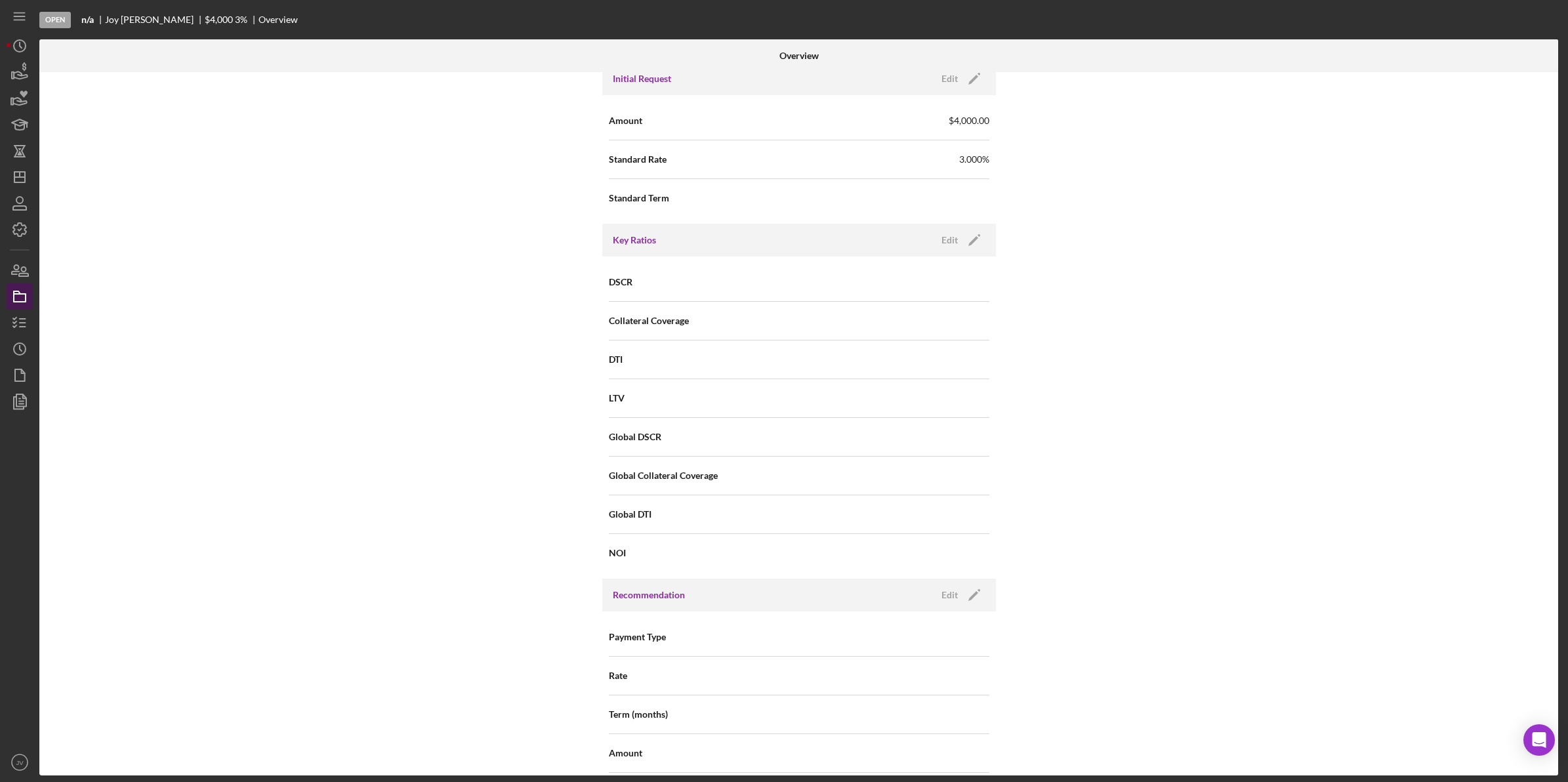
scroll to position [607, 0]
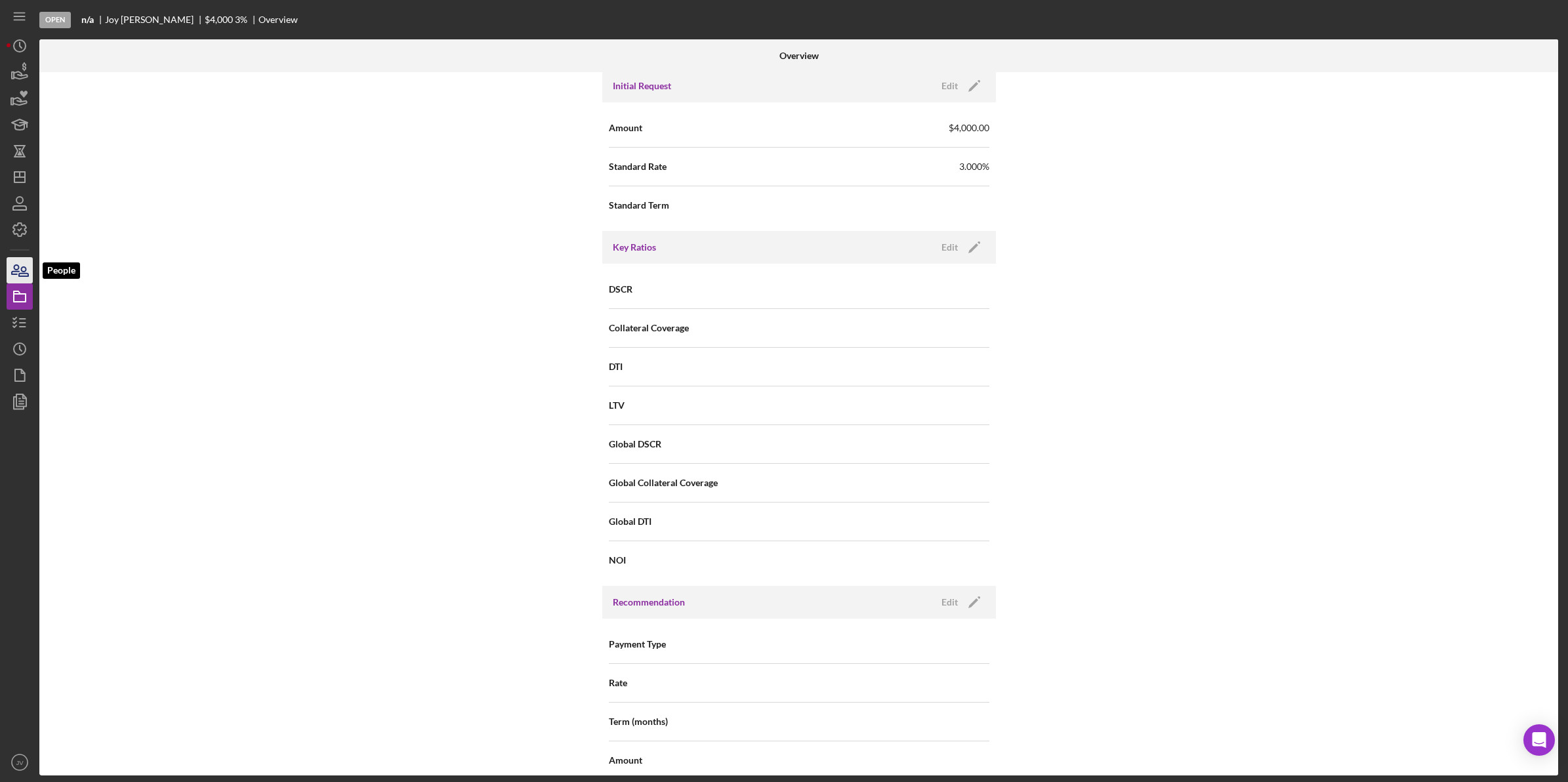
click at [26, 277] on icon "button" at bounding box center [23, 271] width 9 height 9
